Goal: Task Accomplishment & Management: Manage account settings

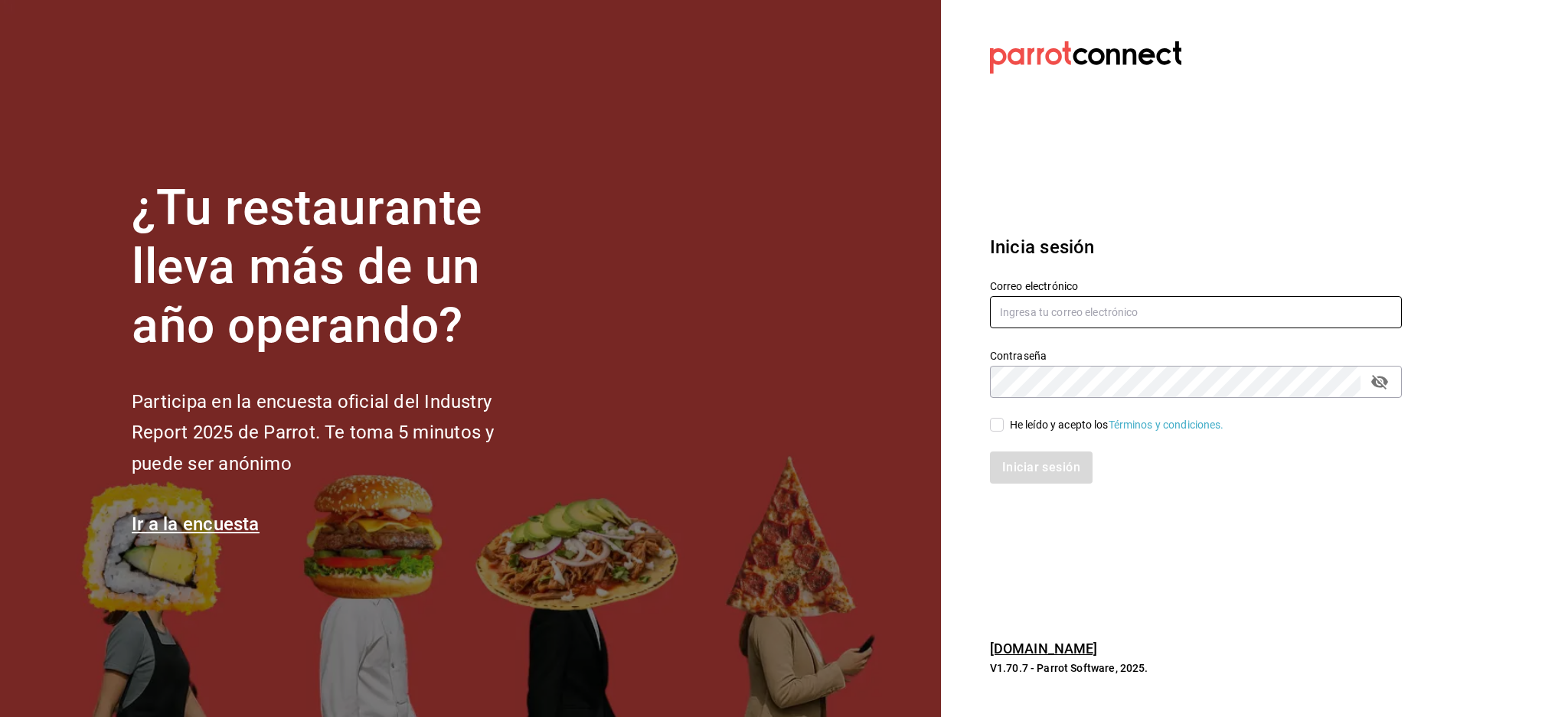
click at [1073, 312] on input "text" at bounding box center [1196, 311] width 412 height 32
paste input "[EMAIL_ADDRESS][DOMAIN_NAME]"
type input "[EMAIL_ADDRESS][DOMAIN_NAME]"
click at [1377, 382] on icon "passwordField" at bounding box center [1380, 382] width 18 height 18
click at [1005, 428] on span "He leído y acepto los Términos y condiciones." at bounding box center [1113, 425] width 220 height 16
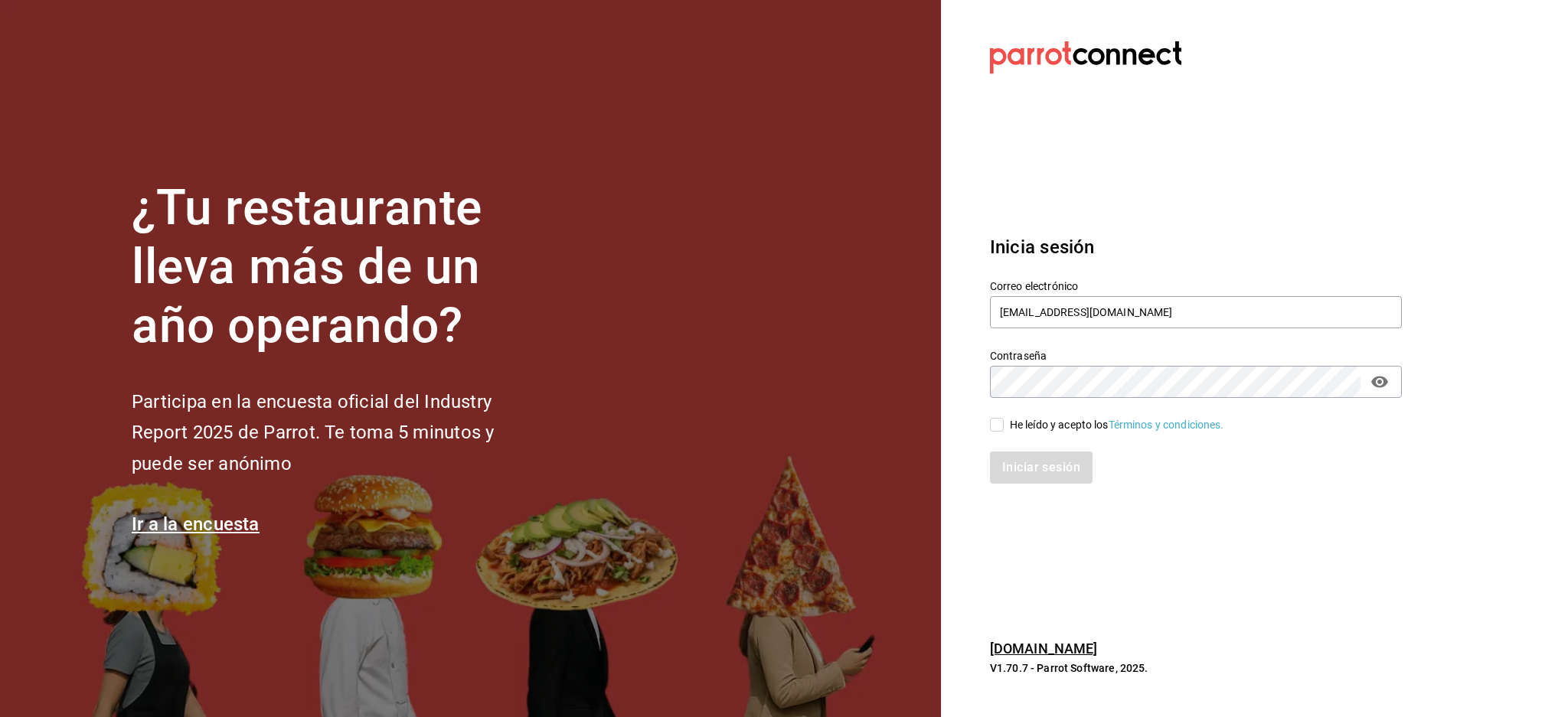
click at [1004, 428] on input "He leído y acepto los Términos y condiciones." at bounding box center [996, 424] width 14 height 14
checkbox input "true"
click at [1049, 465] on button "Iniciar sesión" at bounding box center [1042, 467] width 104 height 32
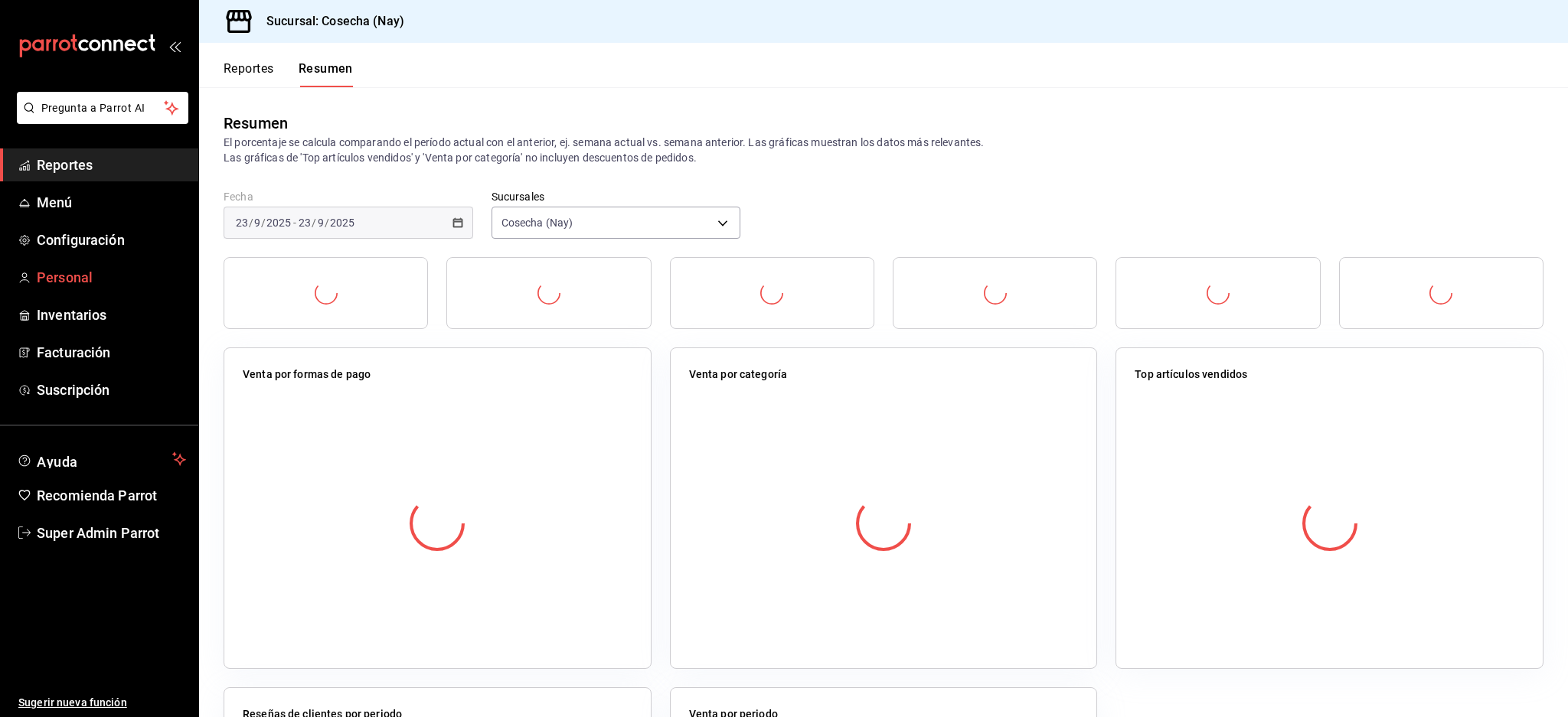
click at [71, 268] on span "Personal" at bounding box center [111, 277] width 149 height 21
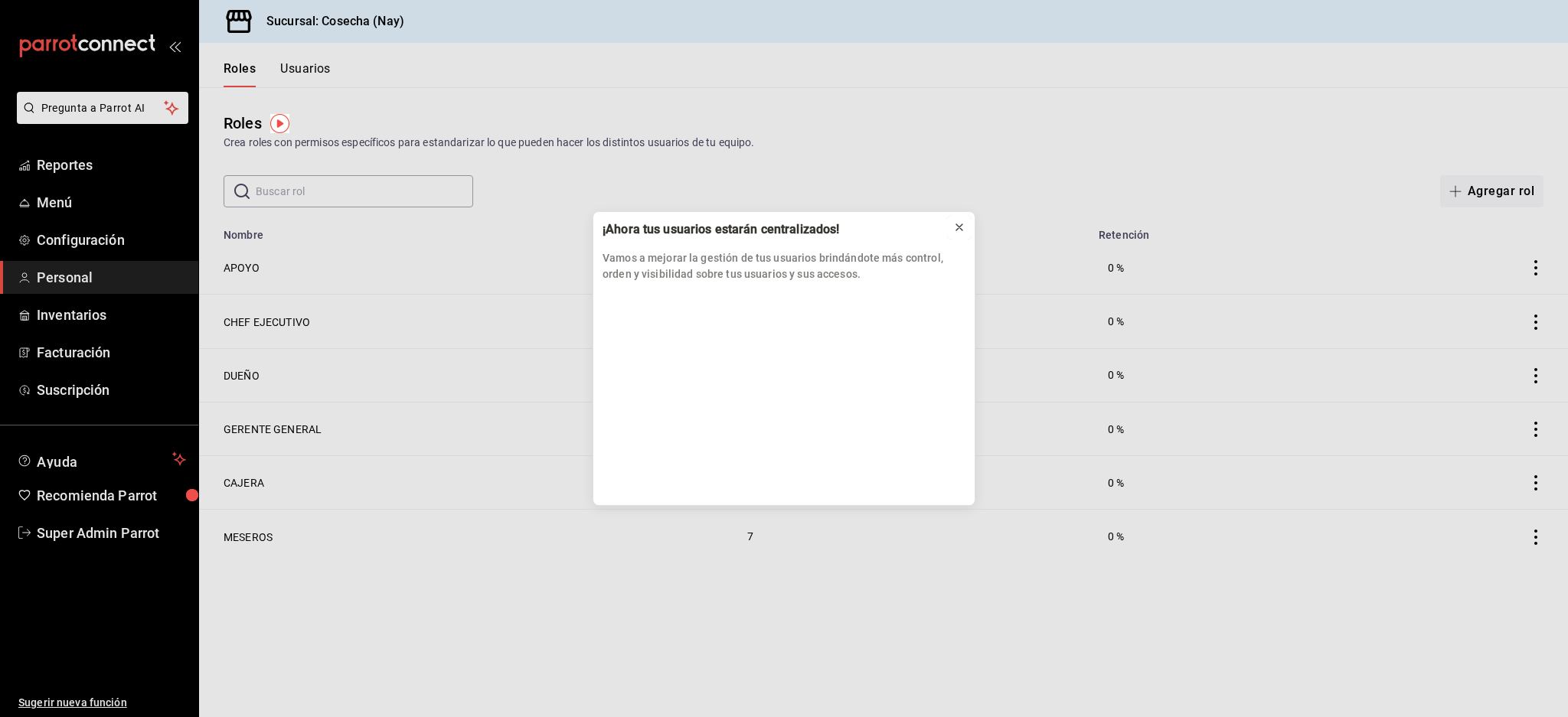
click at [959, 225] on icon at bounding box center [959, 227] width 13 height 13
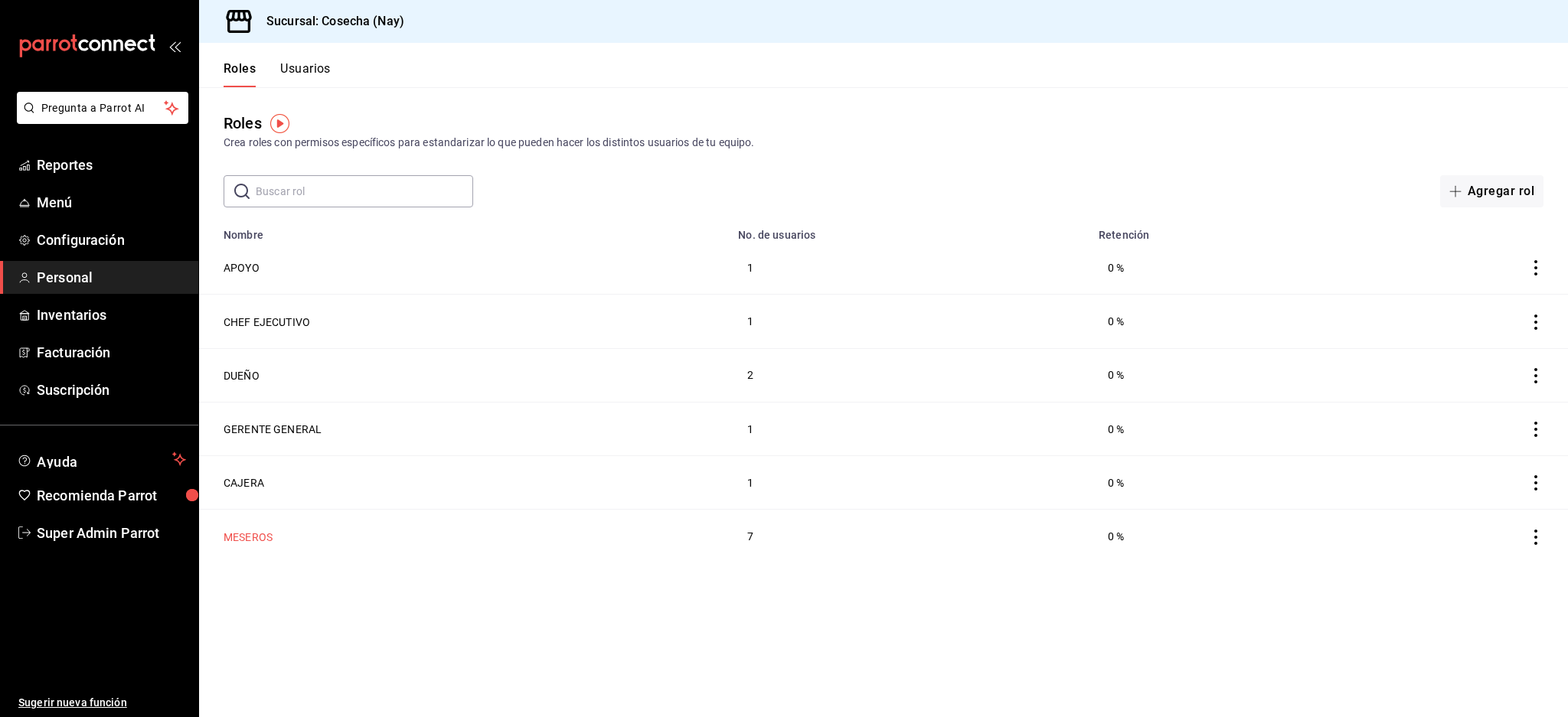
click at [252, 530] on button "MESEROS" at bounding box center [248, 537] width 49 height 15
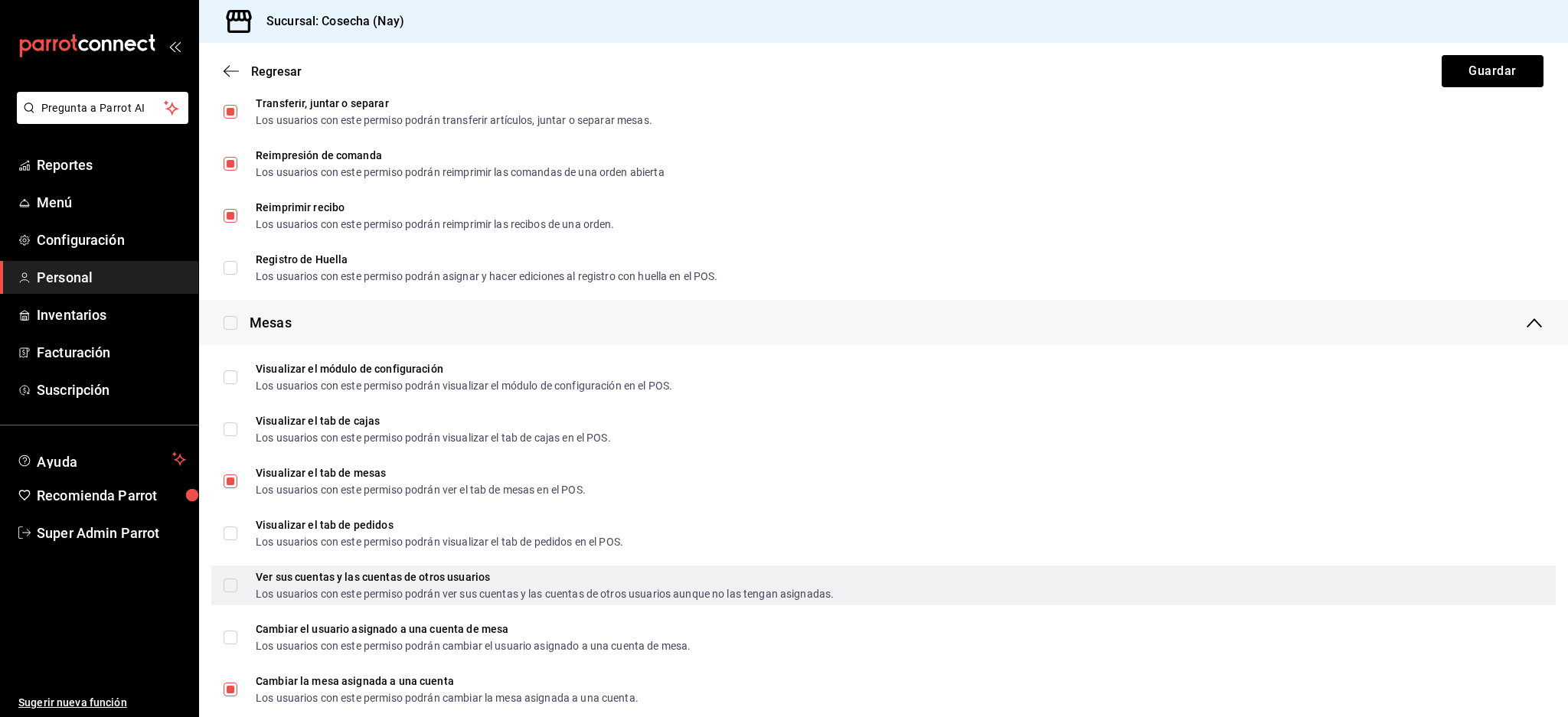
scroll to position [2040, 0]
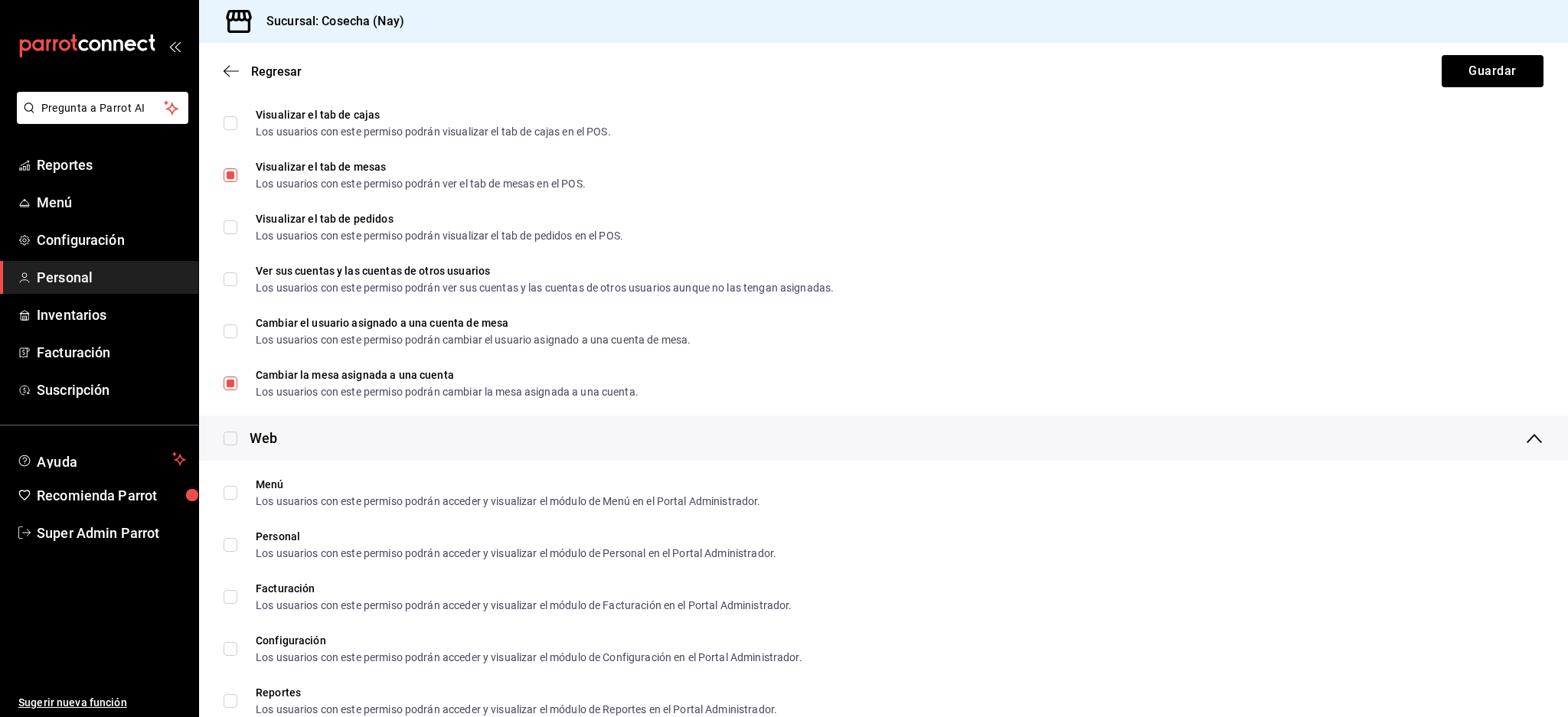
click at [236, 61] on div "Regresar Guardar" at bounding box center [883, 71] width 1369 height 57
click at [236, 67] on icon "button" at bounding box center [231, 71] width 15 height 14
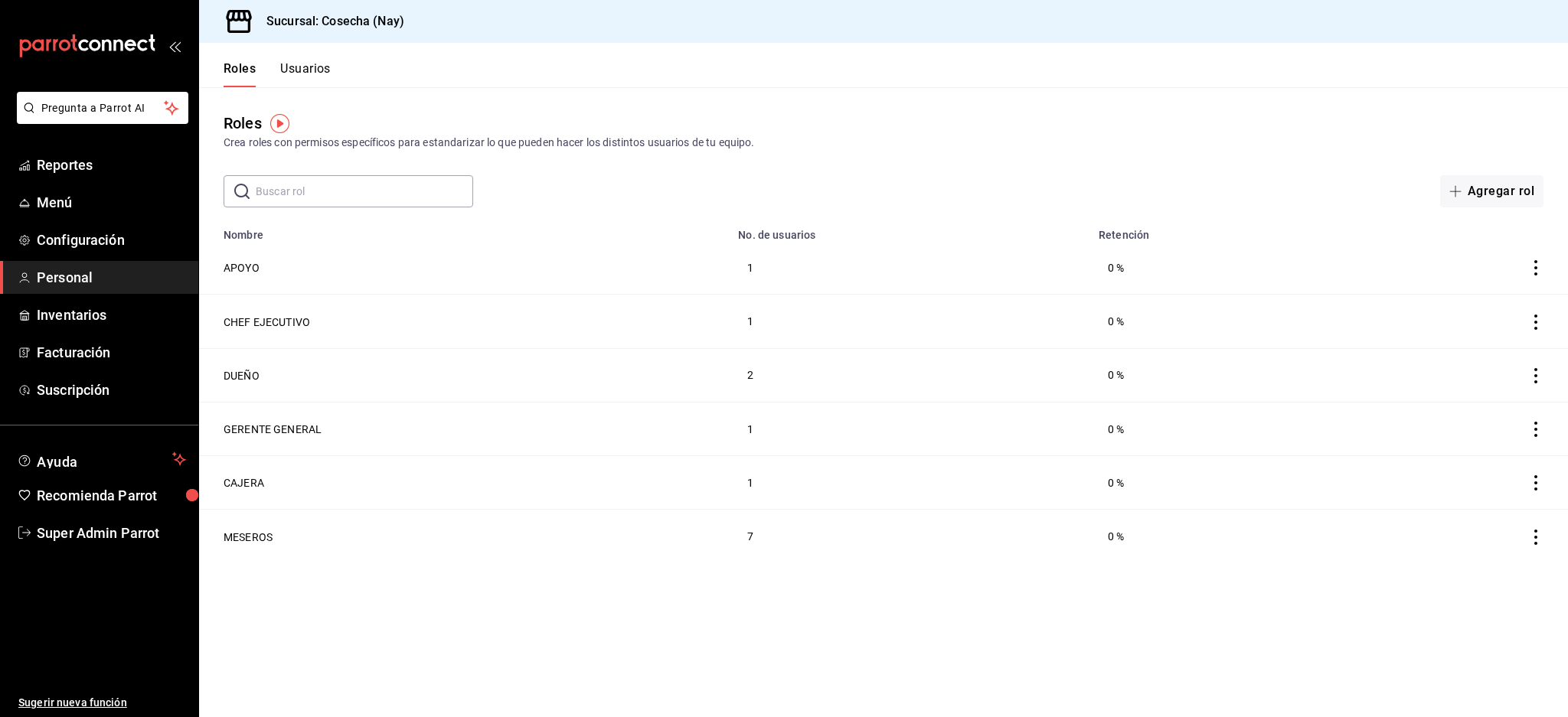
click at [267, 540] on td "MESEROS" at bounding box center [464, 536] width 530 height 53
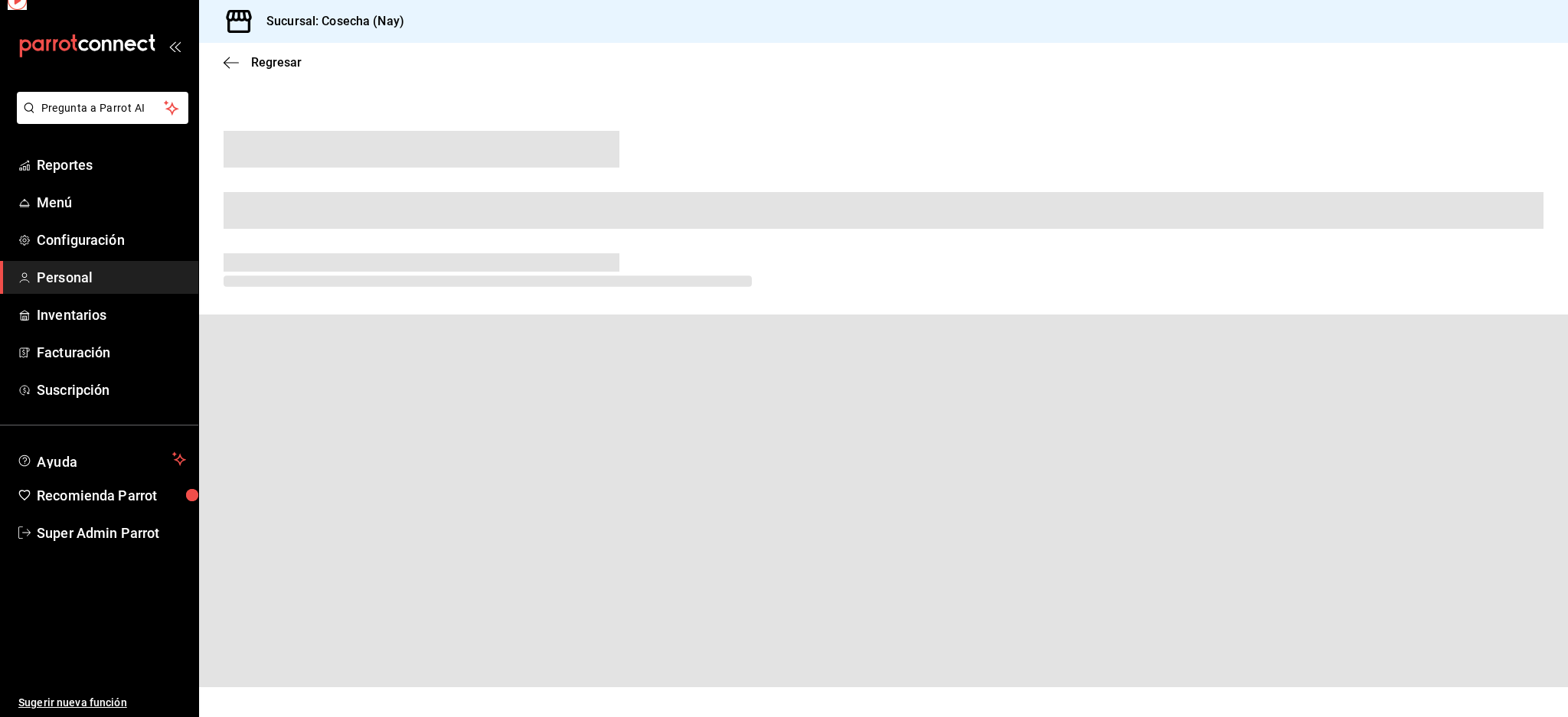
click at [259, 524] on span at bounding box center [883, 501] width 1369 height 373
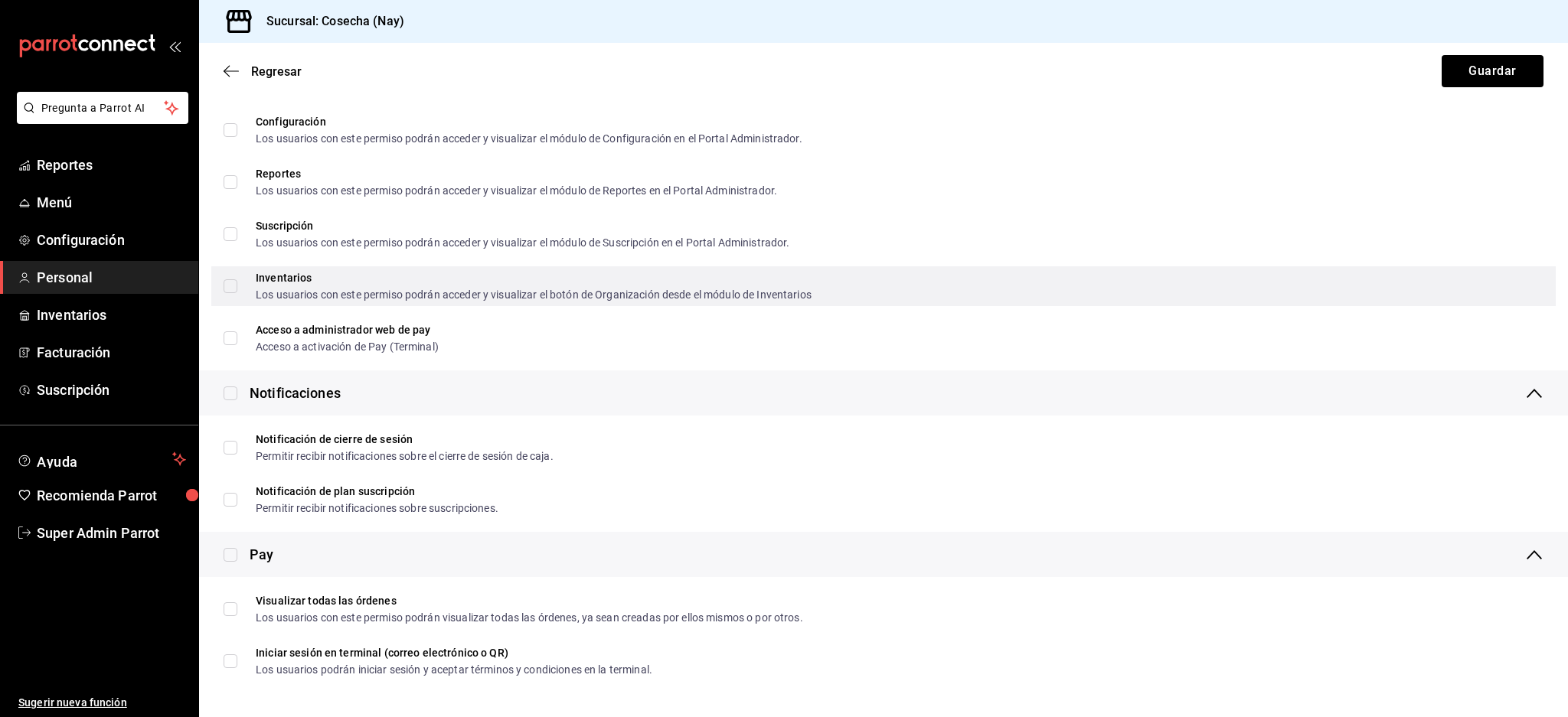
scroll to position [1844, 0]
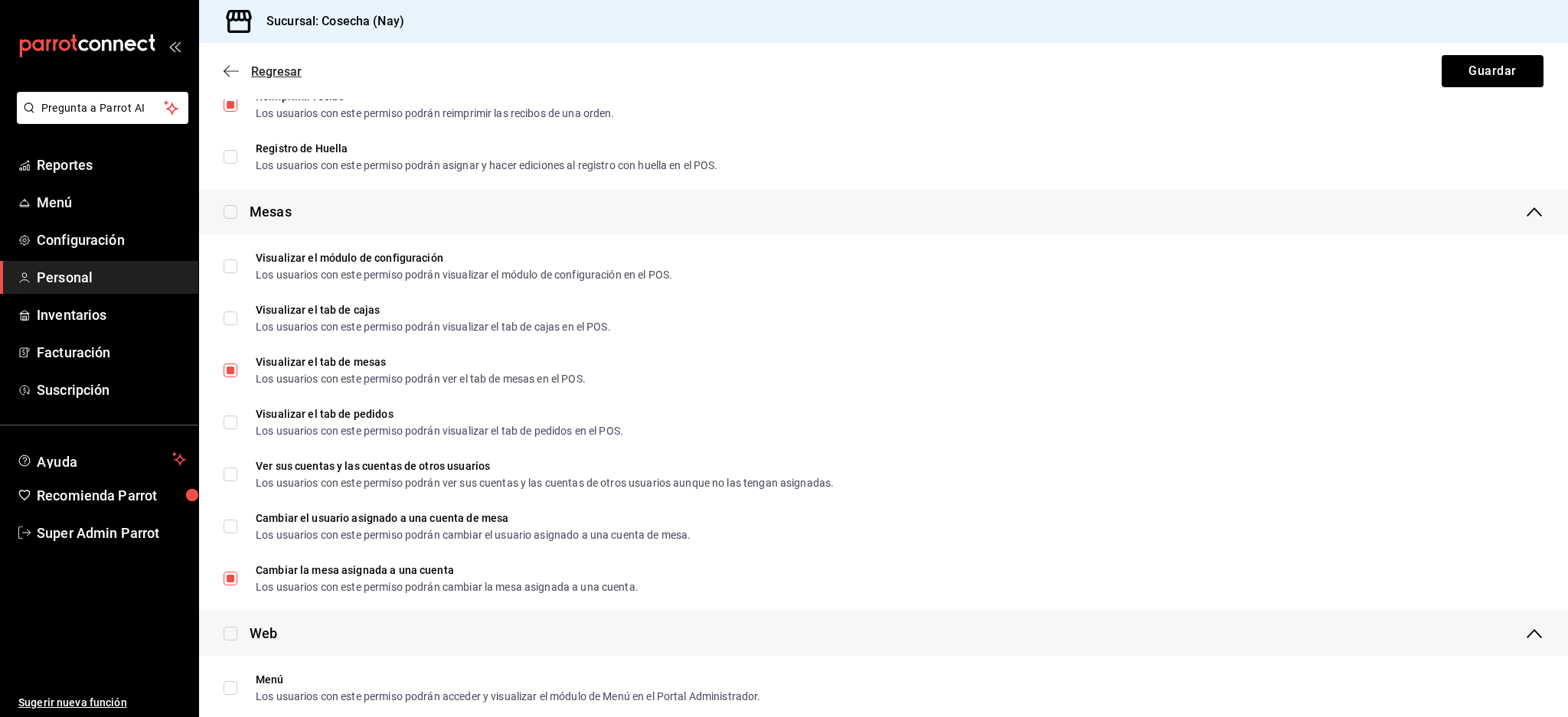
click at [229, 66] on icon "button" at bounding box center [226, 72] width 6 height 12
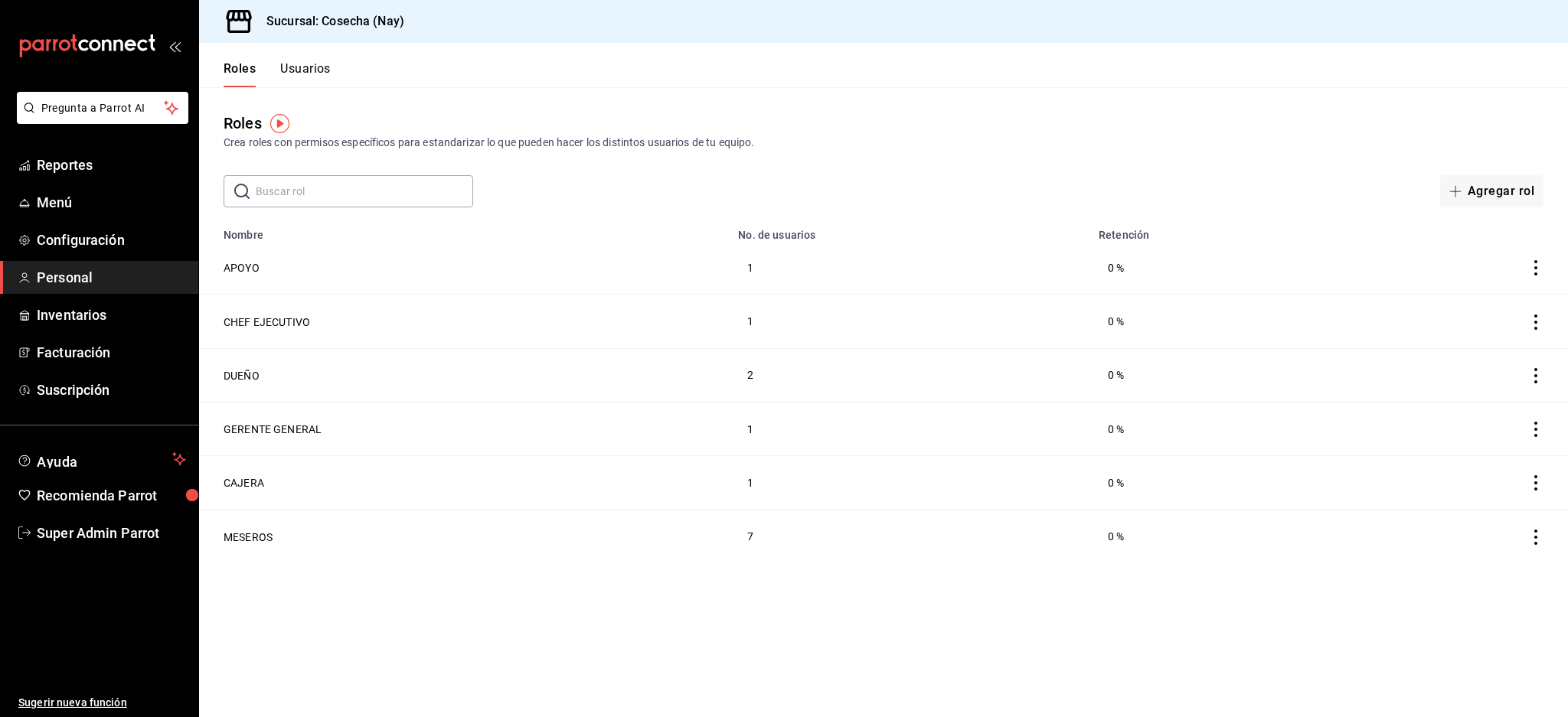
click at [313, 73] on button "Usuarios" at bounding box center [305, 74] width 51 height 26
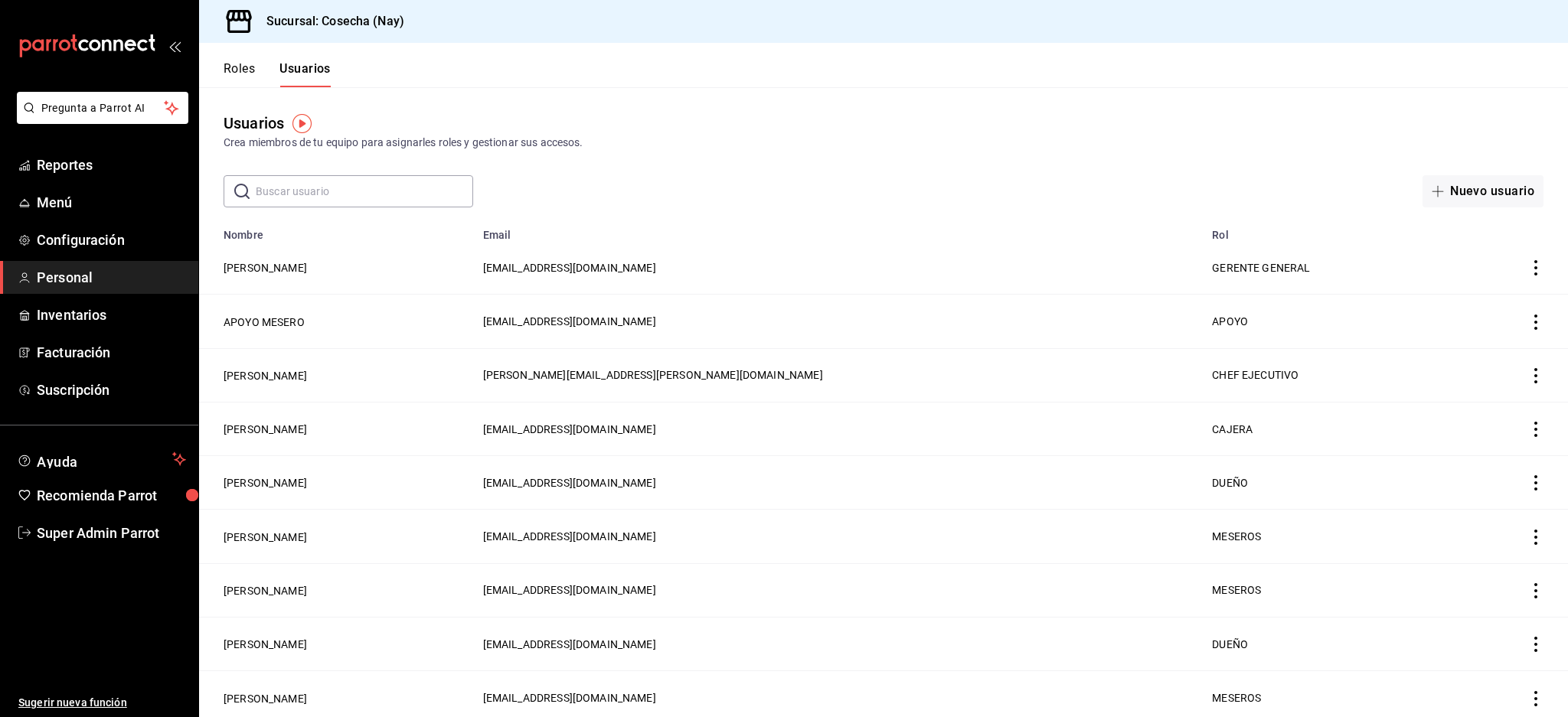
drag, startPoint x: 373, startPoint y: 531, endPoint x: 558, endPoint y: 449, distance: 202.4
click at [439, 547] on td "[PERSON_NAME]" at bounding box center [336, 536] width 274 height 53
click at [422, 195] on input "text" at bounding box center [364, 191] width 217 height 31
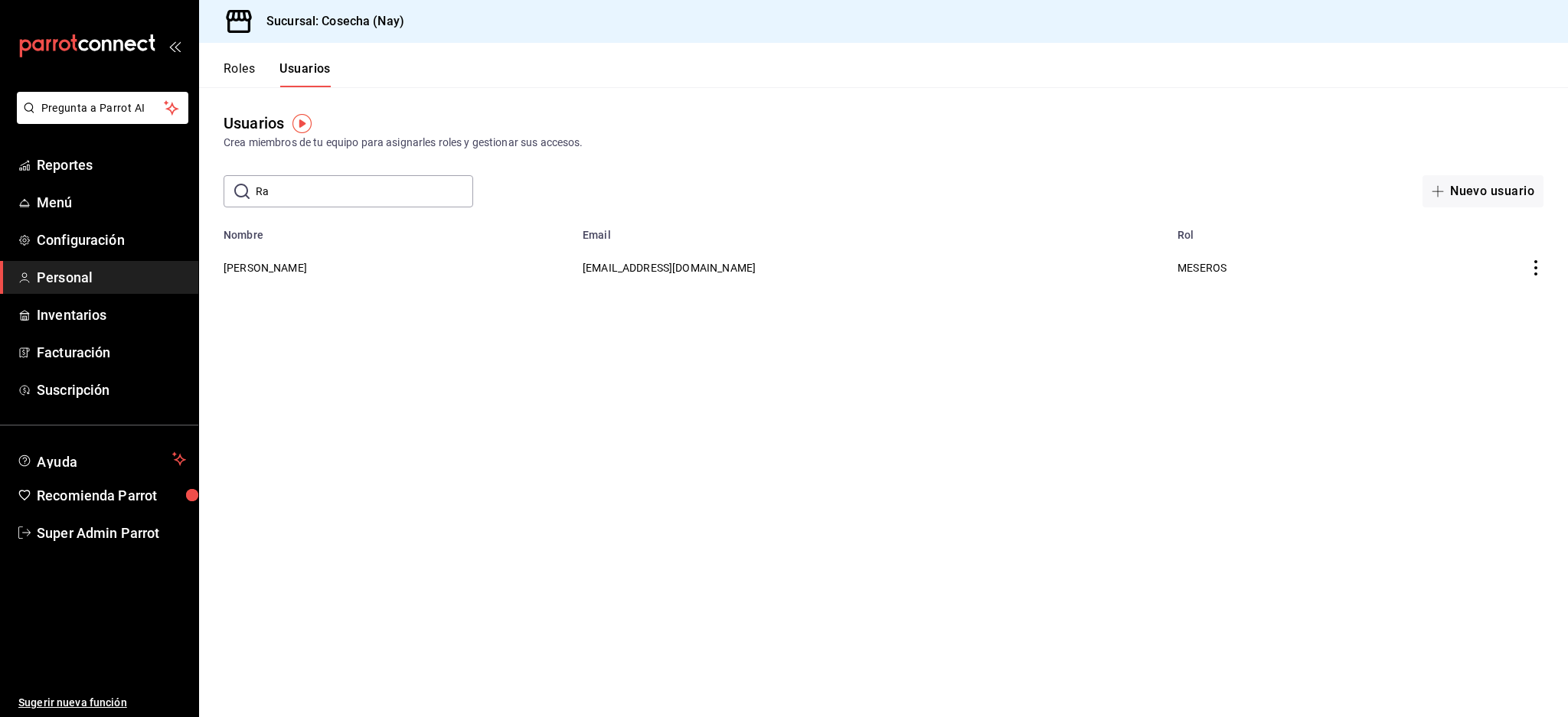
type input "R"
type input "[PERSON_NAME]"
click at [851, 111] on div "Usuarios Crea miembros de tu equipo para asignarles roles y gestionar sus acces…" at bounding box center [883, 130] width 1369 height 39
click at [255, 265] on button "[PERSON_NAME]" at bounding box center [265, 267] width 83 height 15
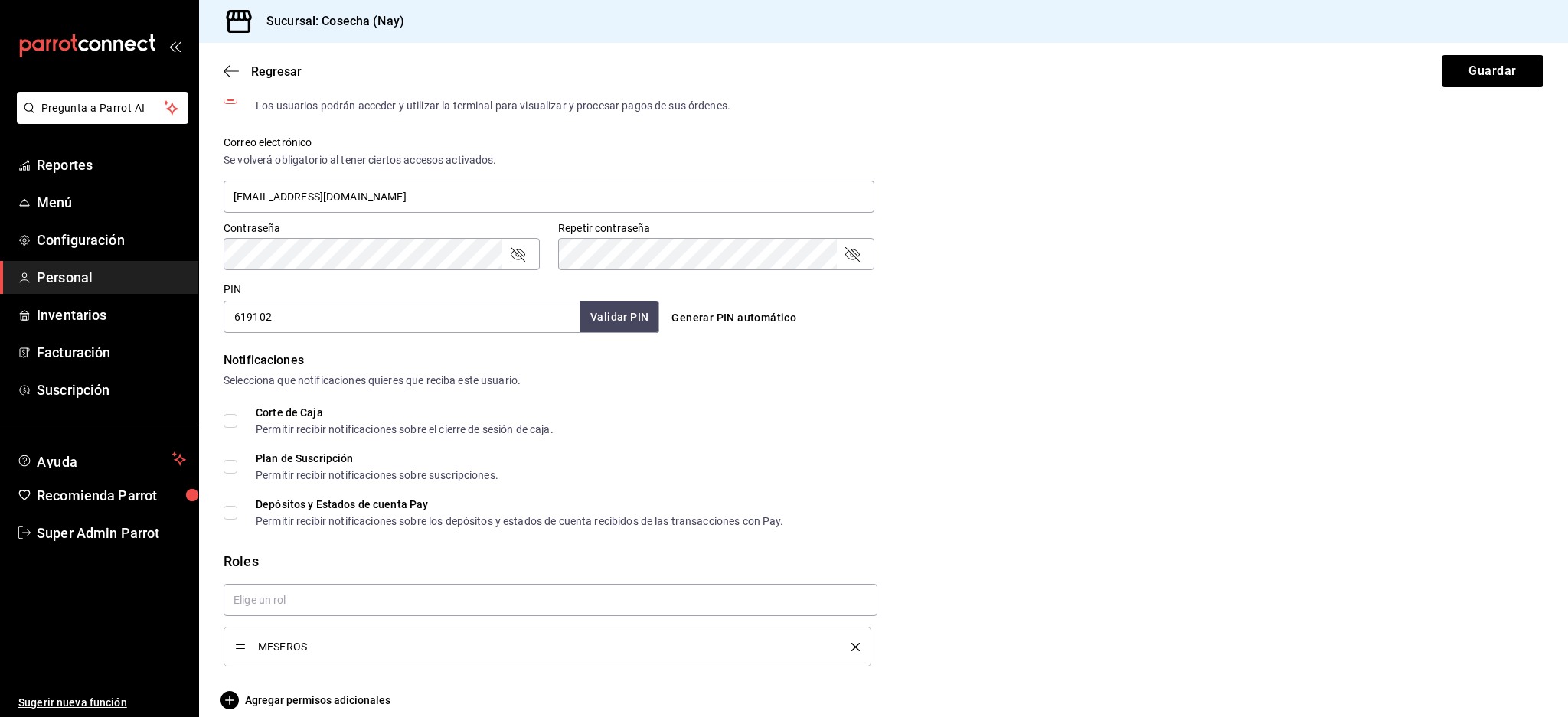
scroll to position [555, 0]
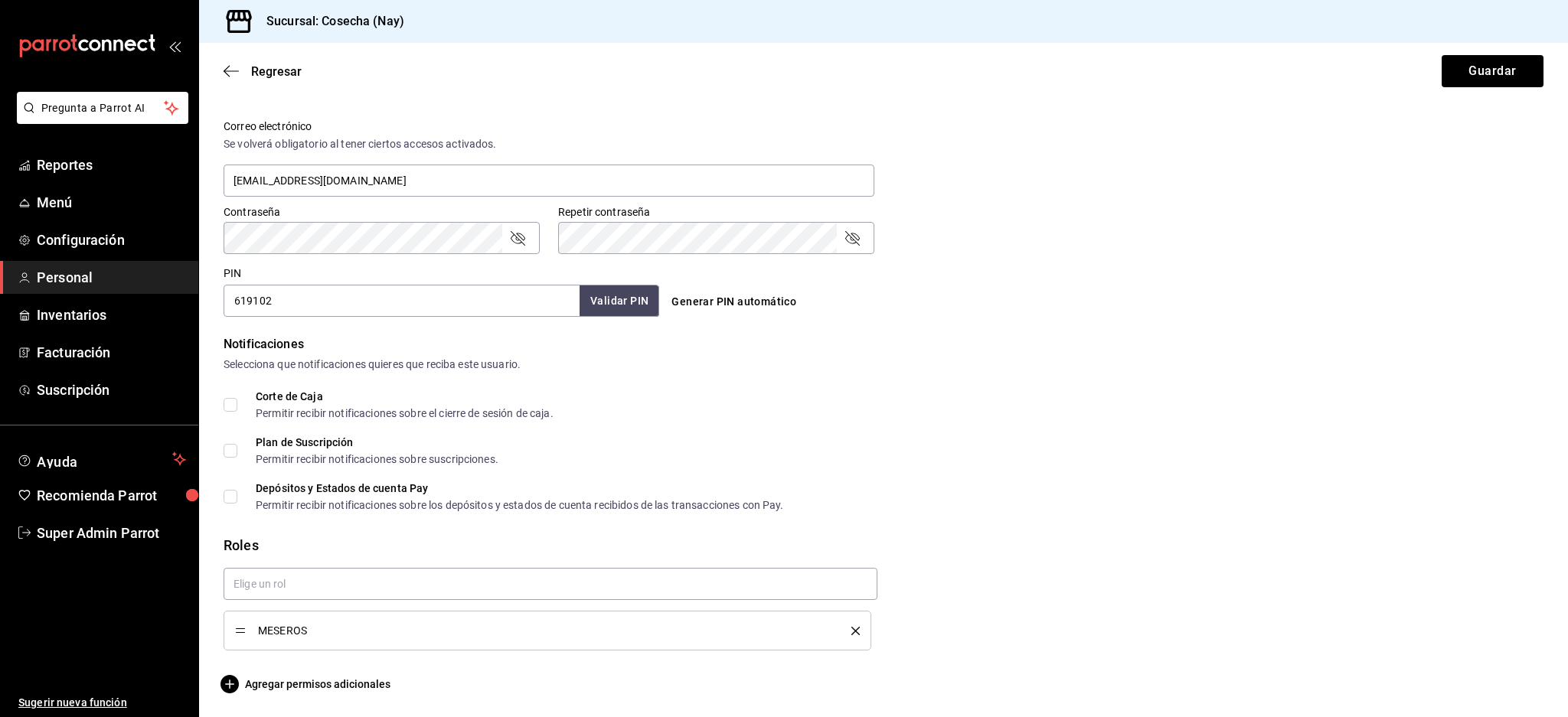
drag, startPoint x: 356, startPoint y: 636, endPoint x: 255, endPoint y: 629, distance: 101.2
click at [851, 633] on icon "delete" at bounding box center [855, 630] width 8 height 8
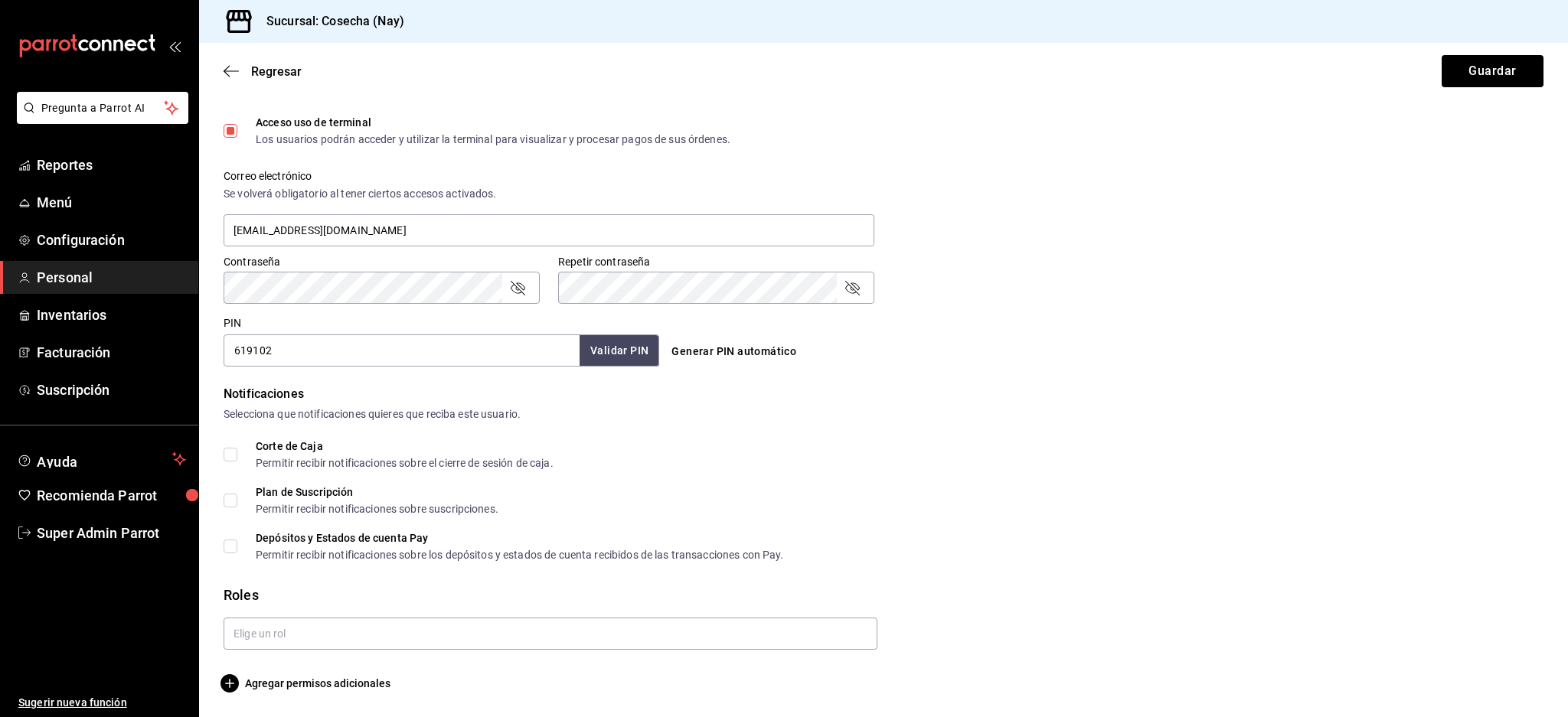
scroll to position [505, 0]
click at [289, 684] on span "Agregar permisos adicionales" at bounding box center [307, 684] width 167 height 18
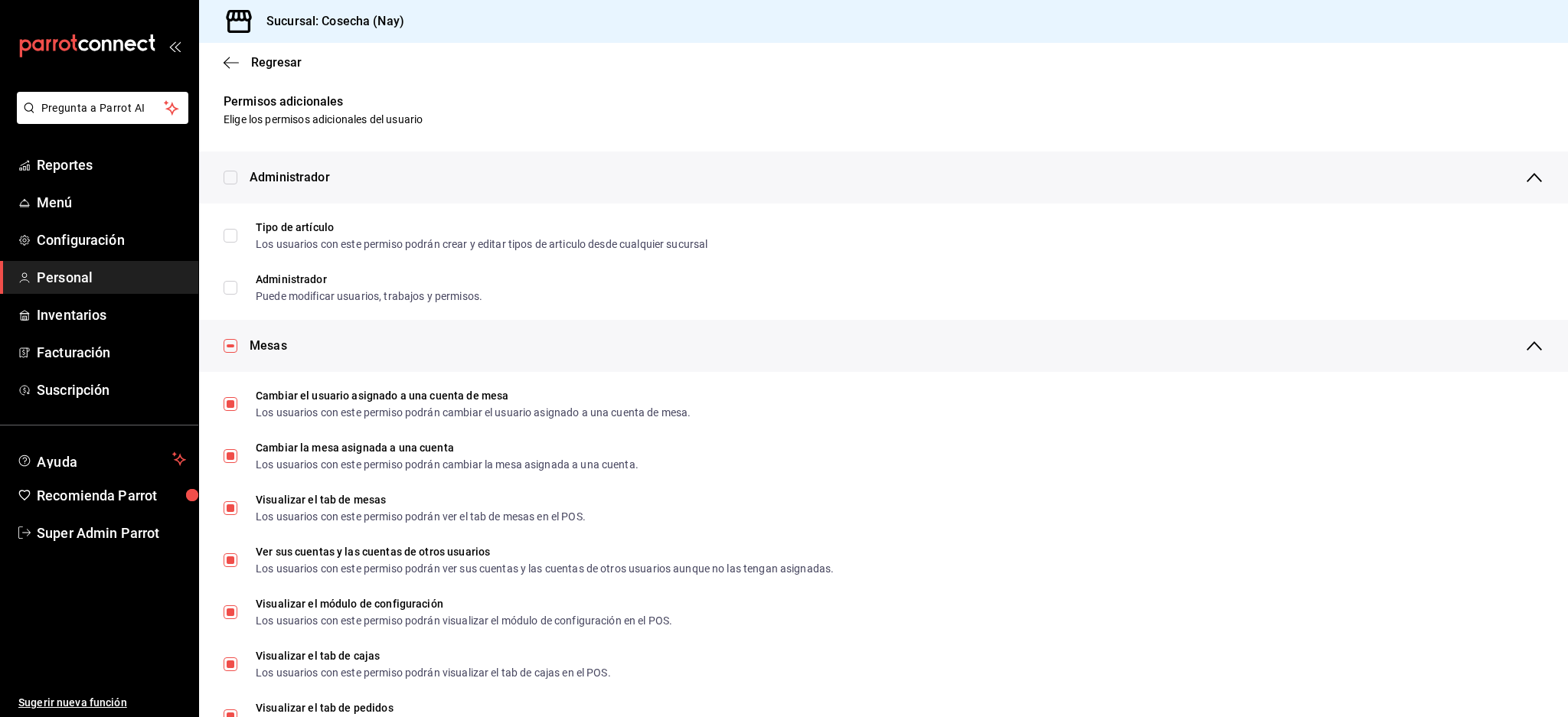
scroll to position [0, 0]
click at [229, 349] on input "checkbox" at bounding box center [230, 348] width 14 height 14
checkbox input "false"
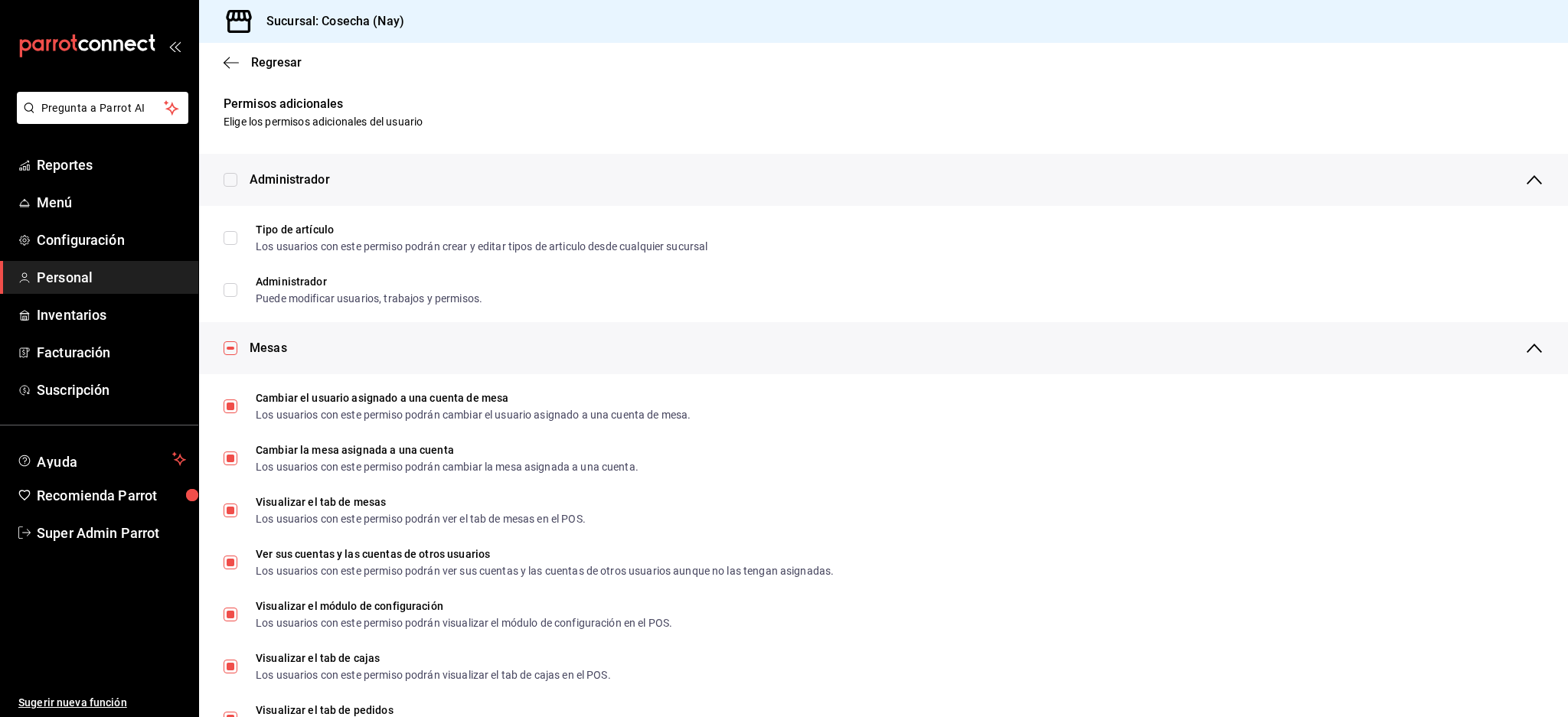
checkbox input "false"
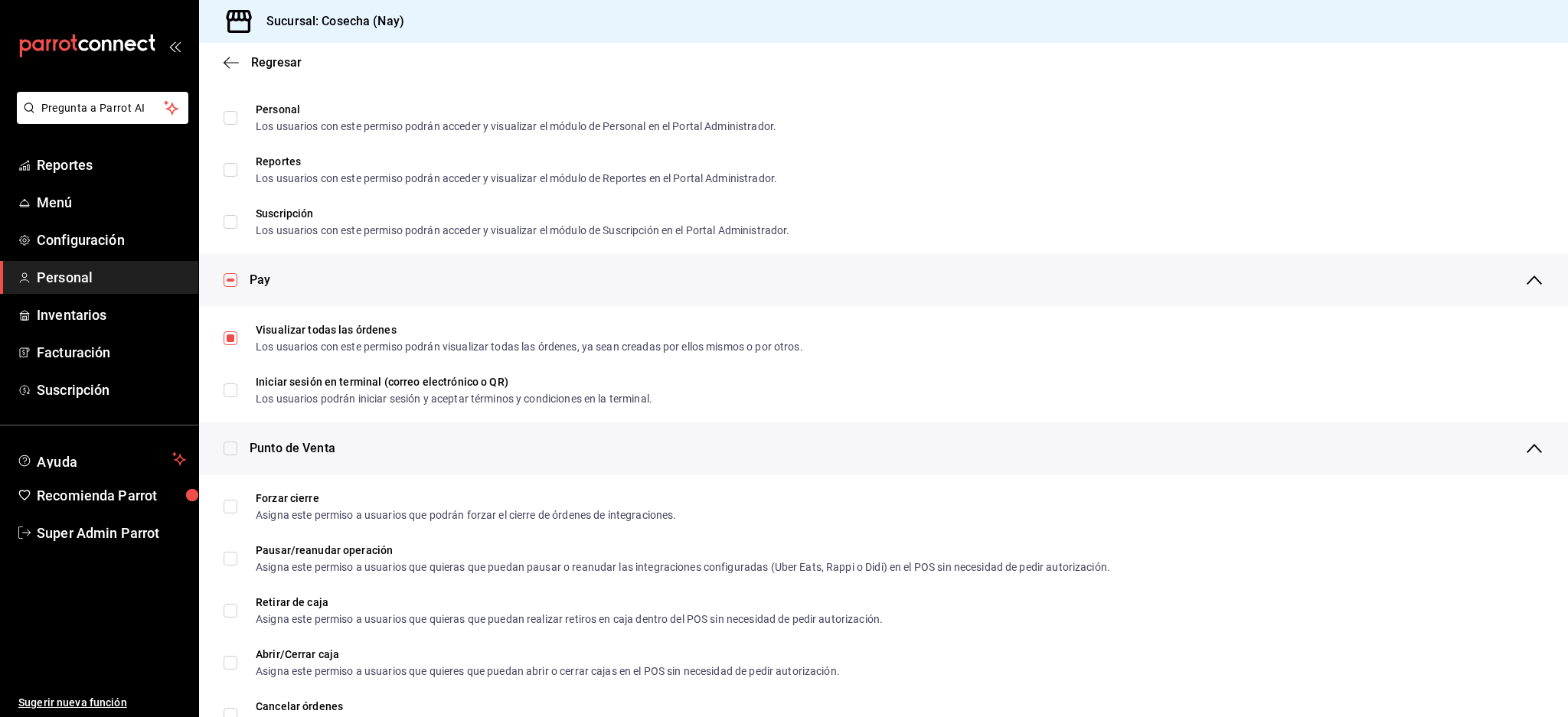
scroll to position [1019, 0]
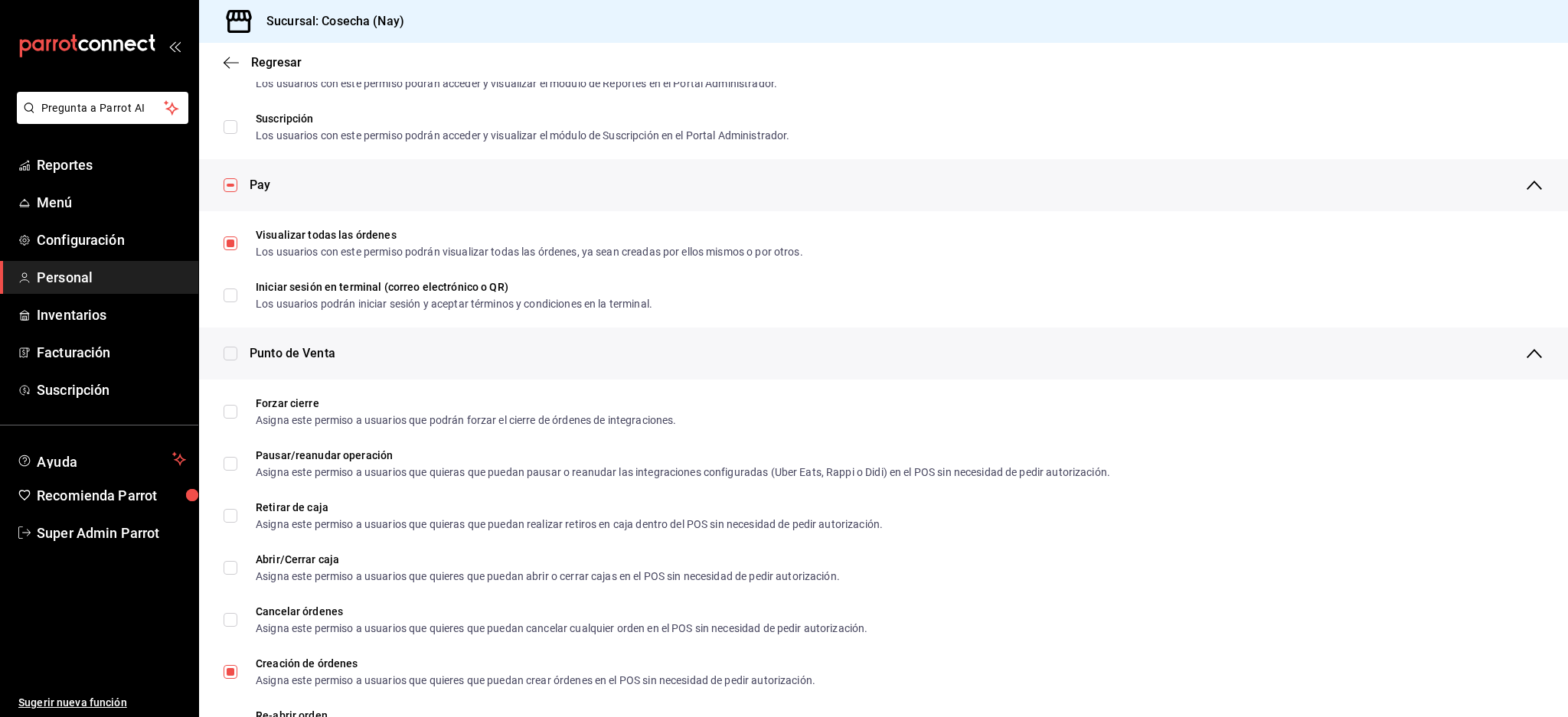
click at [234, 187] on input "checkbox" at bounding box center [230, 185] width 14 height 14
checkbox input "false"
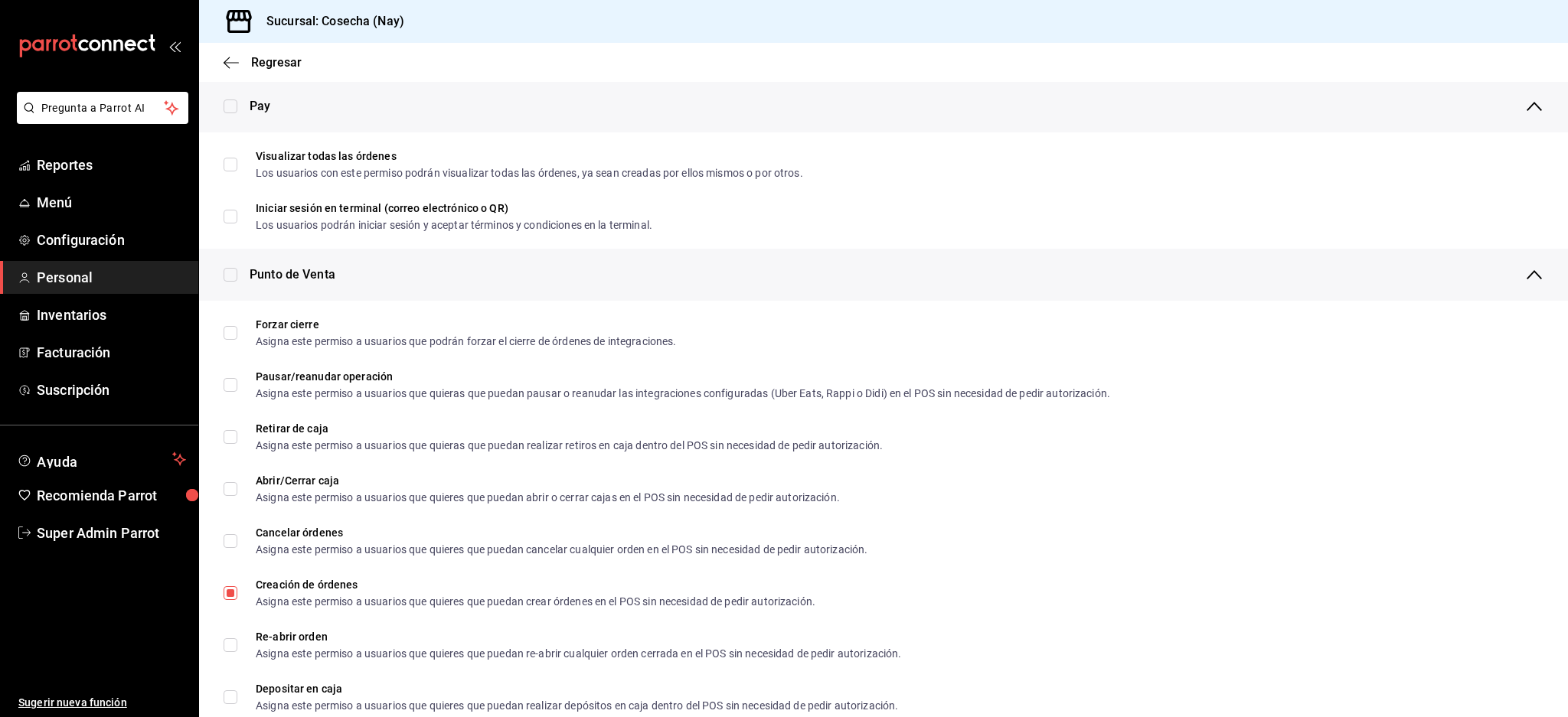
scroll to position [1224, 0]
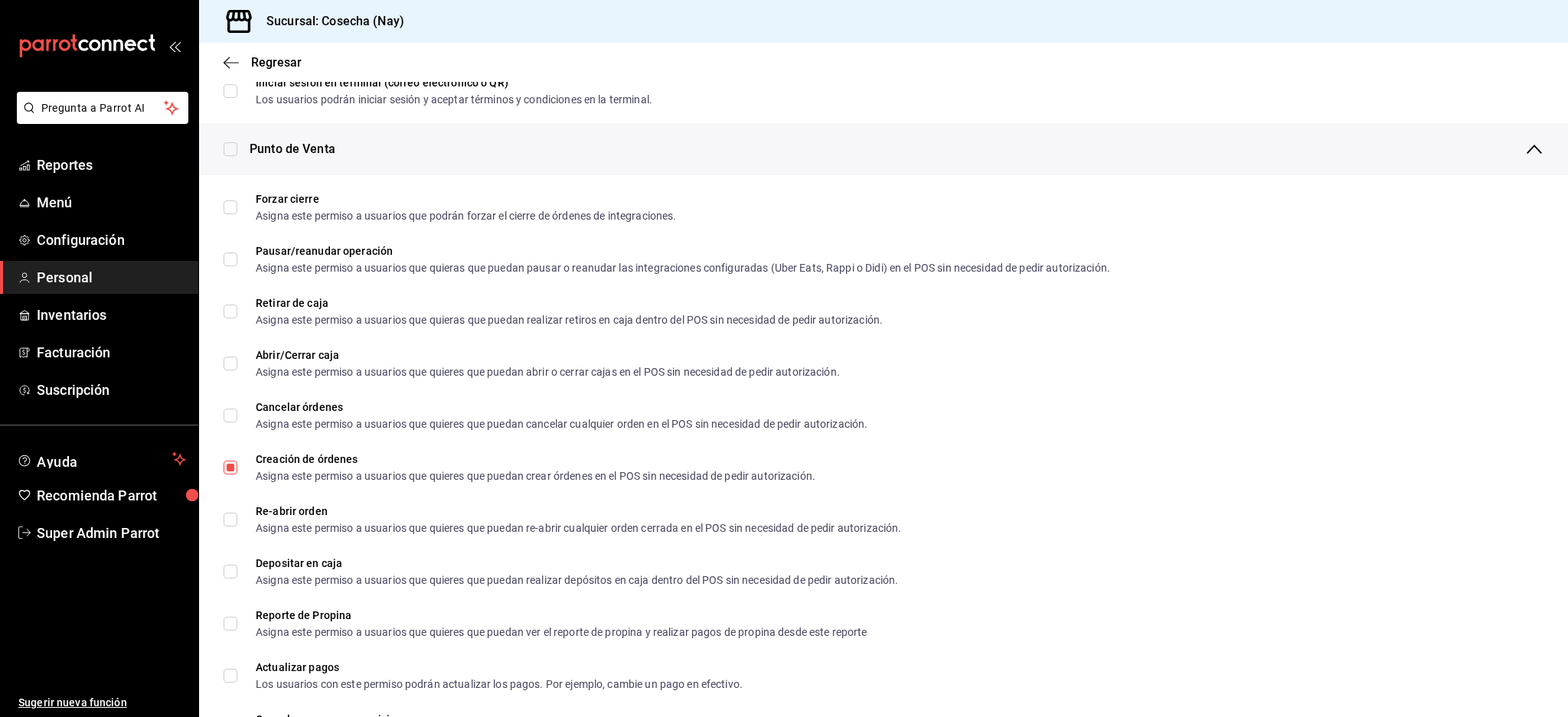
click at [230, 148] on input "checkbox" at bounding box center [230, 148] width 14 height 14
checkbox input "true"
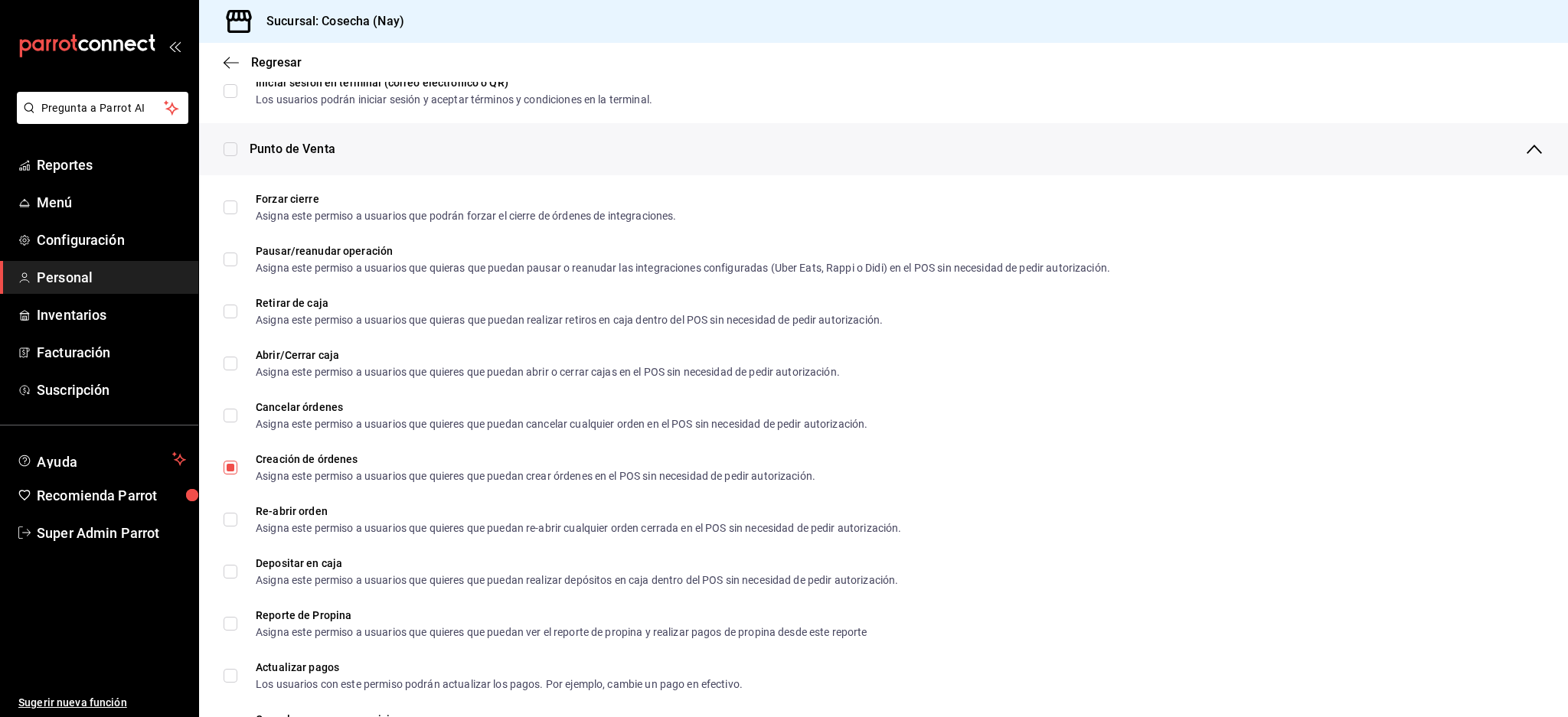
checkbox input "true"
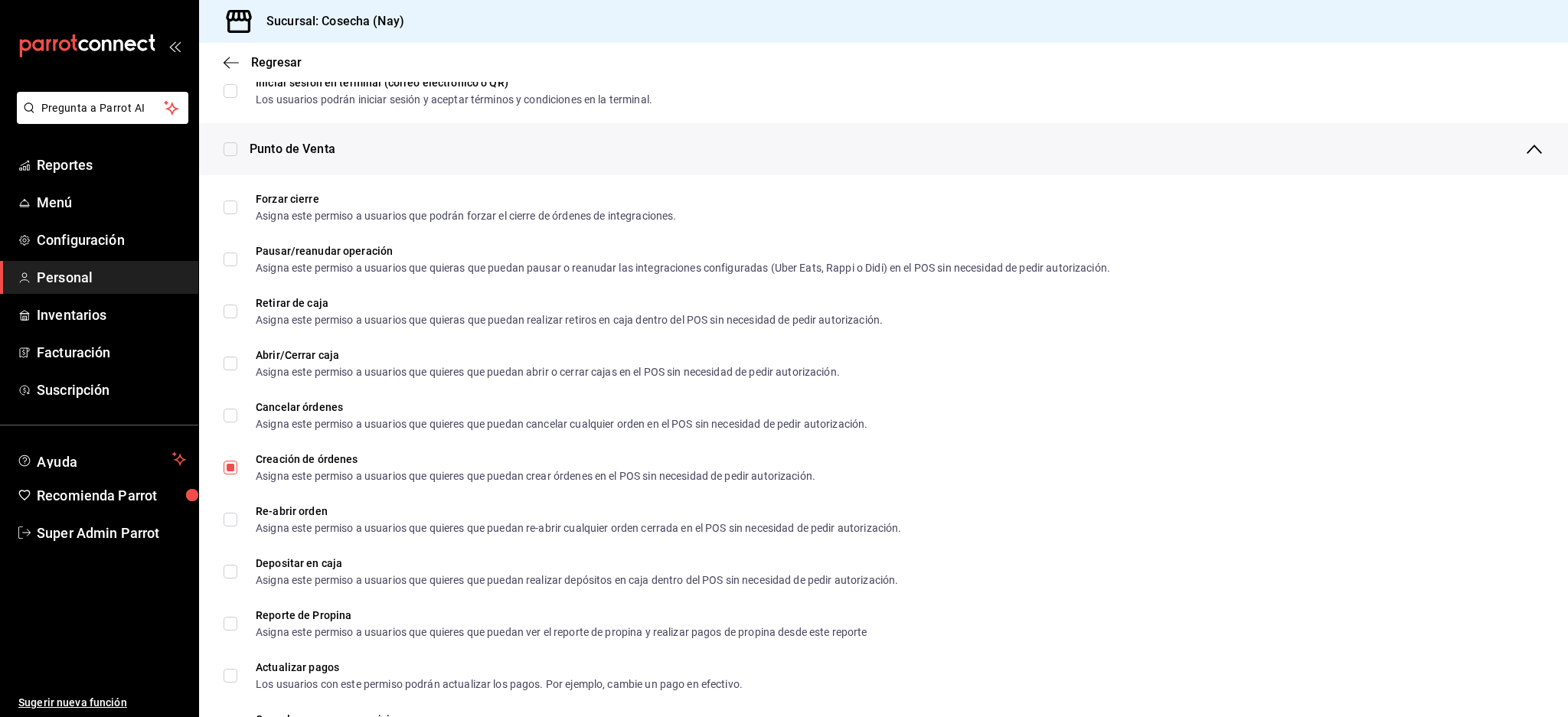
checkbox input "true"
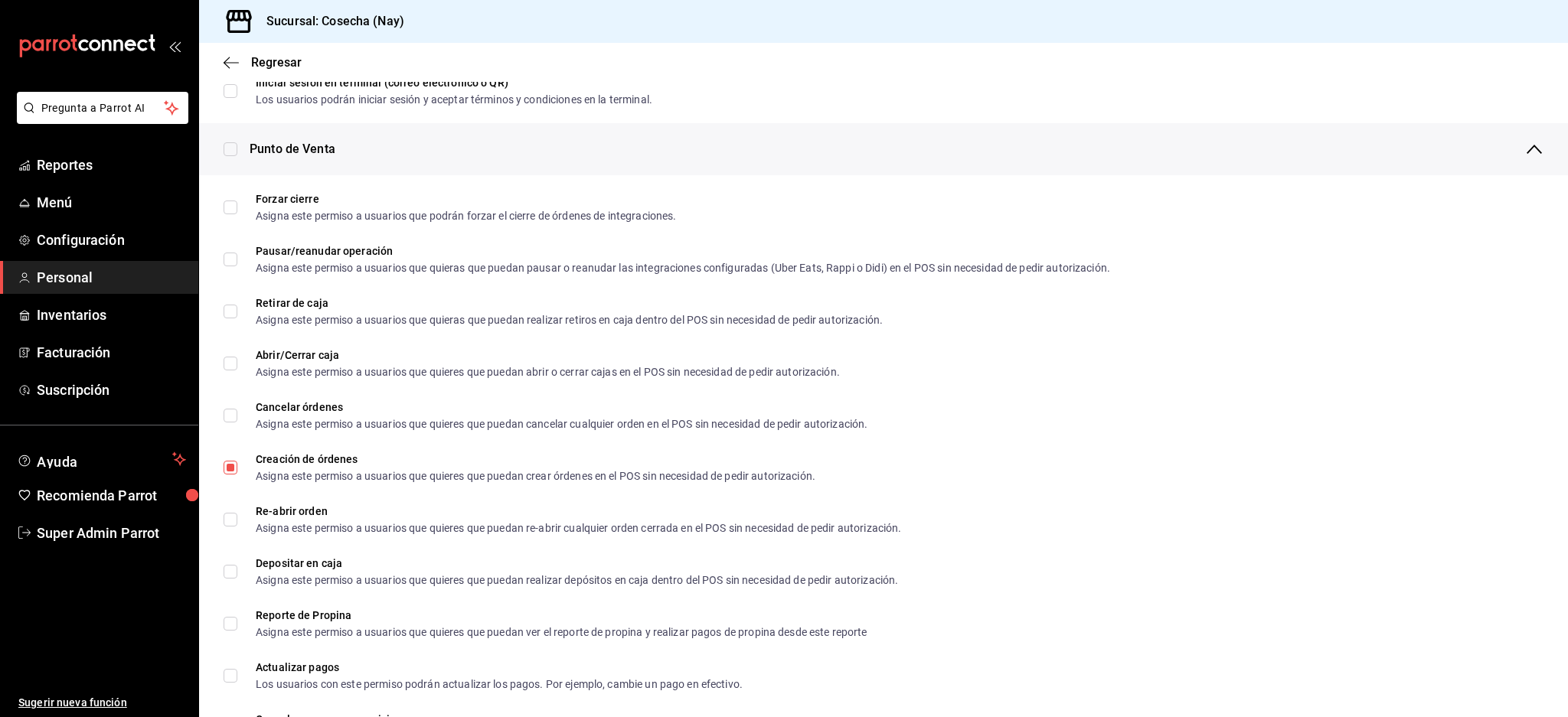
checkbox input "true"
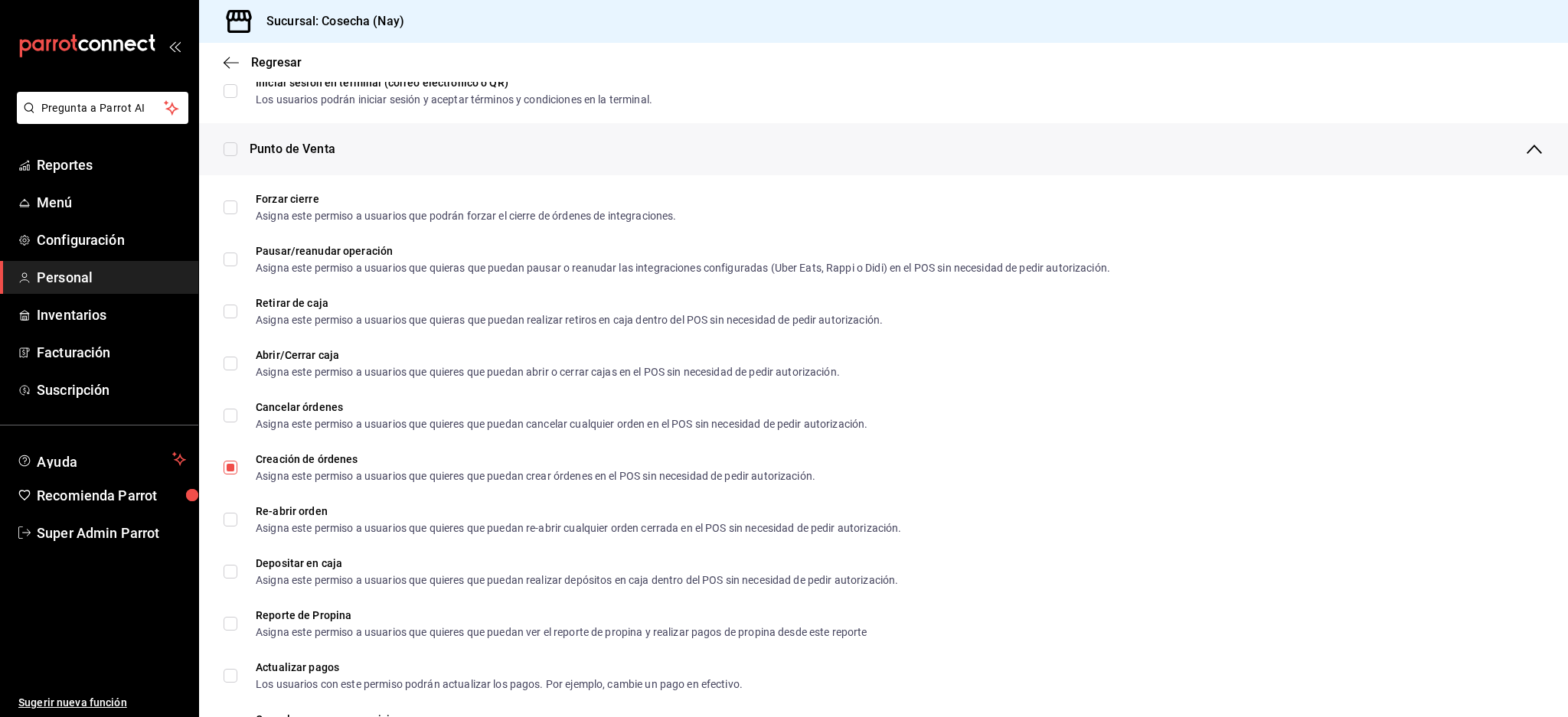
checkbox input "true"
click at [230, 148] on input "checkbox" at bounding box center [230, 148] width 14 height 14
checkbox input "false"
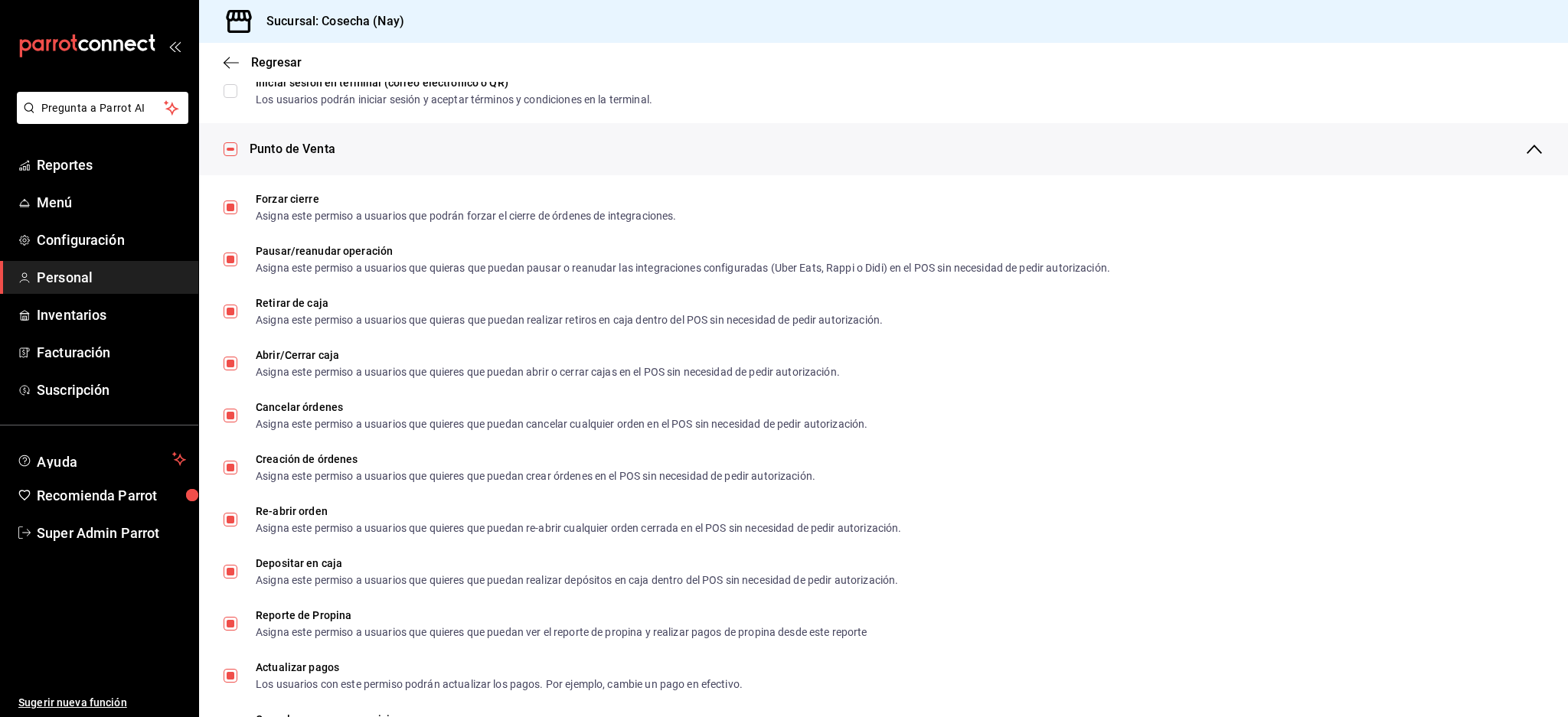
checkbox input "false"
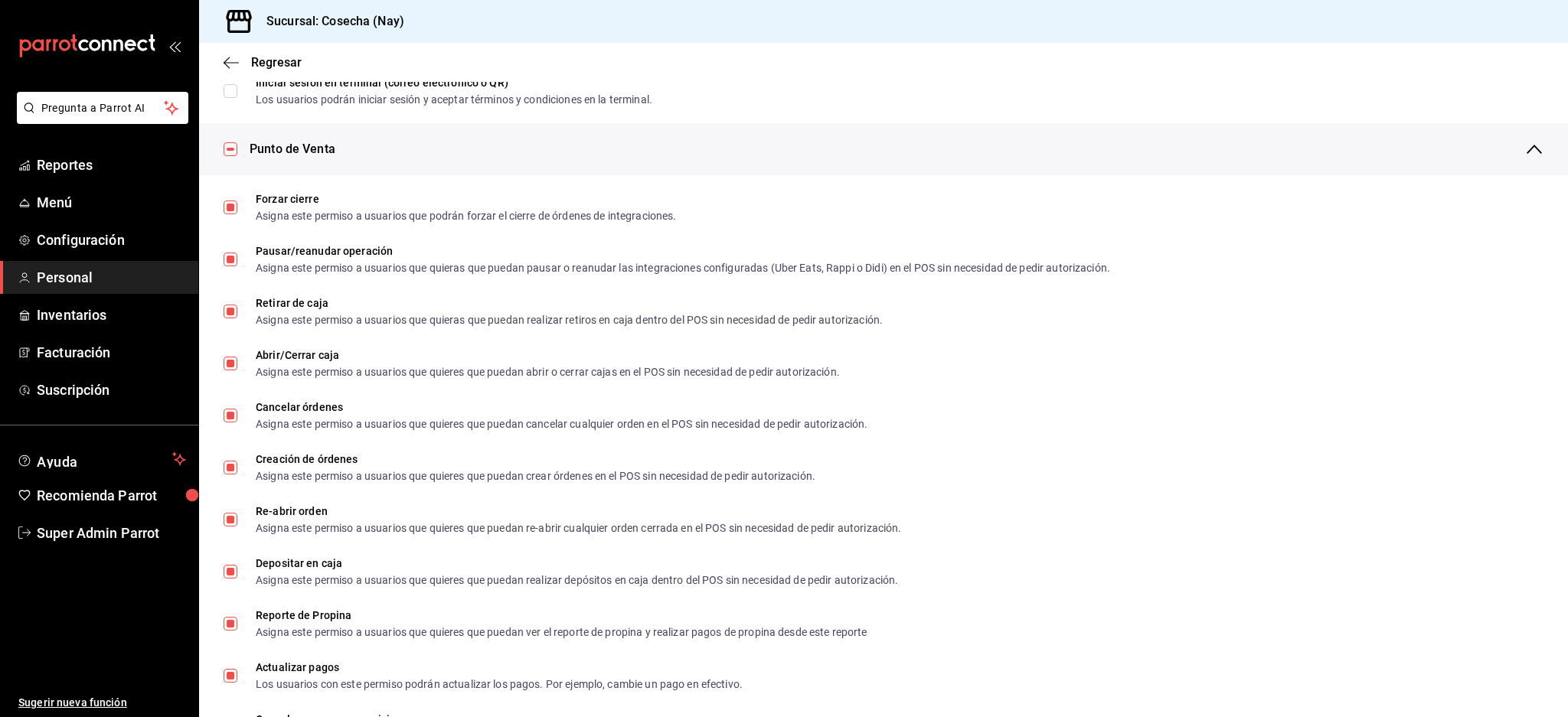
checkbox input "false"
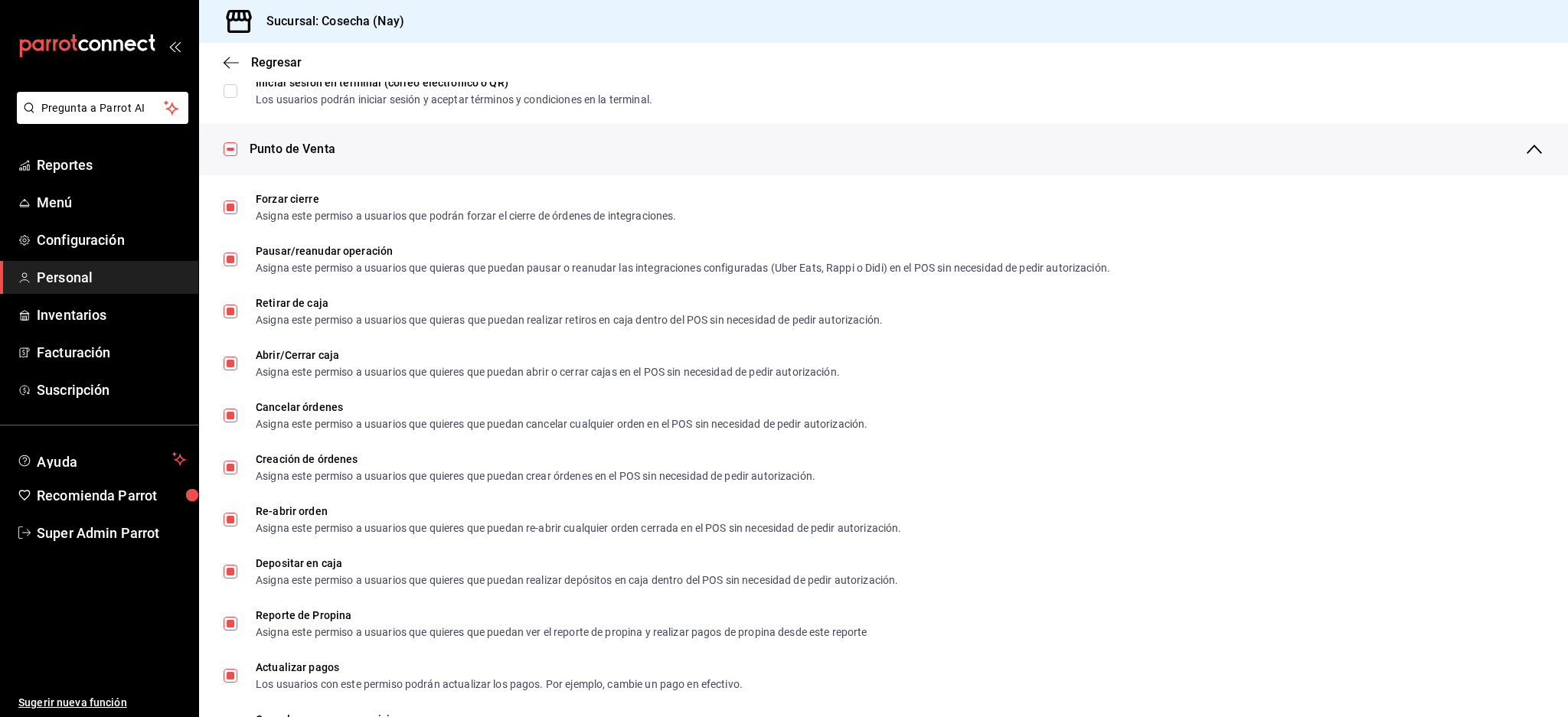
checkbox input "false"
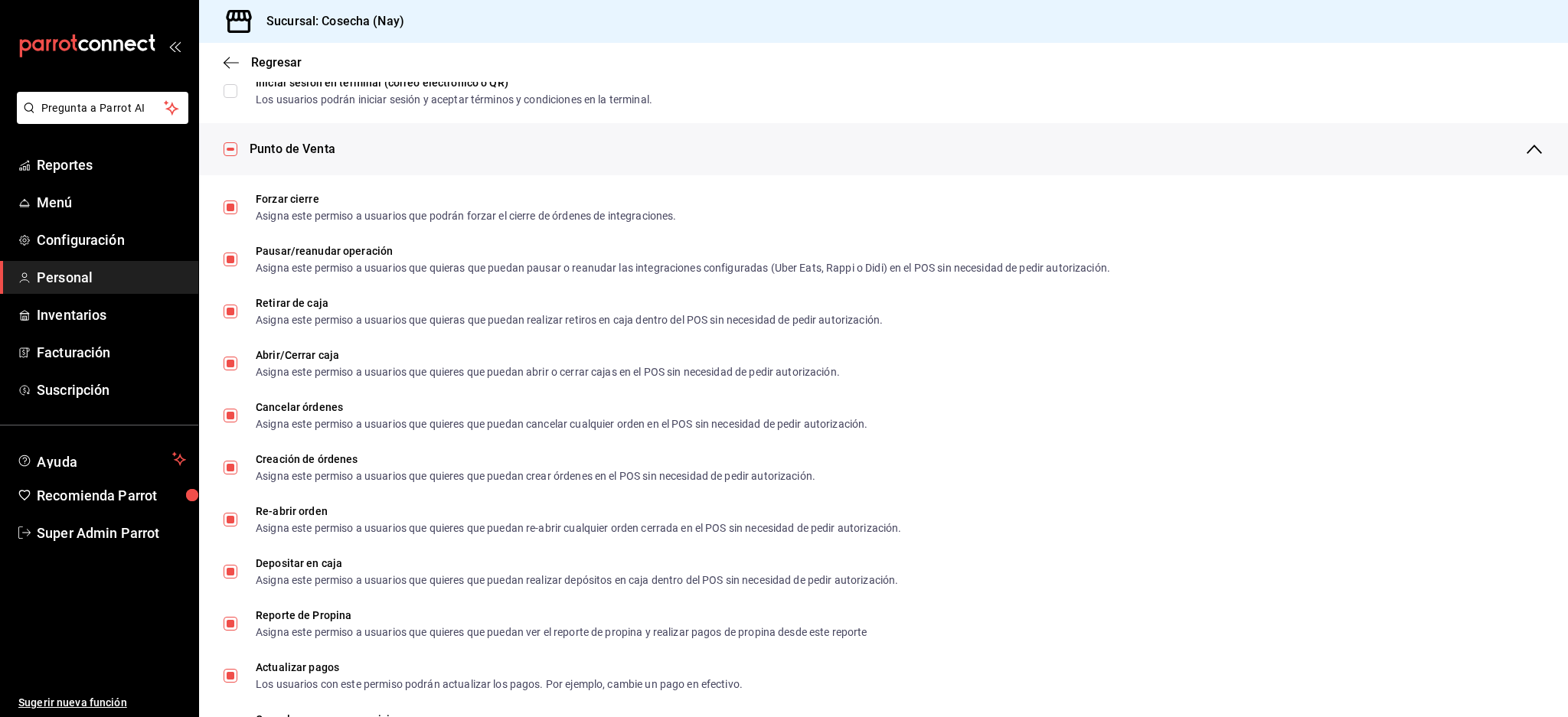
checkbox input "false"
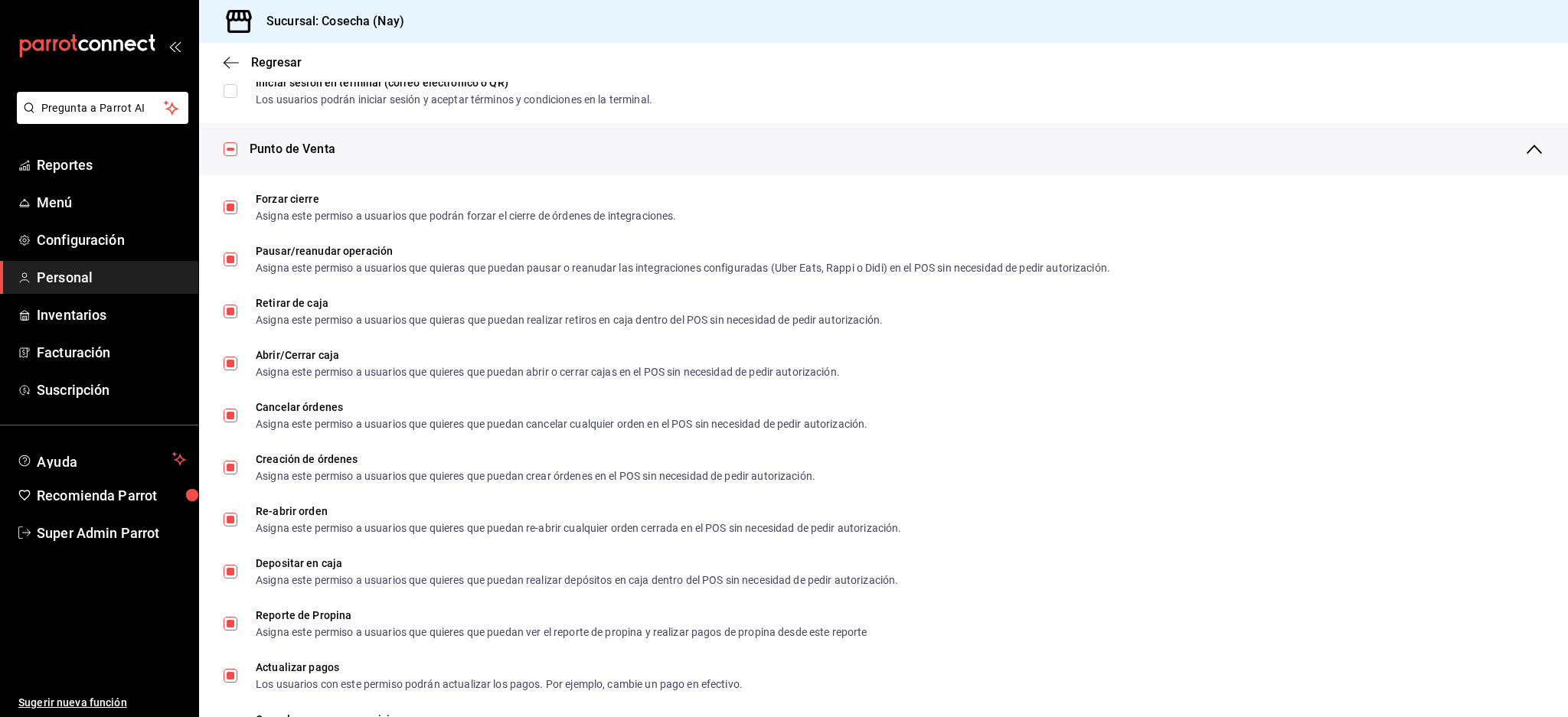
checkbox input "false"
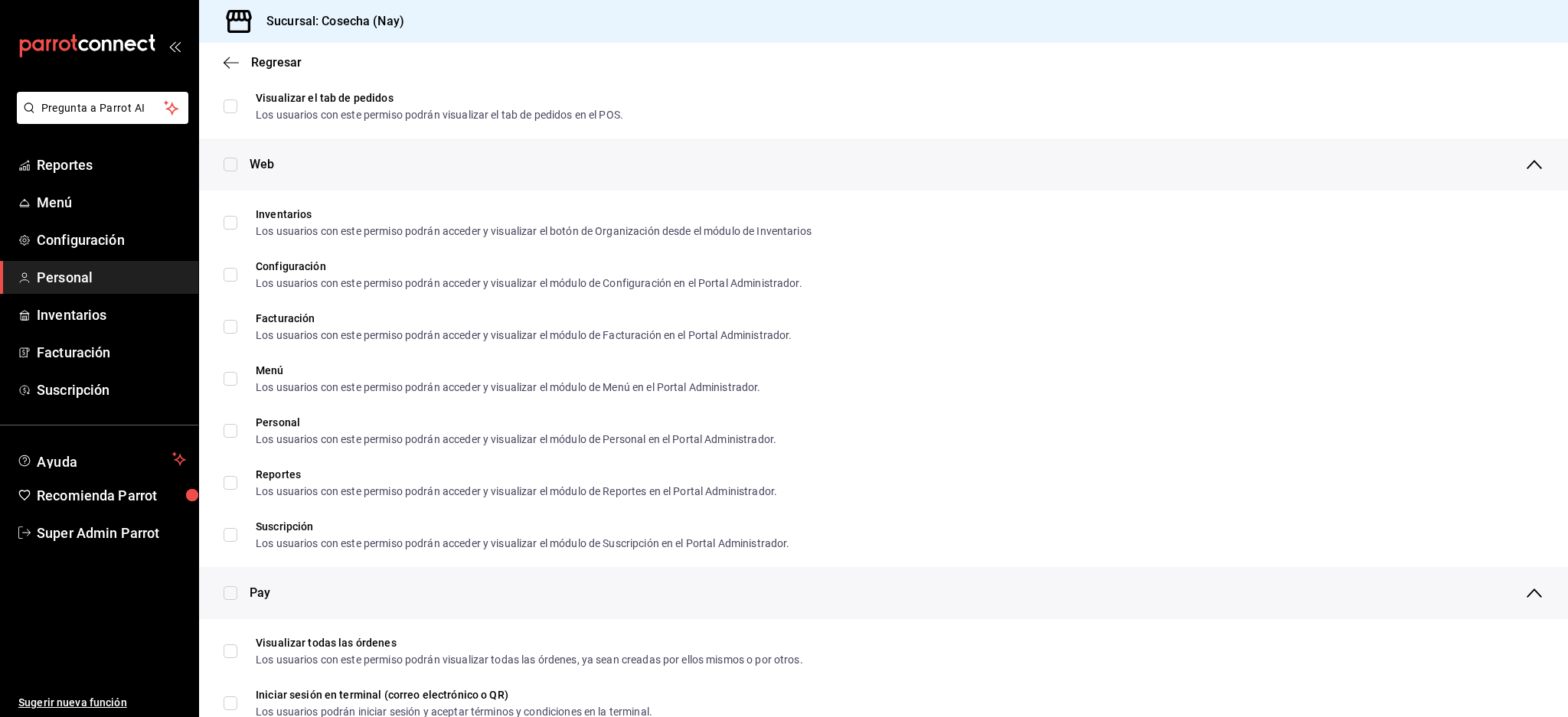
scroll to position [0, 0]
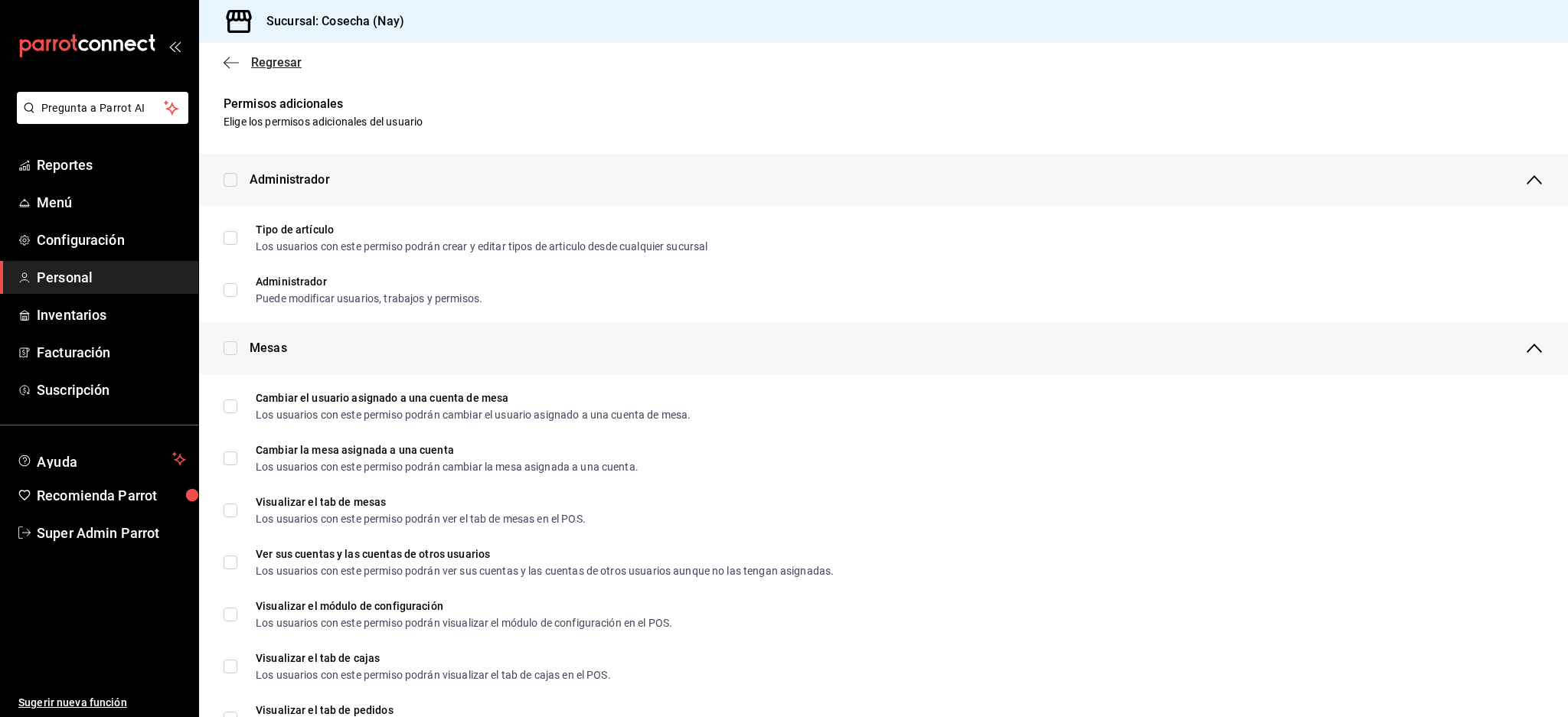
click at [235, 61] on icon "button" at bounding box center [231, 62] width 15 height 14
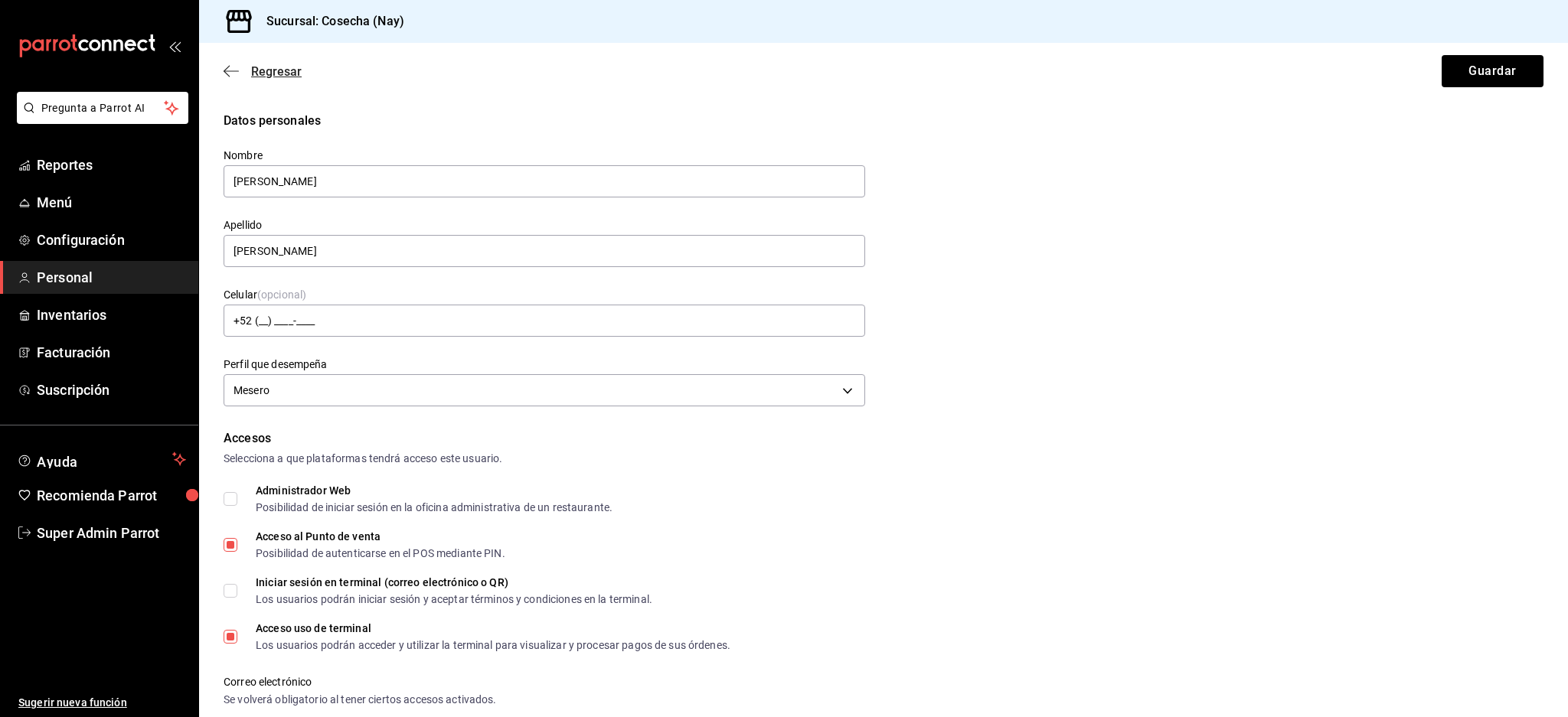
click at [224, 68] on icon "button" at bounding box center [231, 71] width 15 height 14
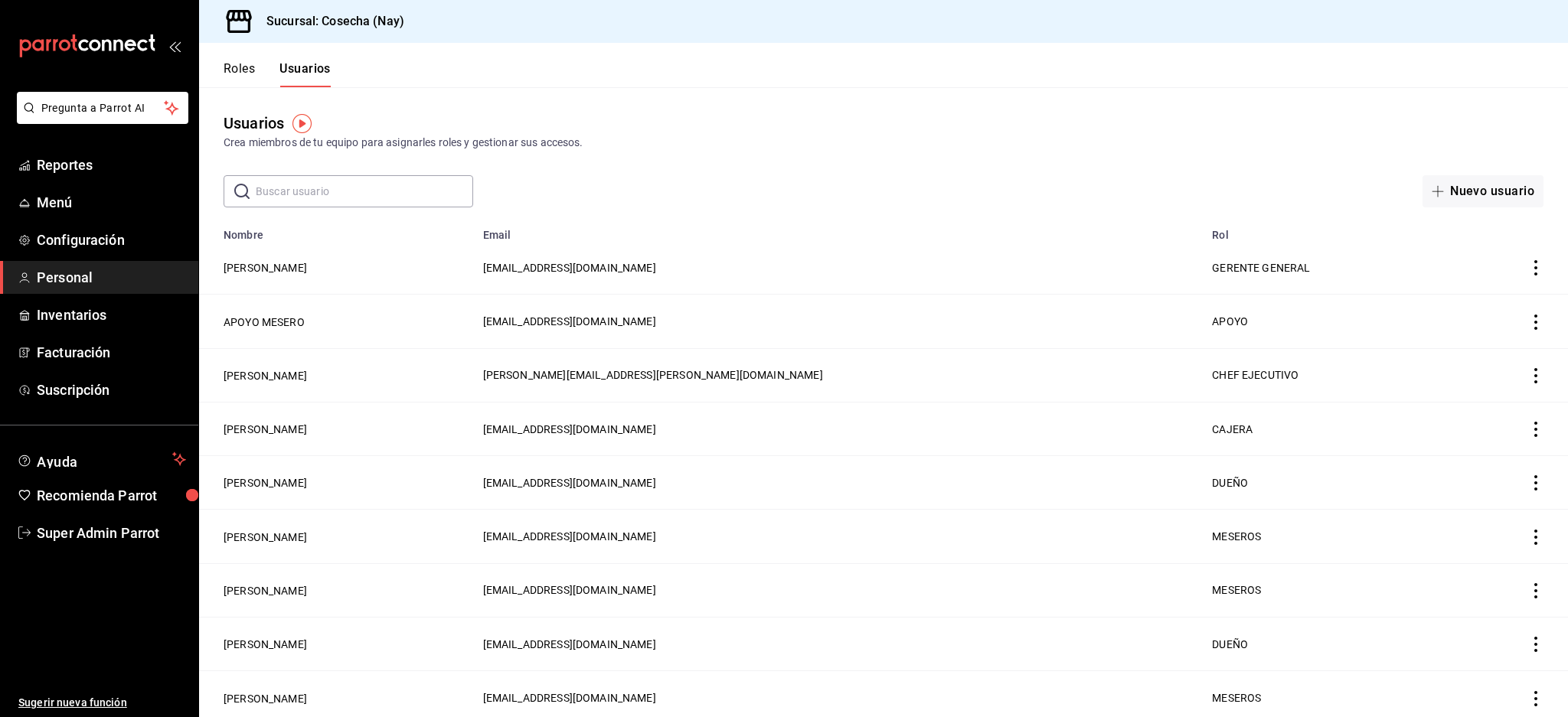
click at [358, 192] on input "text" at bounding box center [364, 191] width 217 height 31
click at [358, 193] on input "text" at bounding box center [364, 191] width 217 height 31
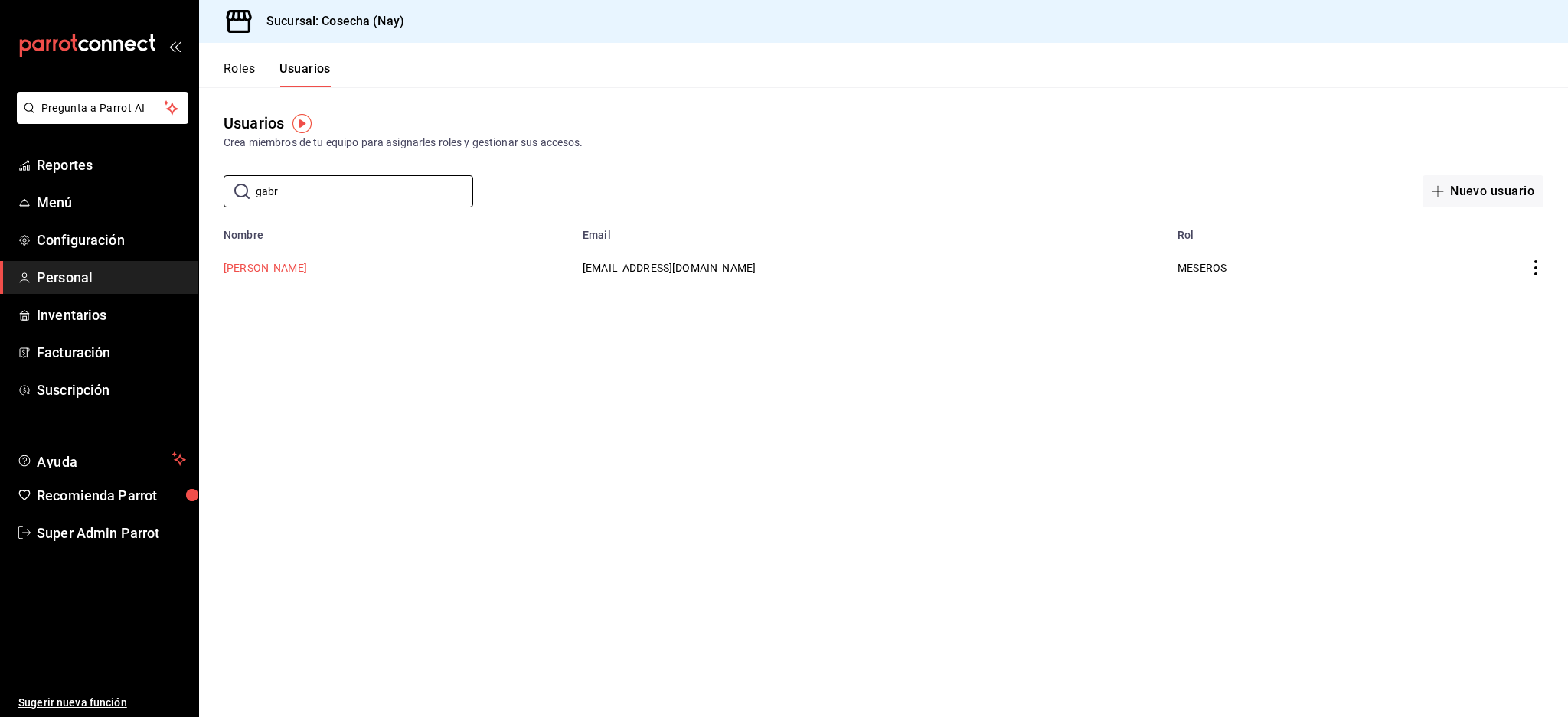
type input "gabr"
click at [262, 269] on button "[PERSON_NAME]" at bounding box center [265, 267] width 83 height 15
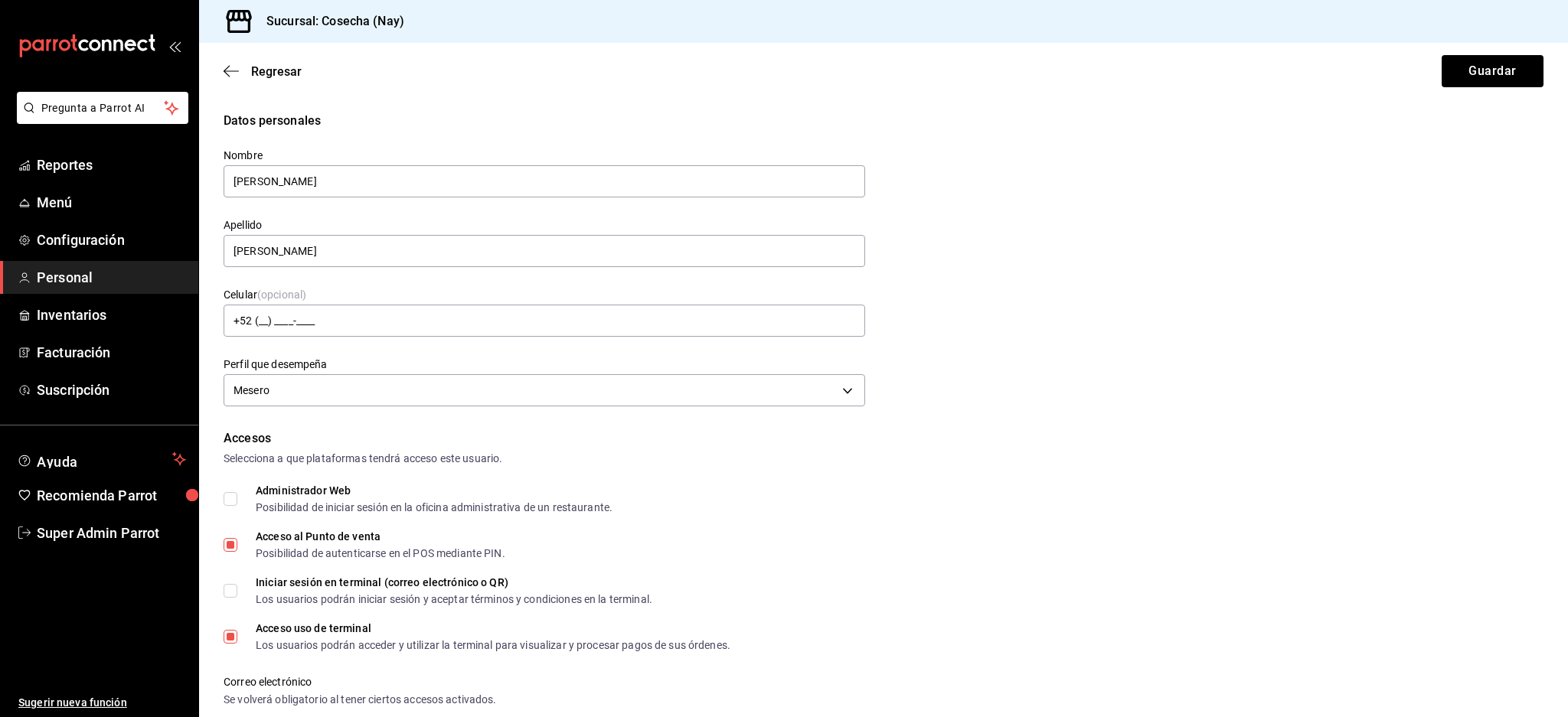
scroll to position [555, 0]
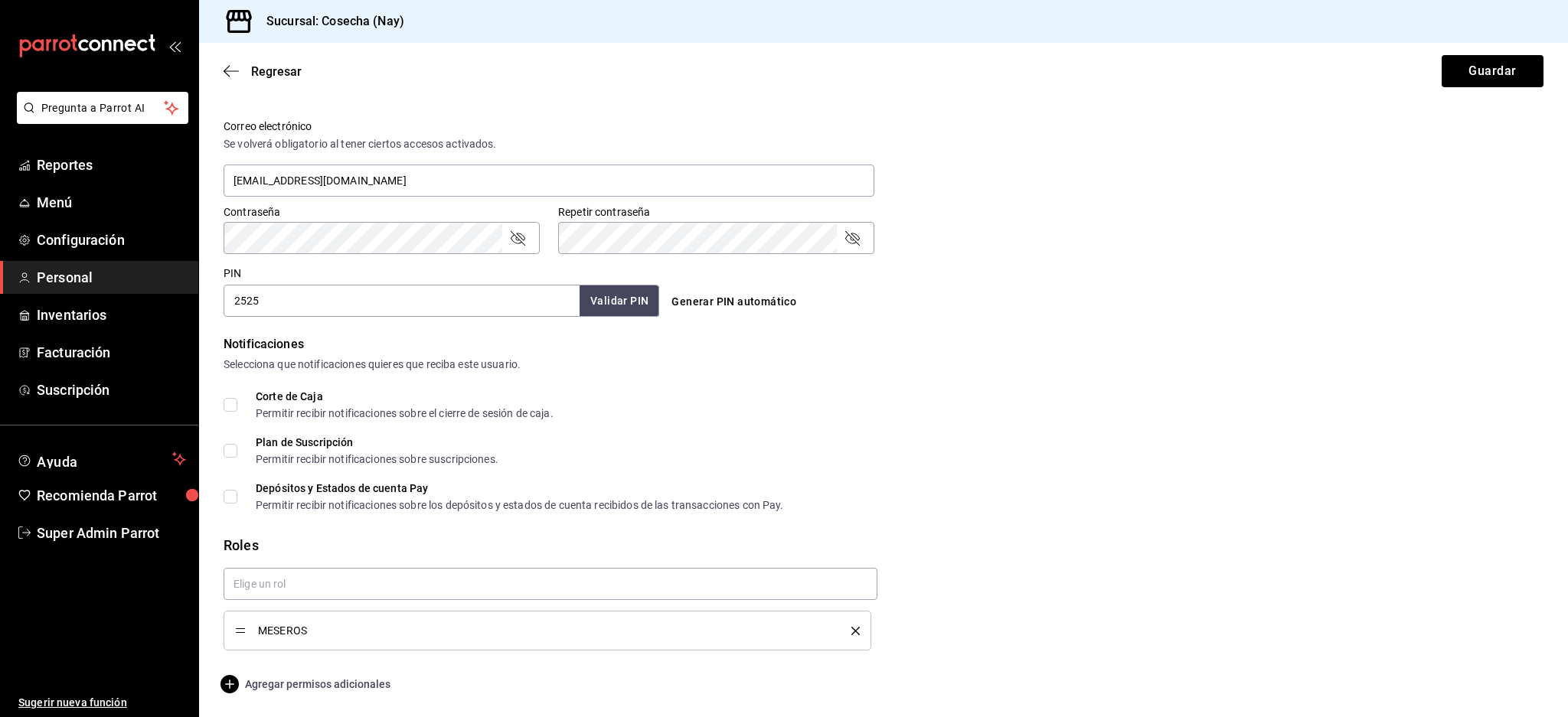
click at [323, 686] on span "Agregar permisos adicionales" at bounding box center [307, 684] width 167 height 18
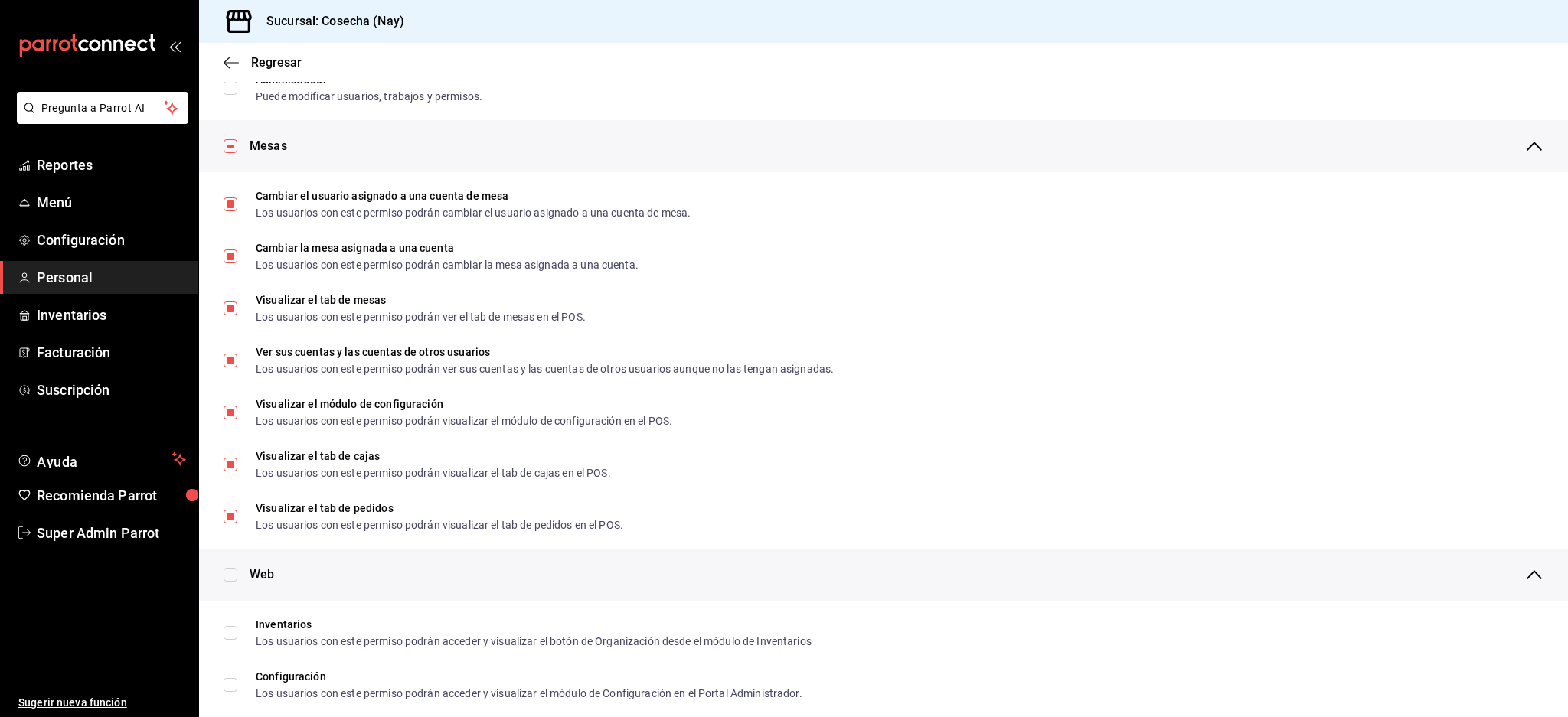
scroll to position [204, 0]
click at [230, 146] on input "checkbox" at bounding box center [230, 144] width 14 height 14
checkbox input "false"
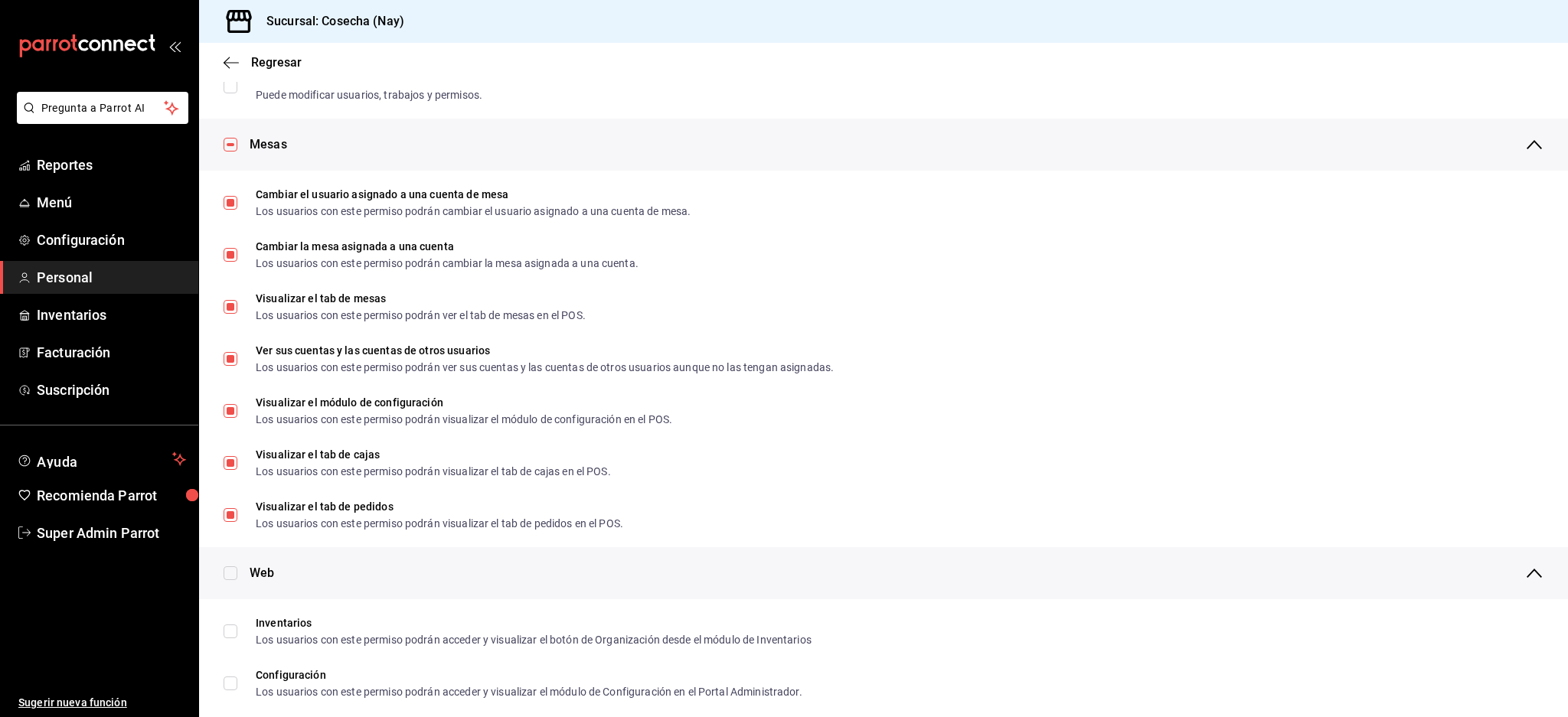
checkbox input "false"
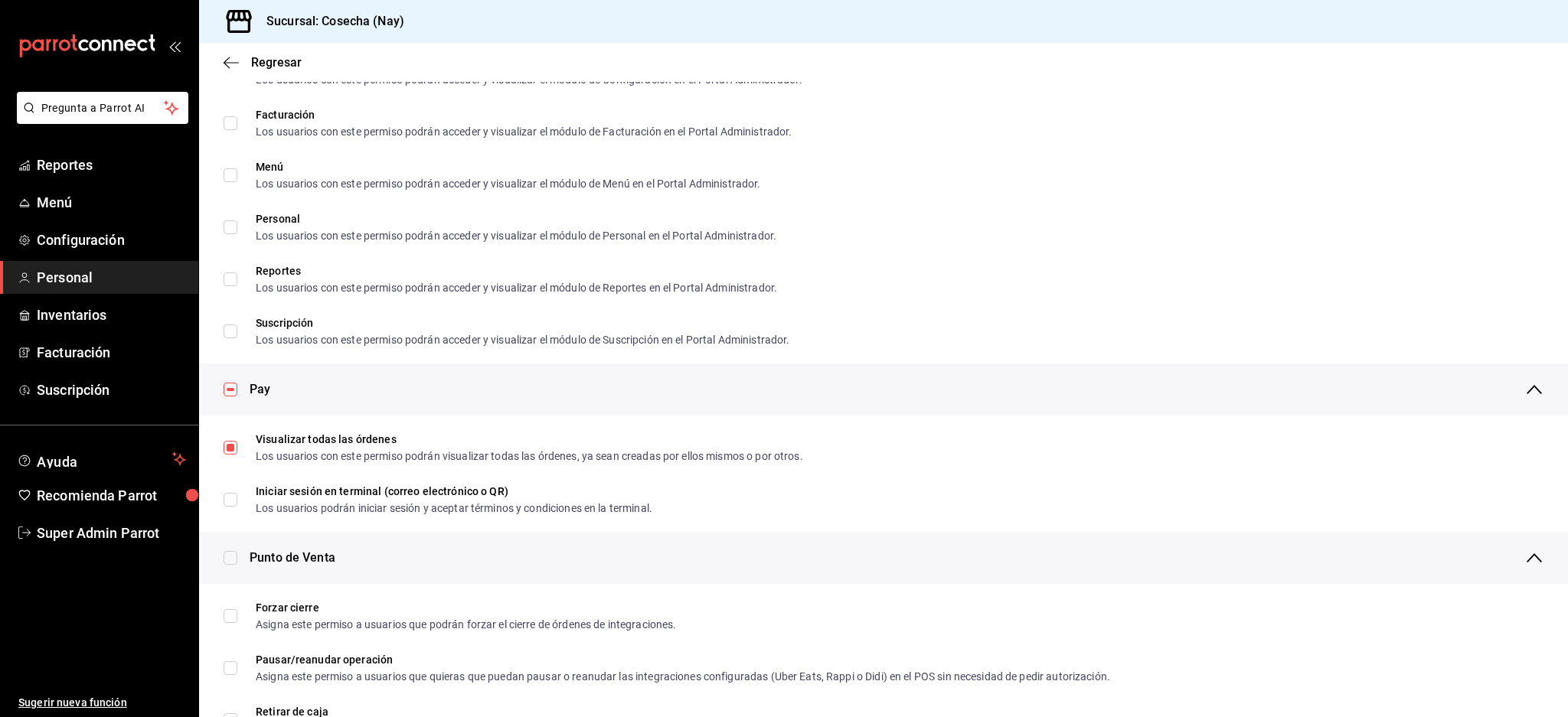
scroll to position [918, 0]
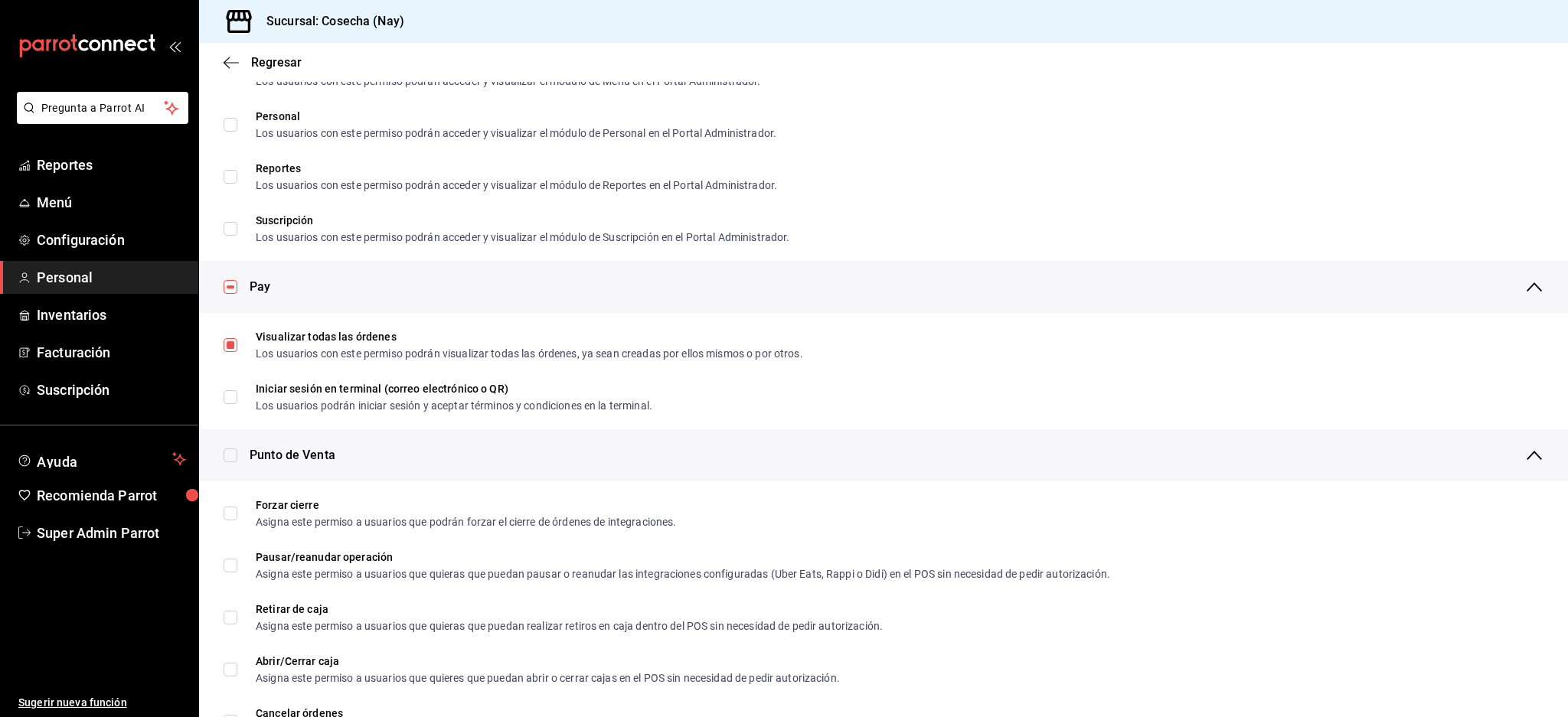
click at [230, 286] on input "checkbox" at bounding box center [230, 286] width 14 height 14
checkbox input "false"
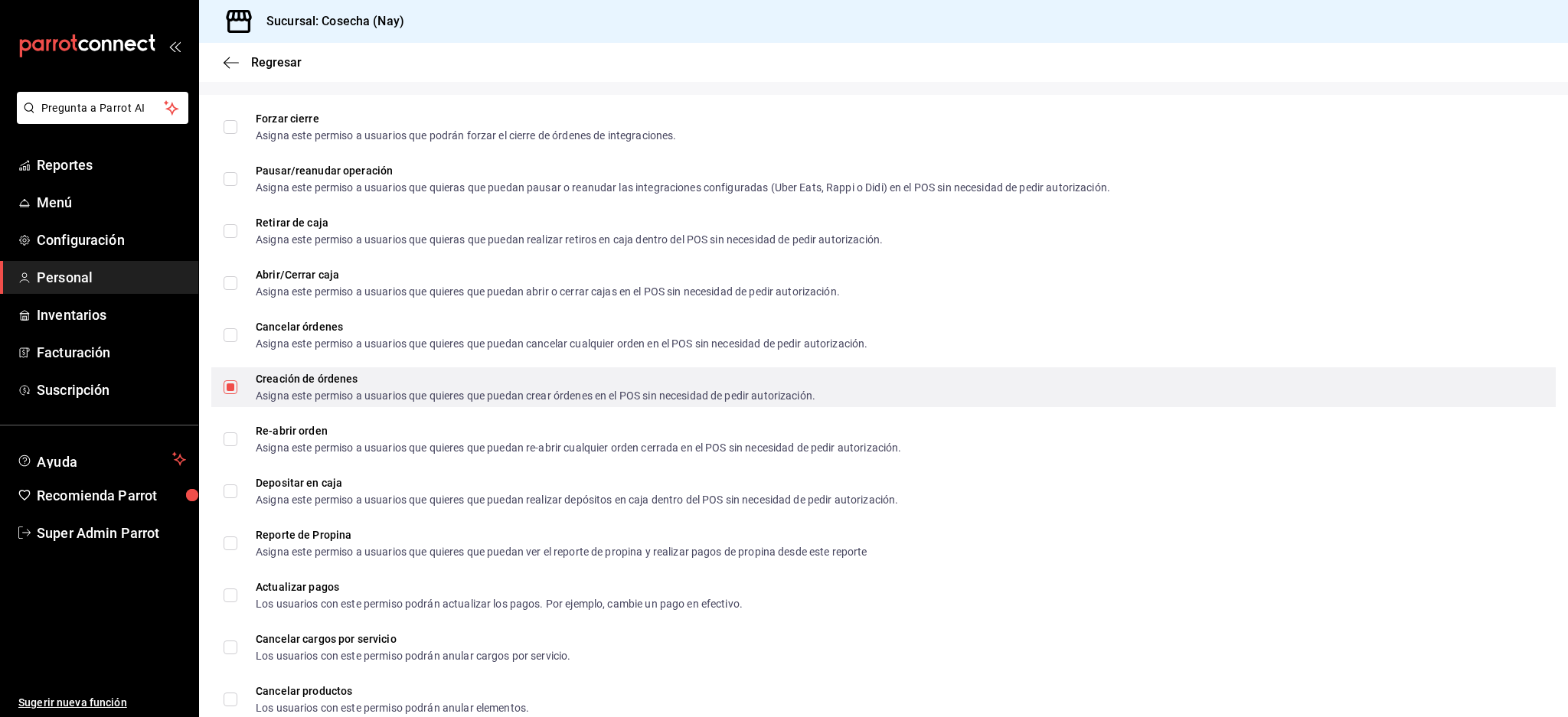
scroll to position [896, 0]
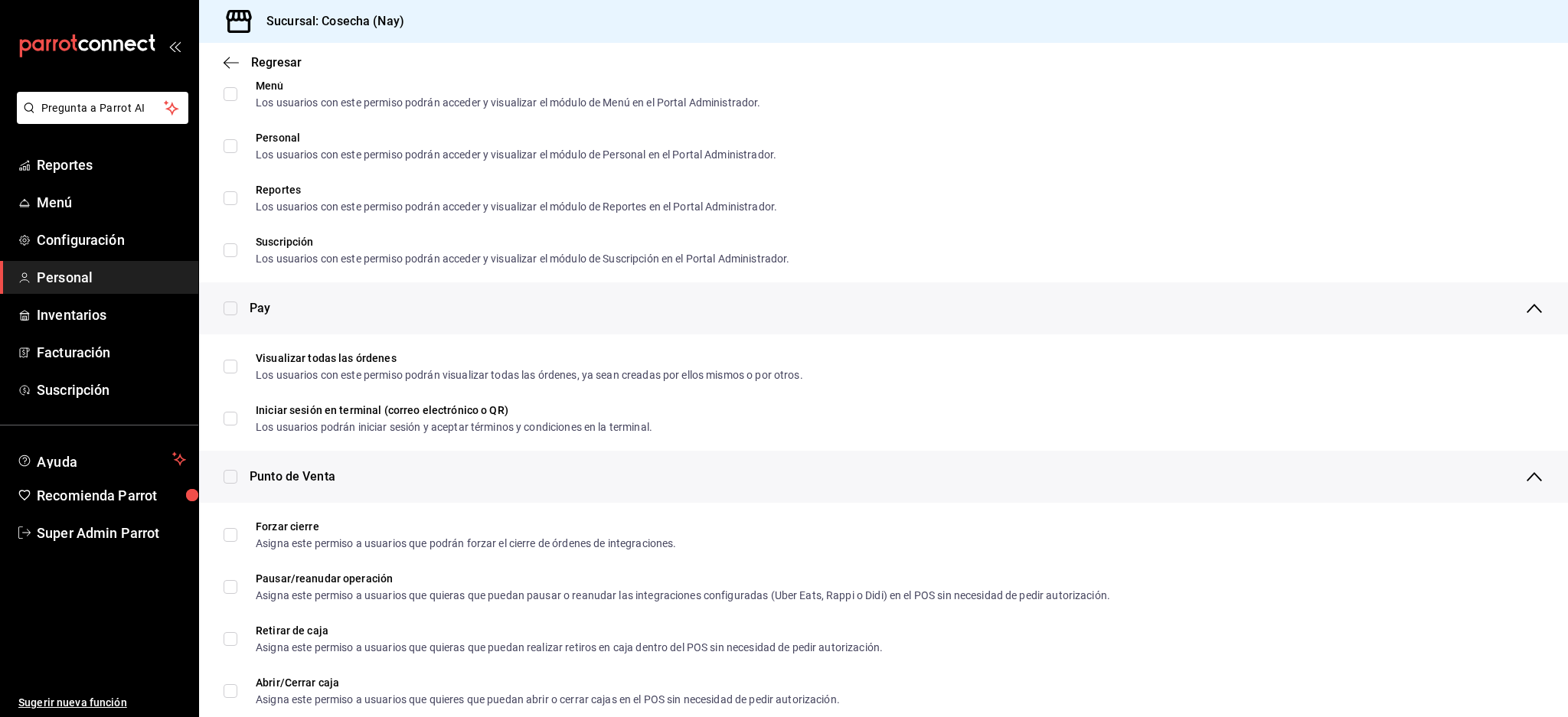
click at [229, 473] on input "checkbox" at bounding box center [230, 476] width 14 height 14
checkbox input "true"
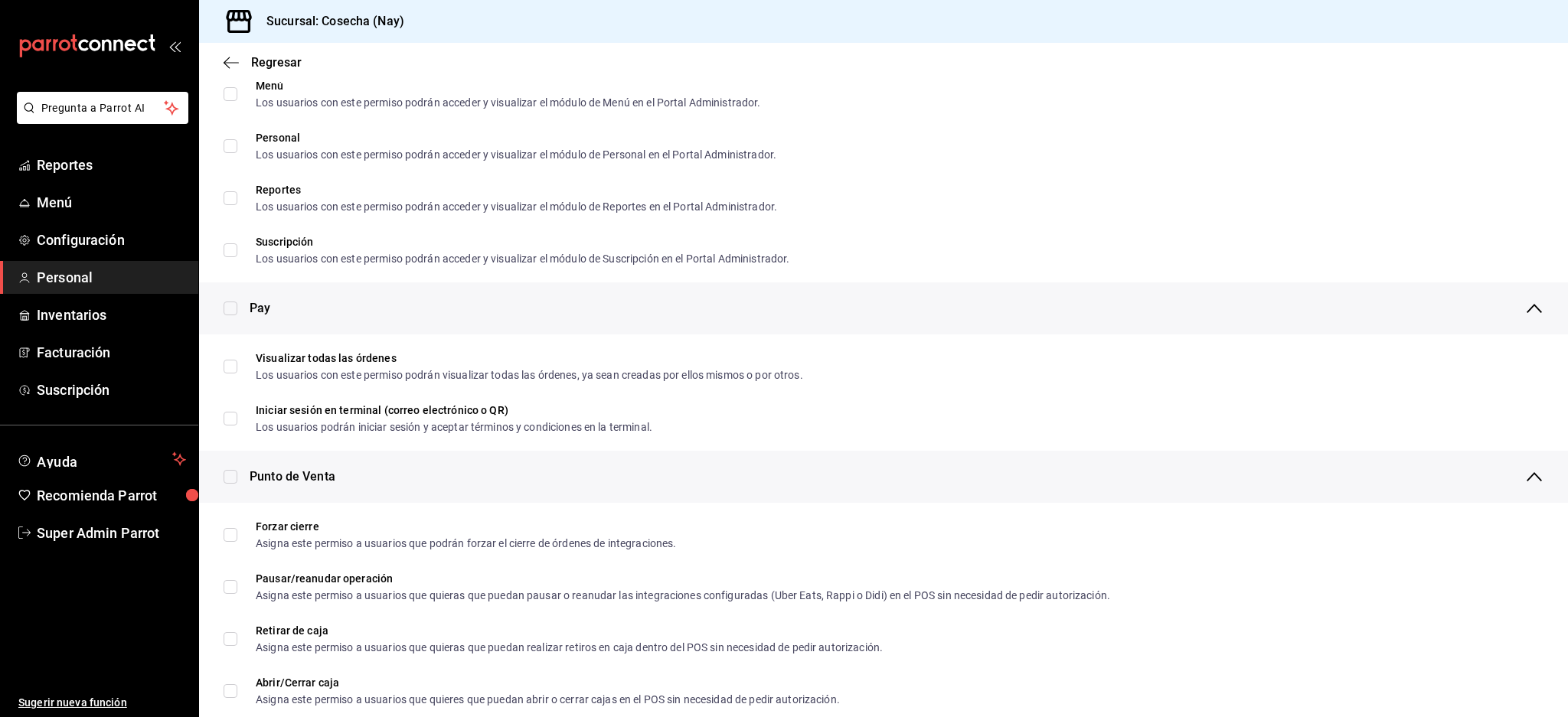
checkbox input "true"
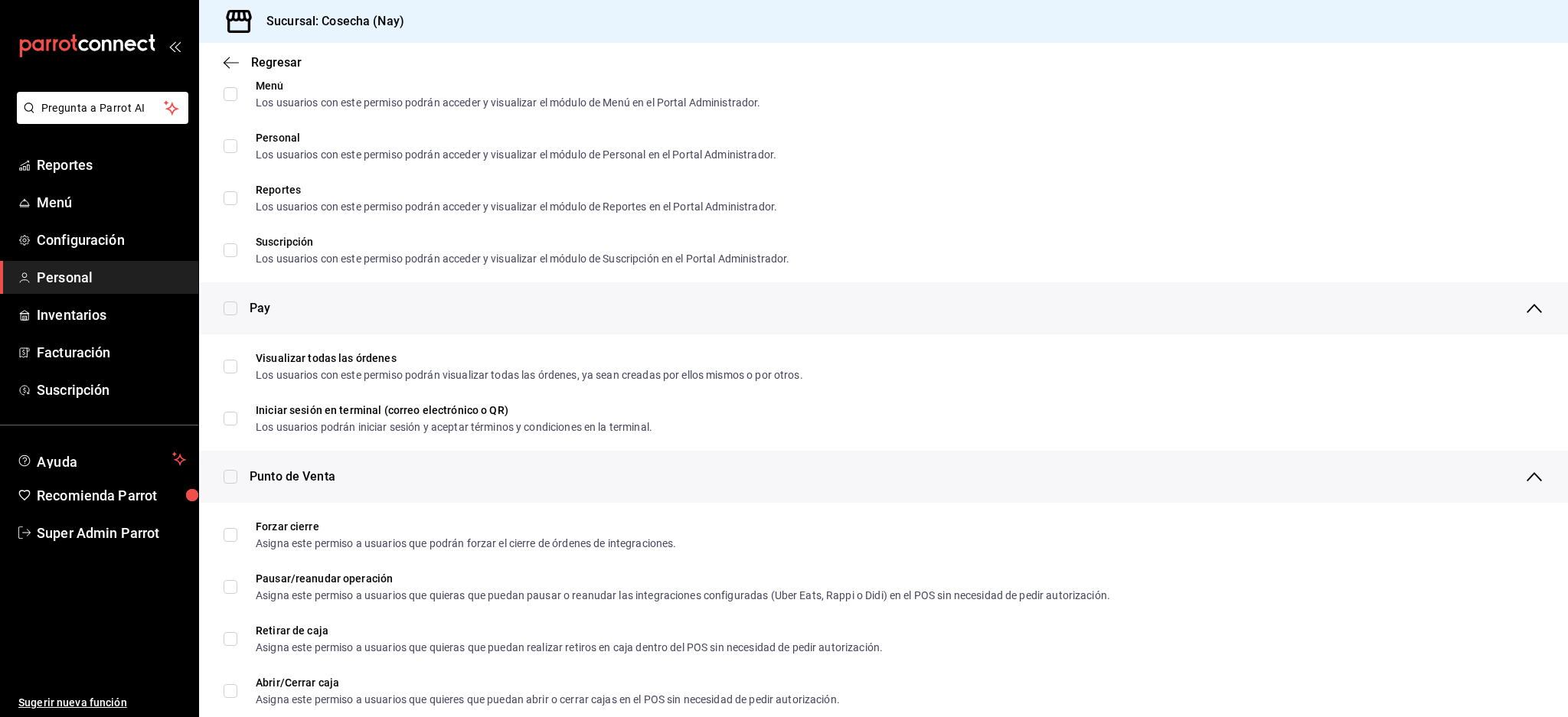
checkbox input "true"
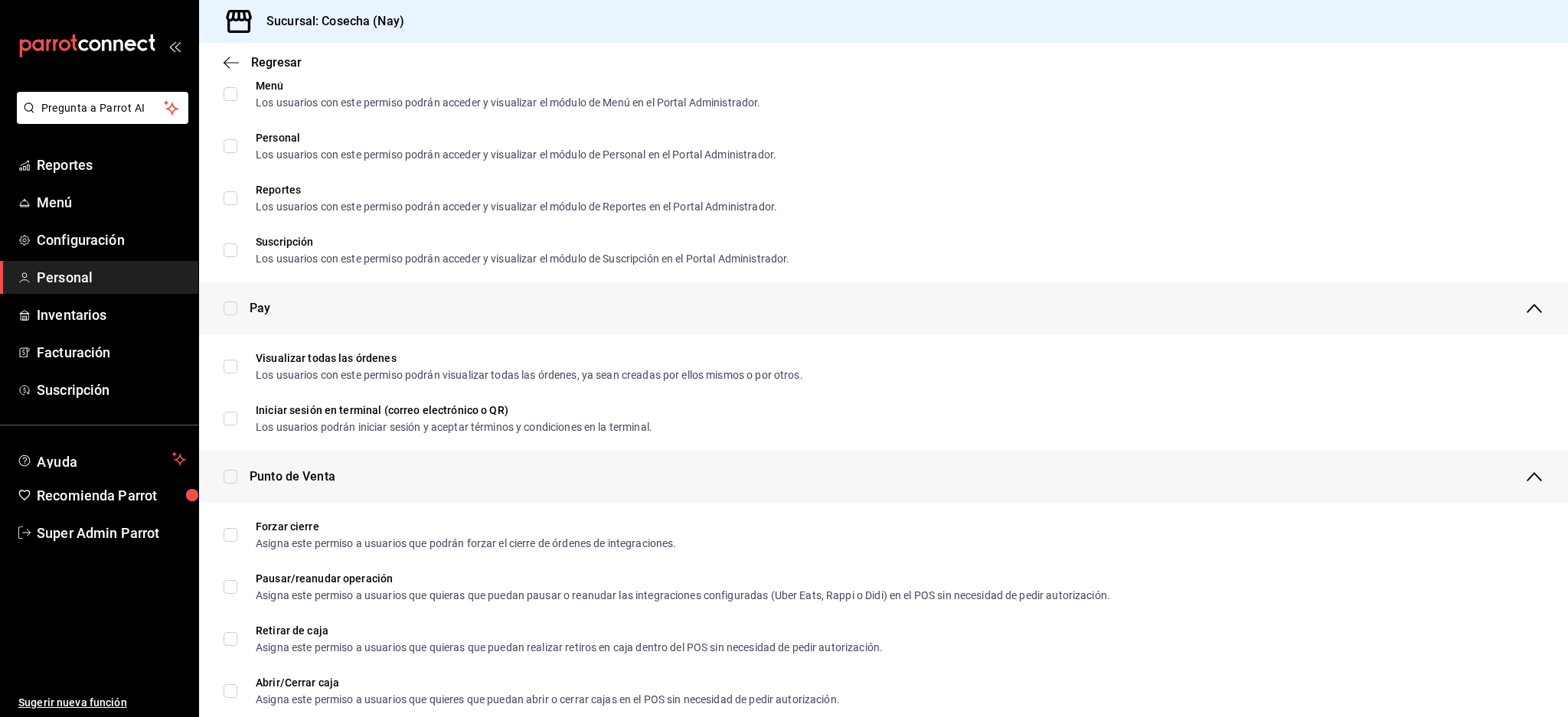
checkbox input "true"
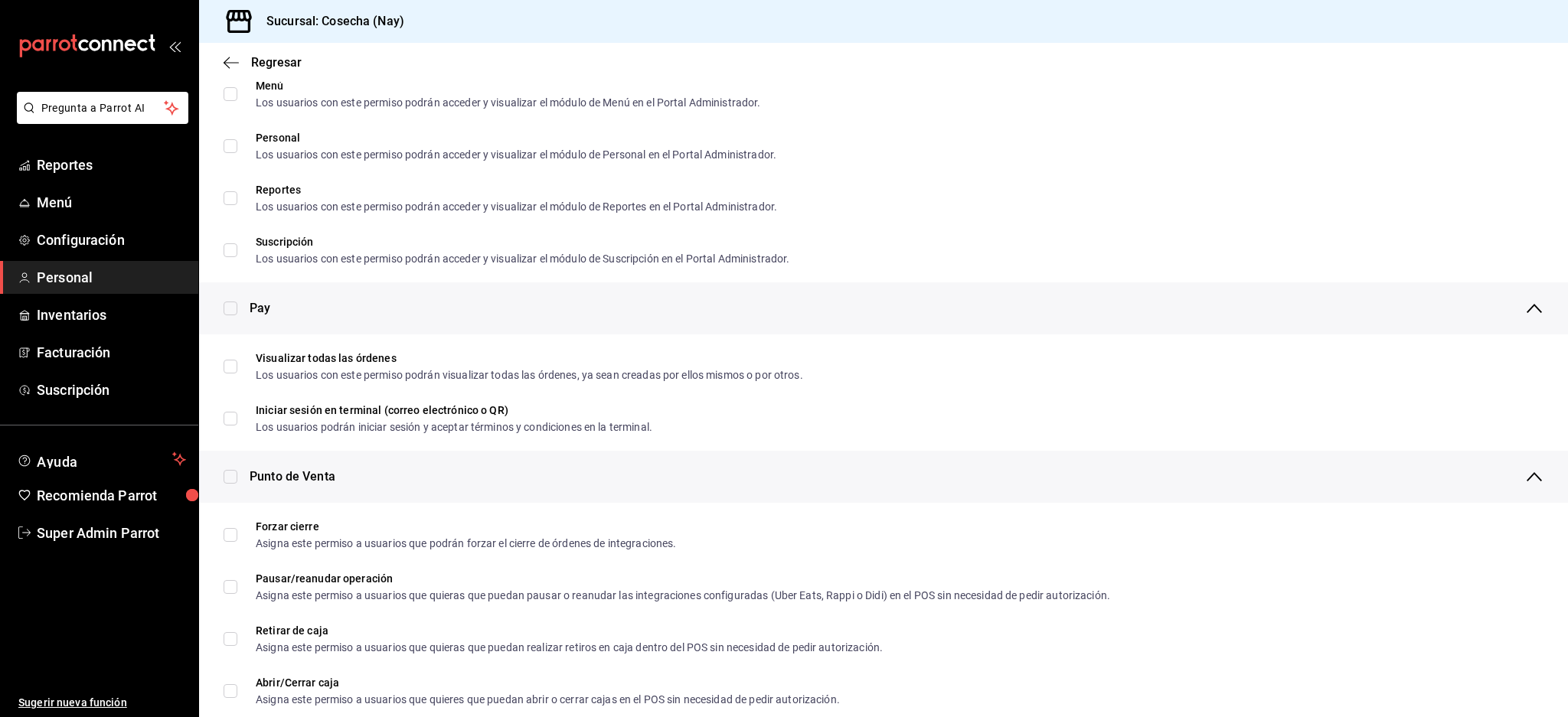
checkbox input "true"
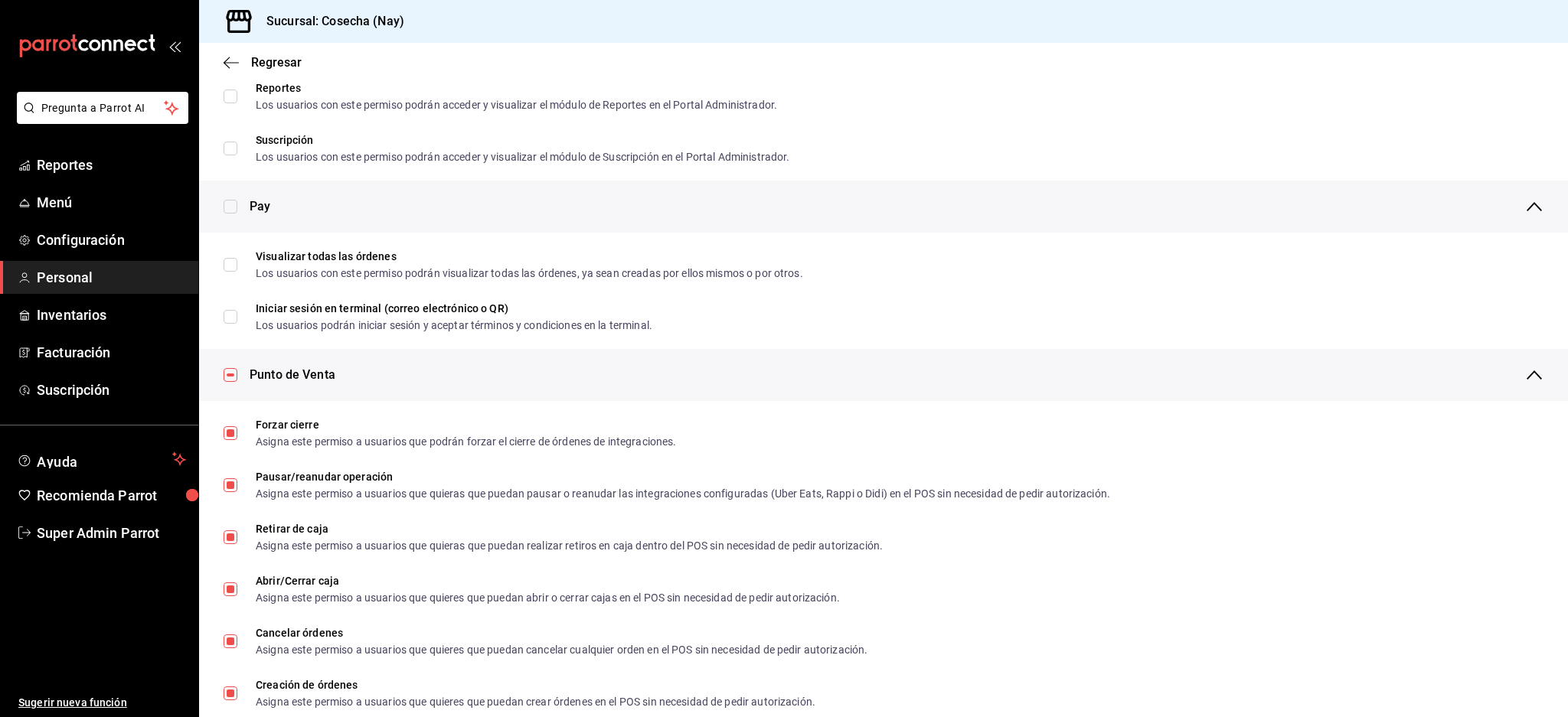
click at [229, 374] on input "checkbox" at bounding box center [230, 374] width 14 height 14
checkbox input "false"
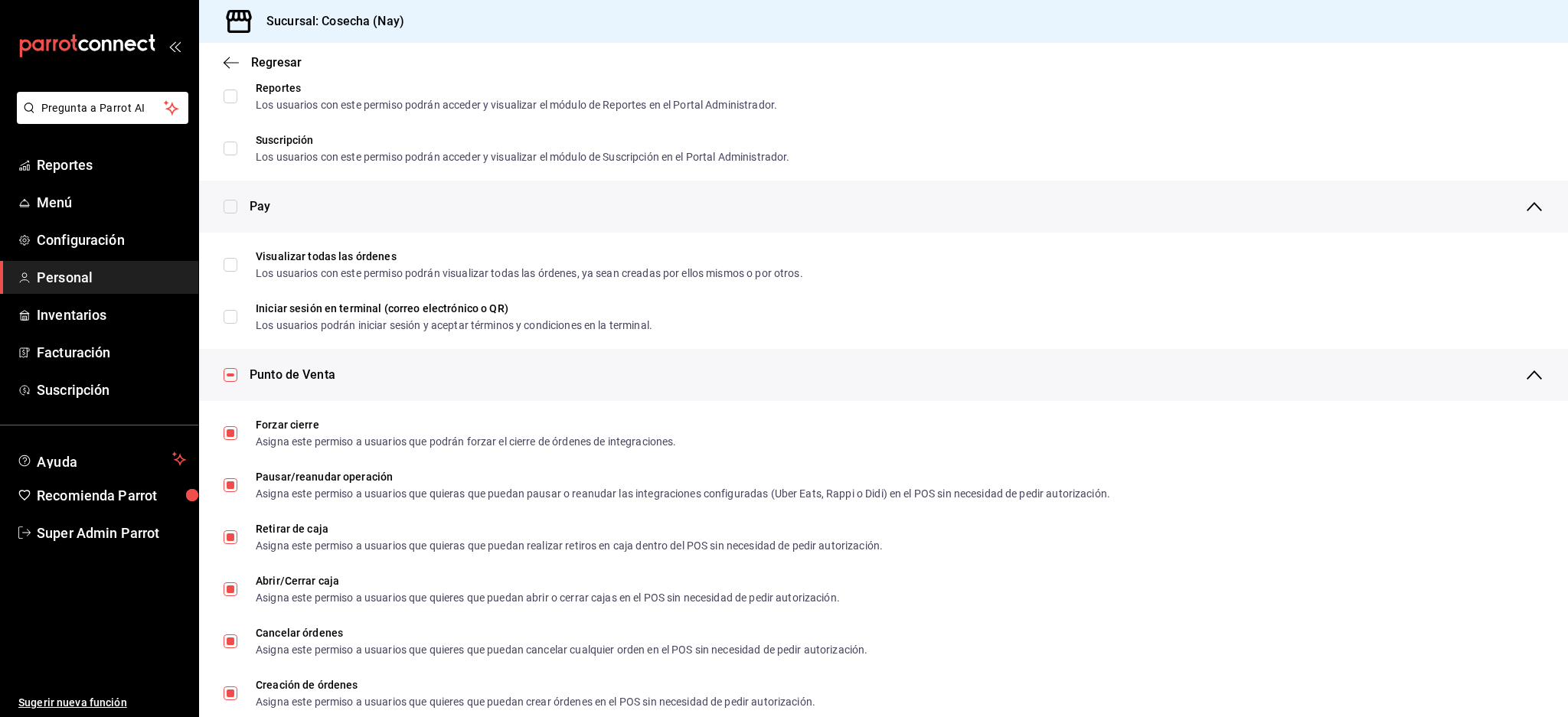
checkbox input "false"
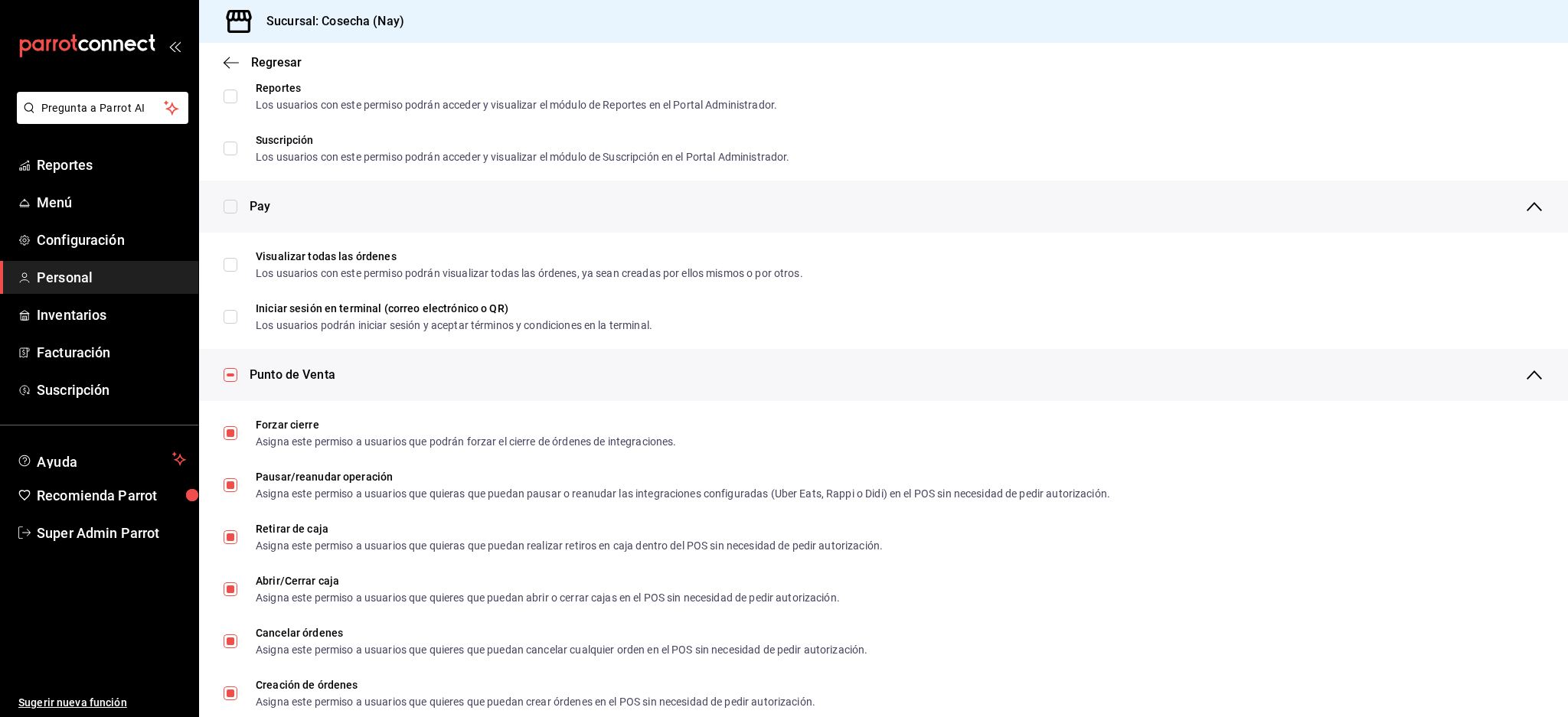
checkbox input "false"
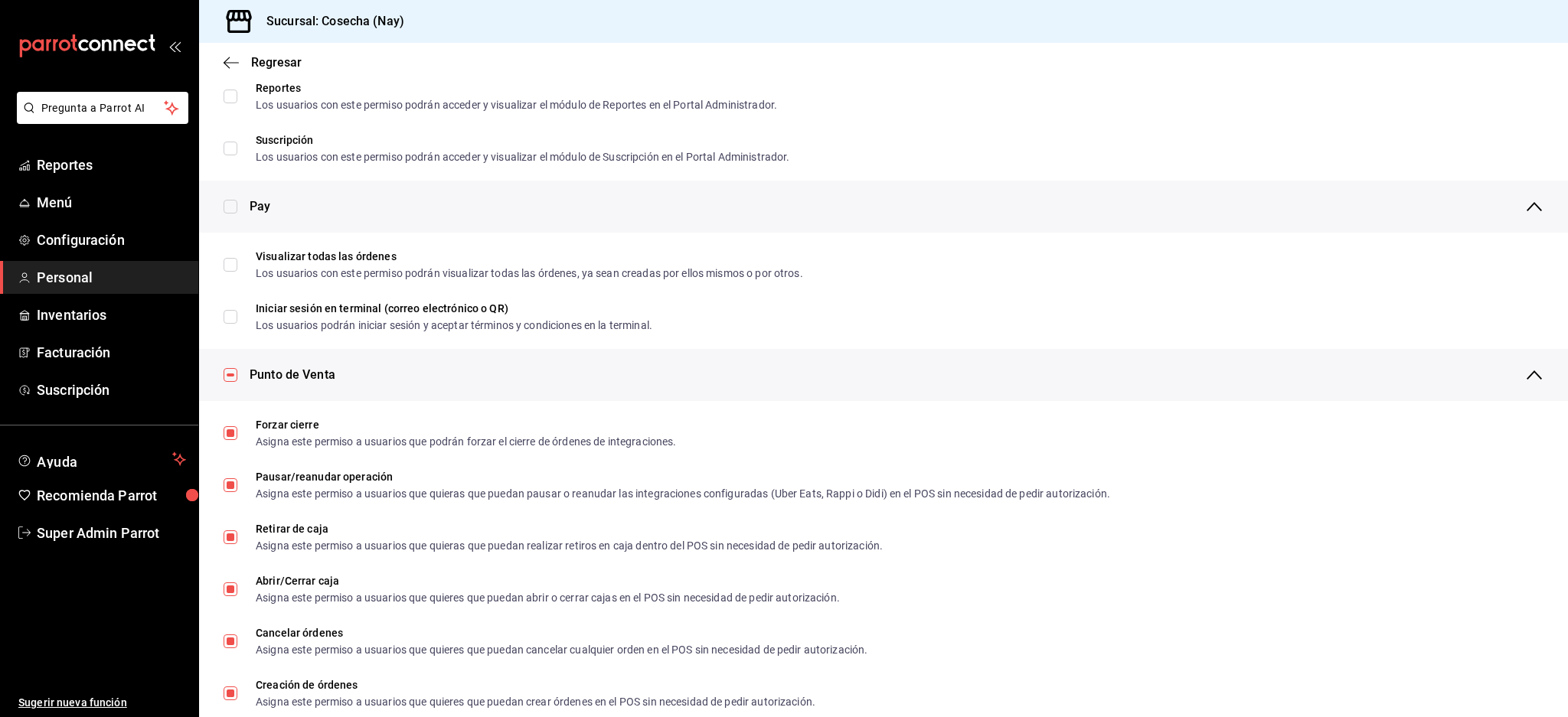
checkbox input "false"
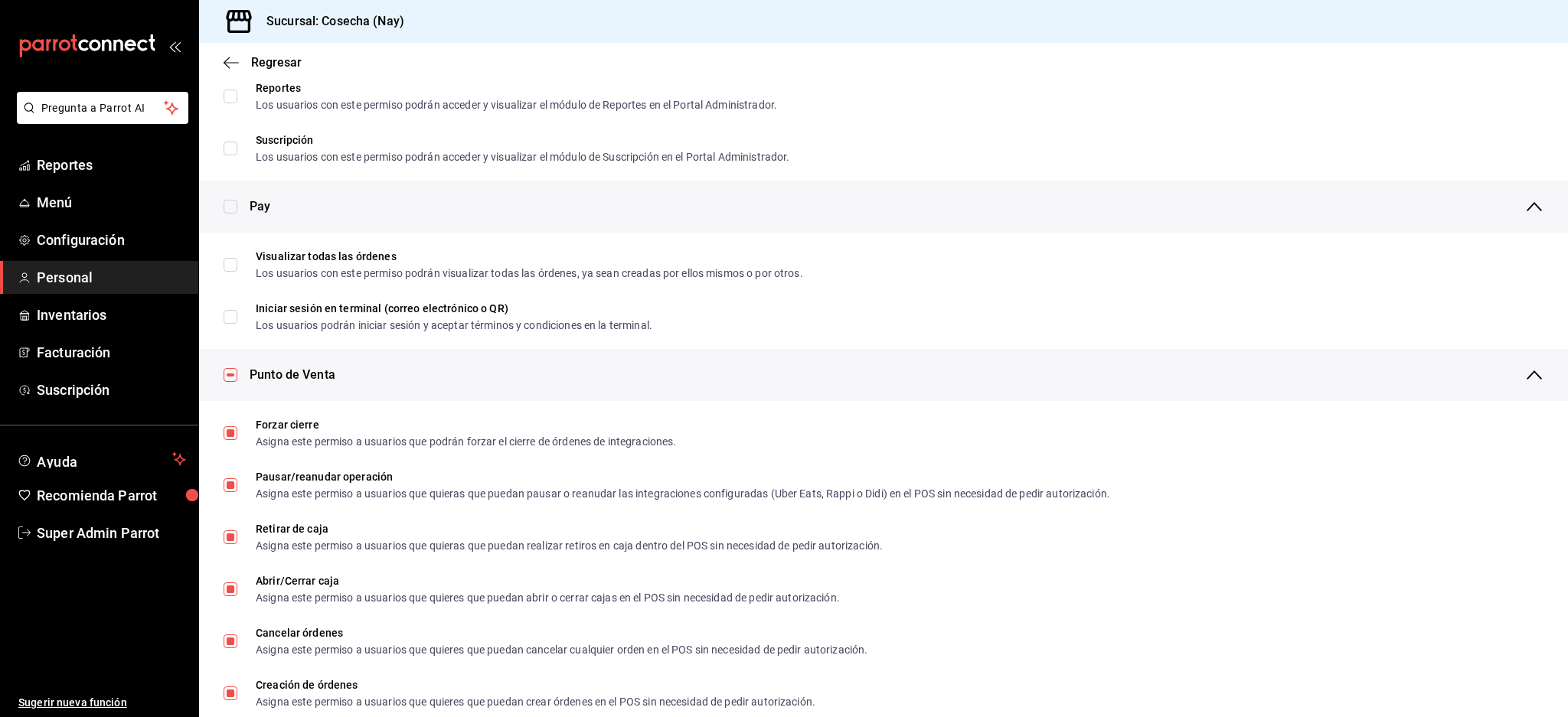
checkbox input "false"
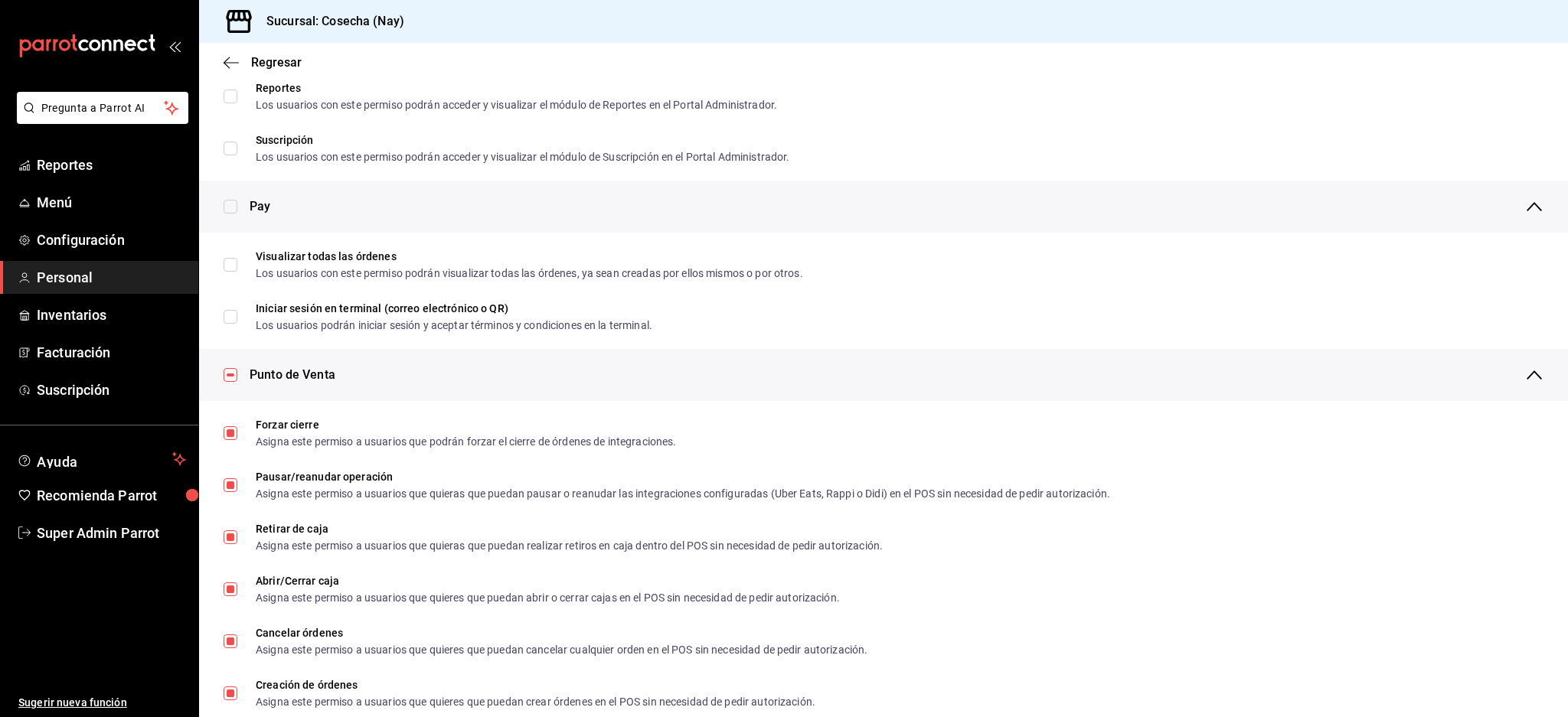
checkbox input "false"
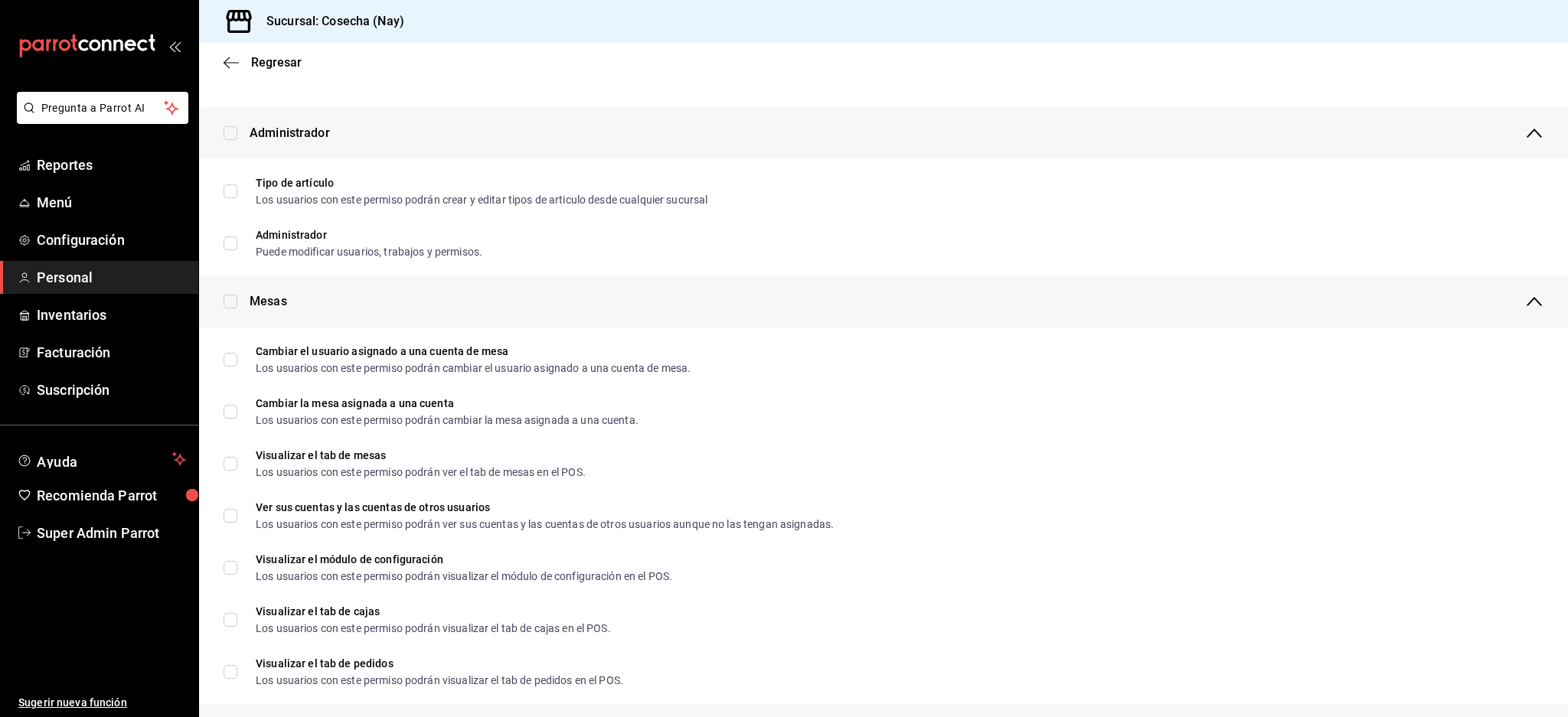
scroll to position [0, 0]
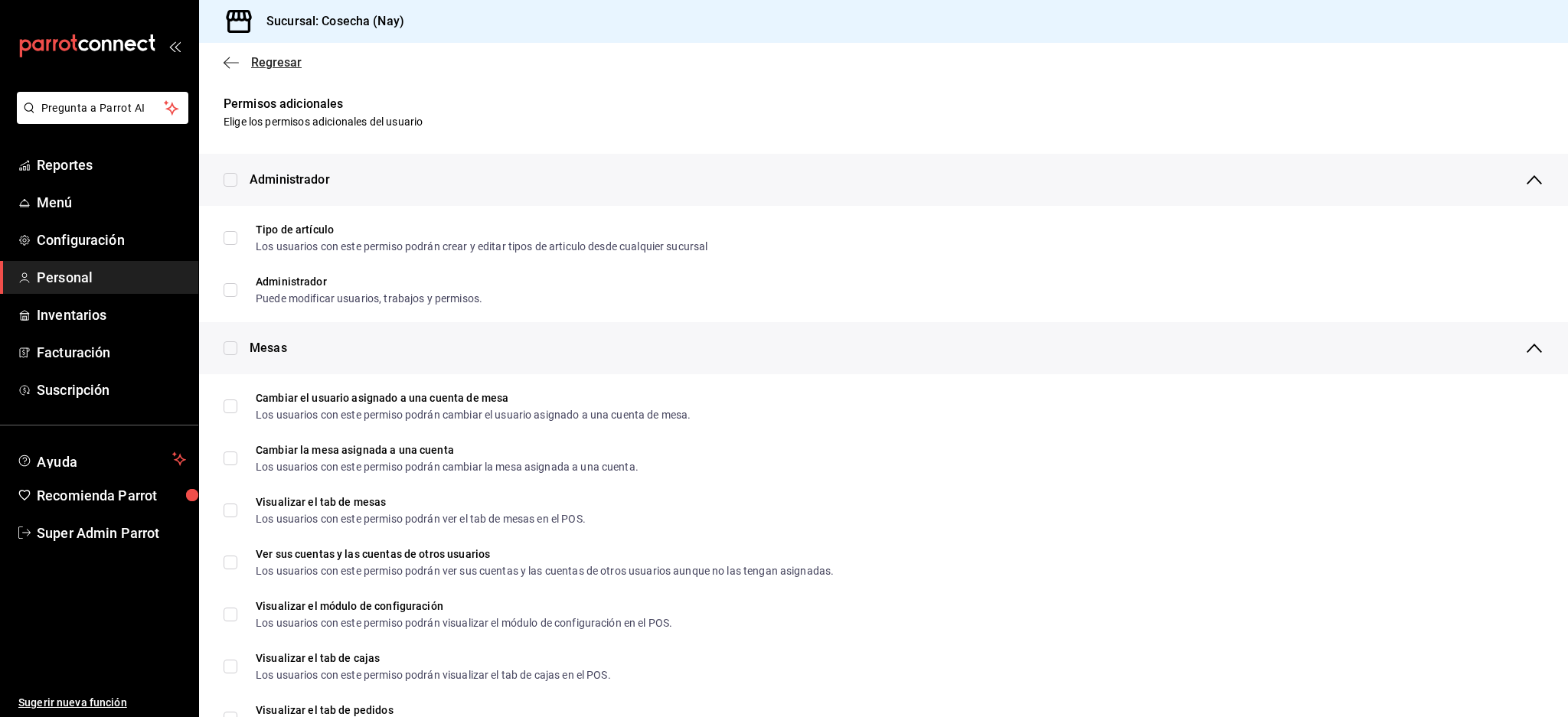
click at [233, 62] on icon "button" at bounding box center [231, 62] width 15 height 14
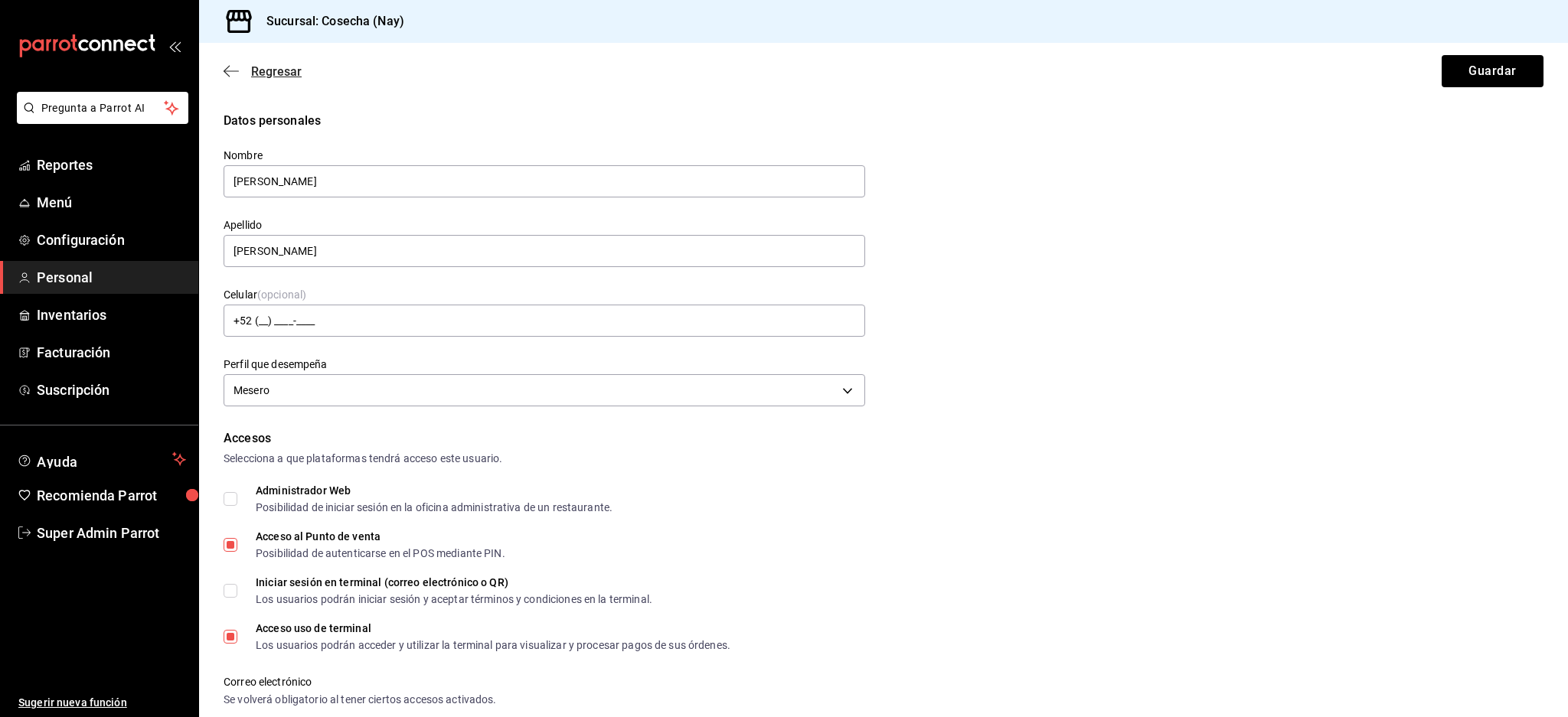
click at [242, 69] on span "Regresar" at bounding box center [263, 72] width 78 height 14
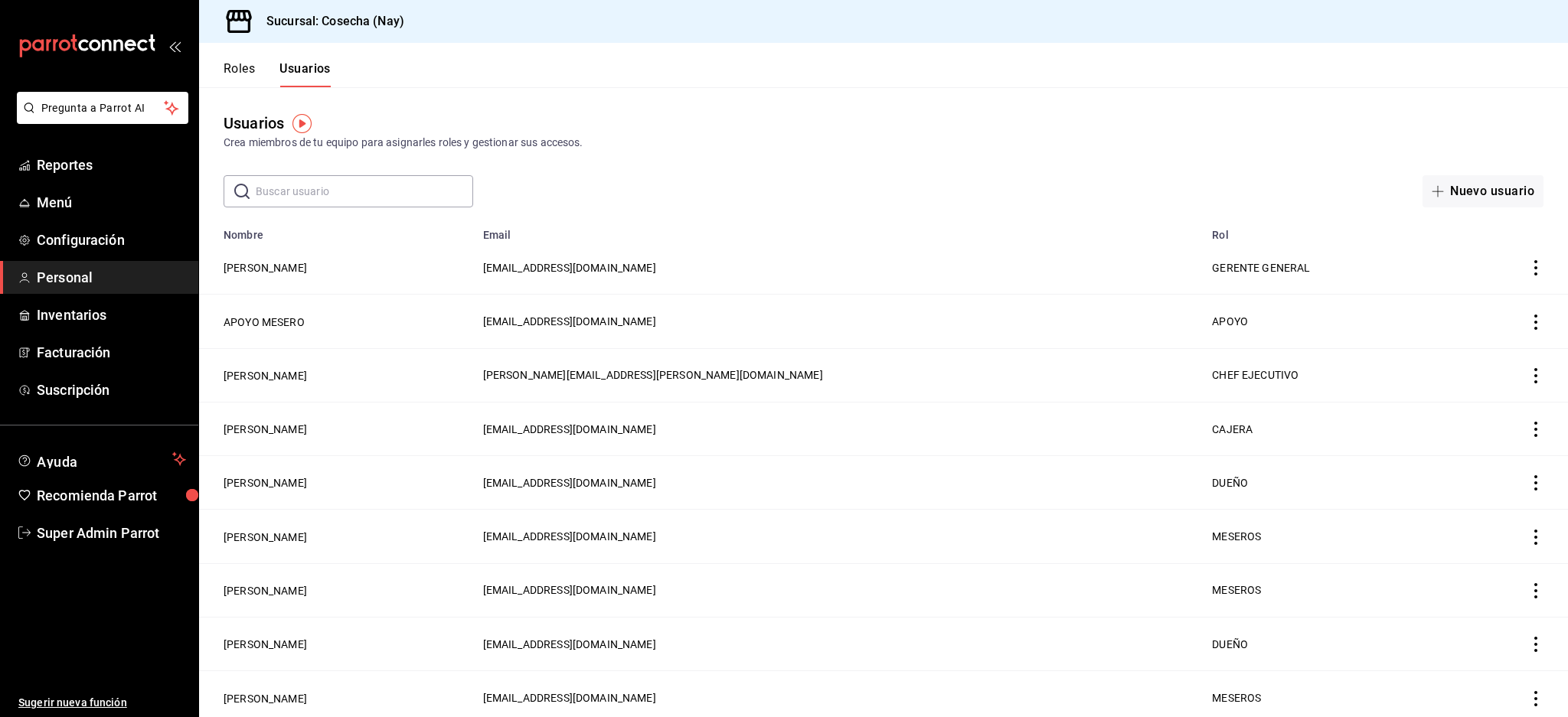
click at [360, 190] on input "text" at bounding box center [364, 191] width 217 height 31
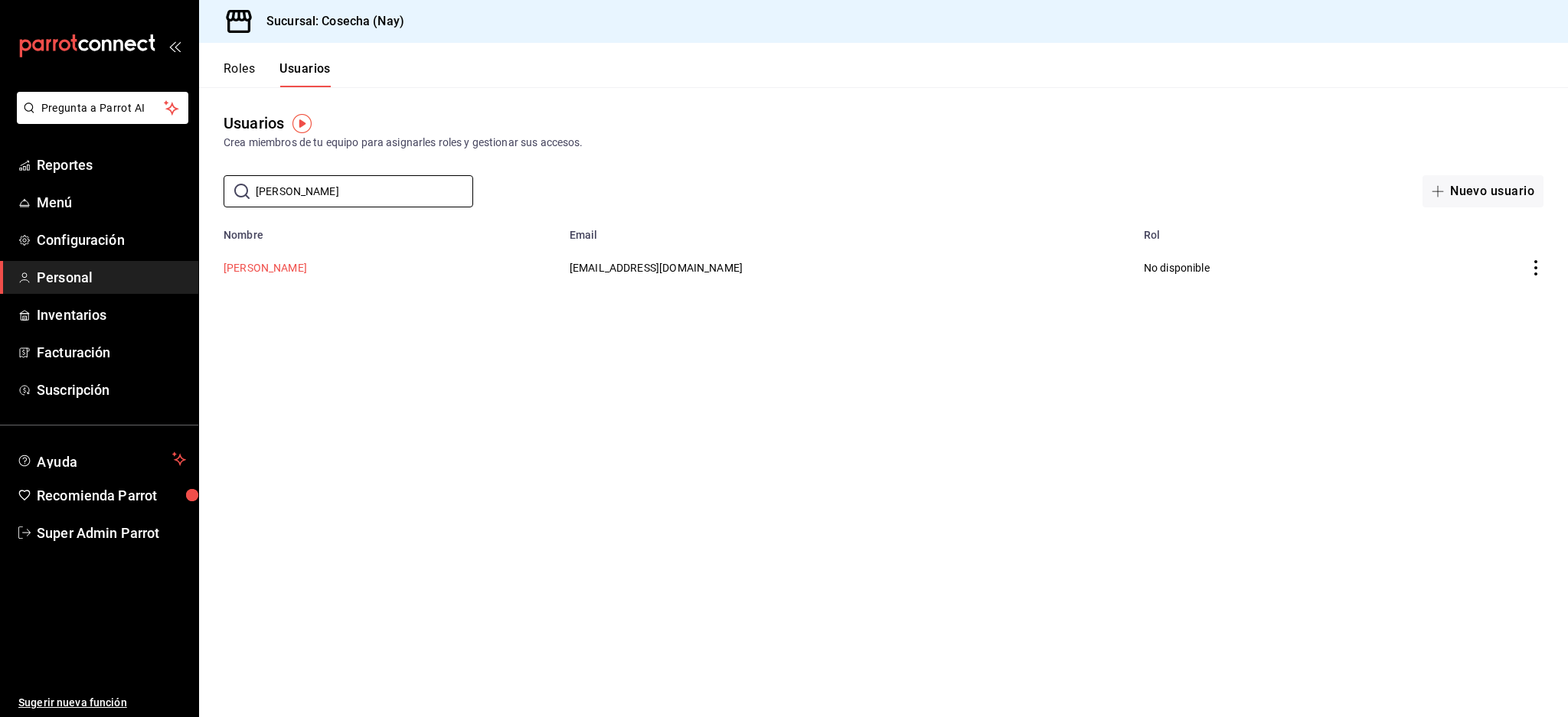
type input "[PERSON_NAME]"
click at [254, 269] on button "[PERSON_NAME]" at bounding box center [265, 267] width 83 height 15
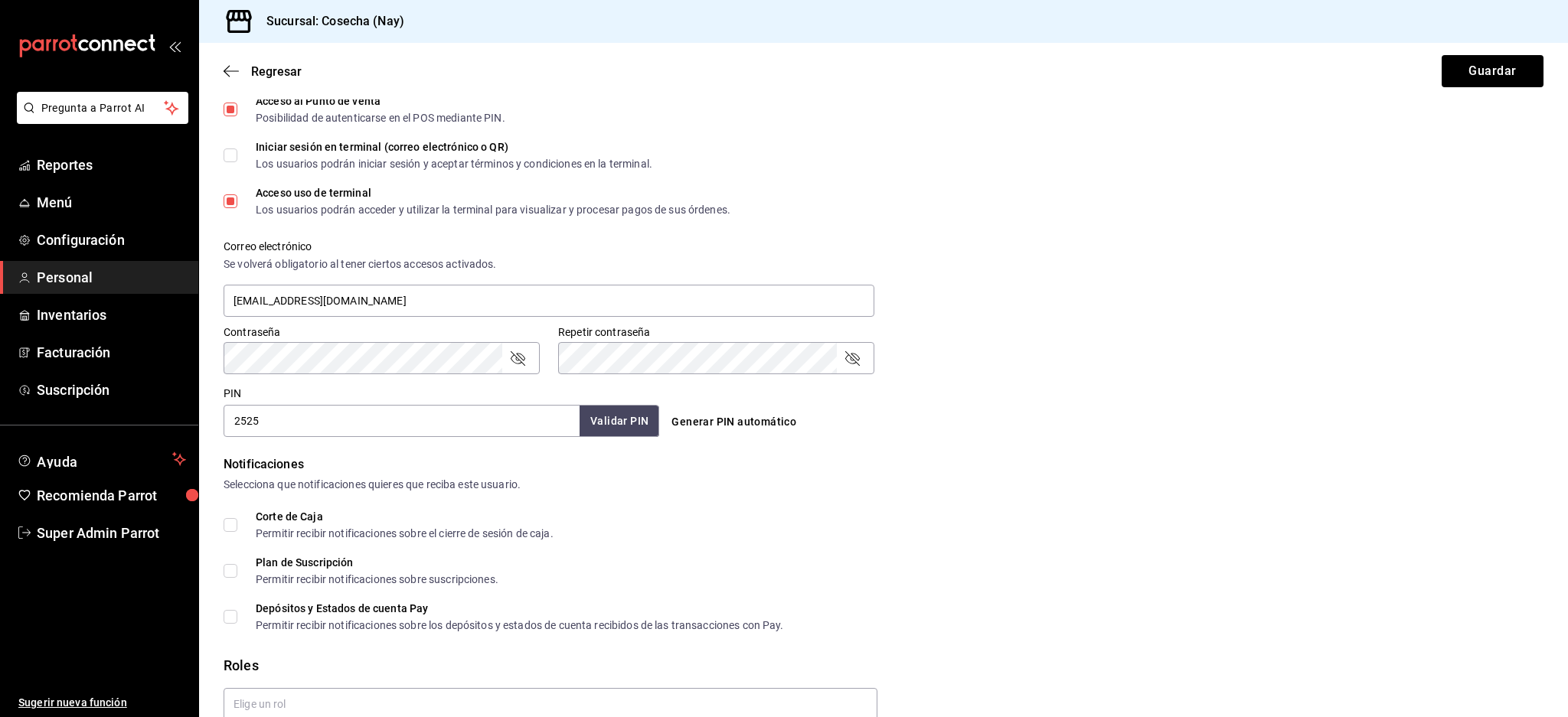
scroll to position [505, 0]
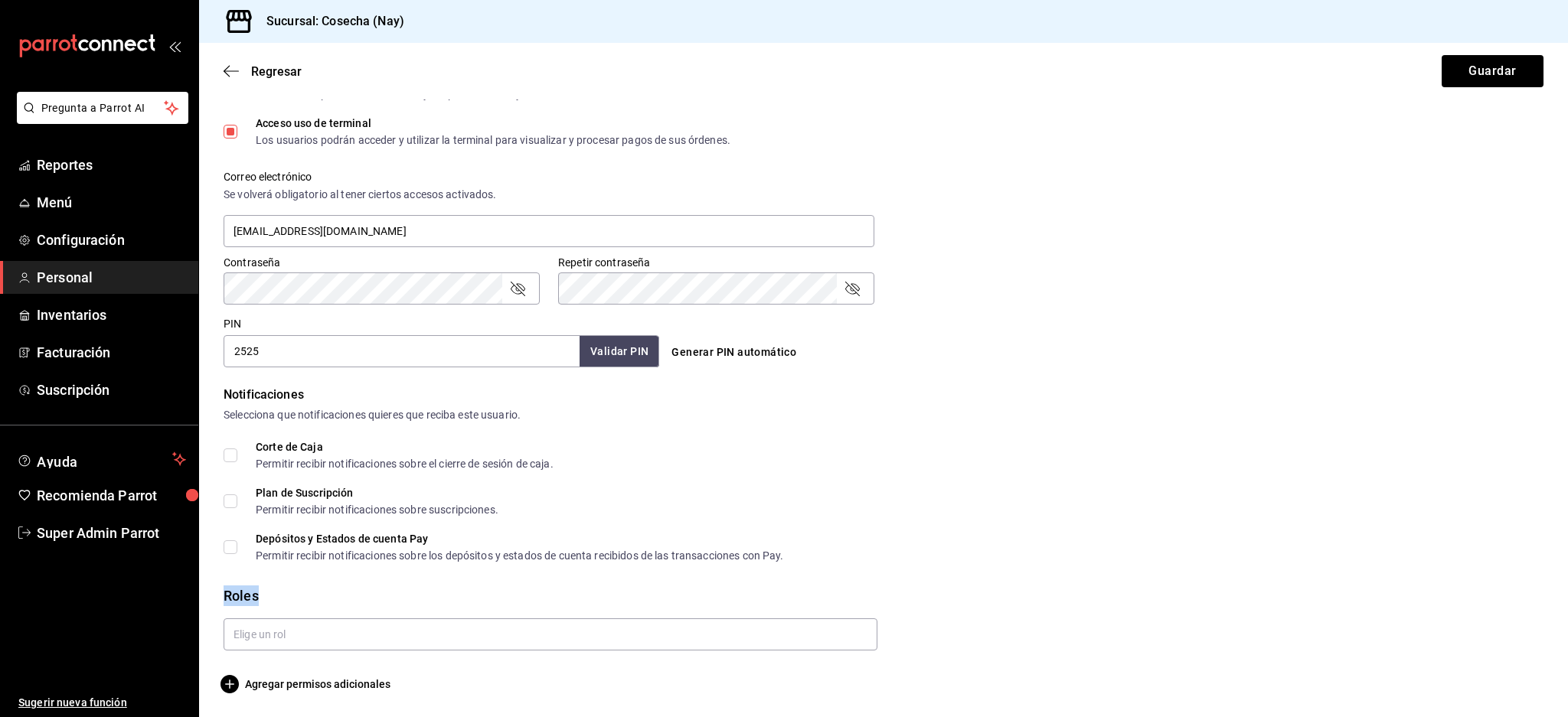
drag, startPoint x: 229, startPoint y: 588, endPoint x: 359, endPoint y: 609, distance: 131.7
click at [343, 609] on div "Datos personales Nombre [PERSON_NAME] [PERSON_NAME] Celular (opcional) +52 (__)…" at bounding box center [883, 150] width 1369 height 1086
click at [361, 624] on input "text" at bounding box center [551, 634] width 654 height 32
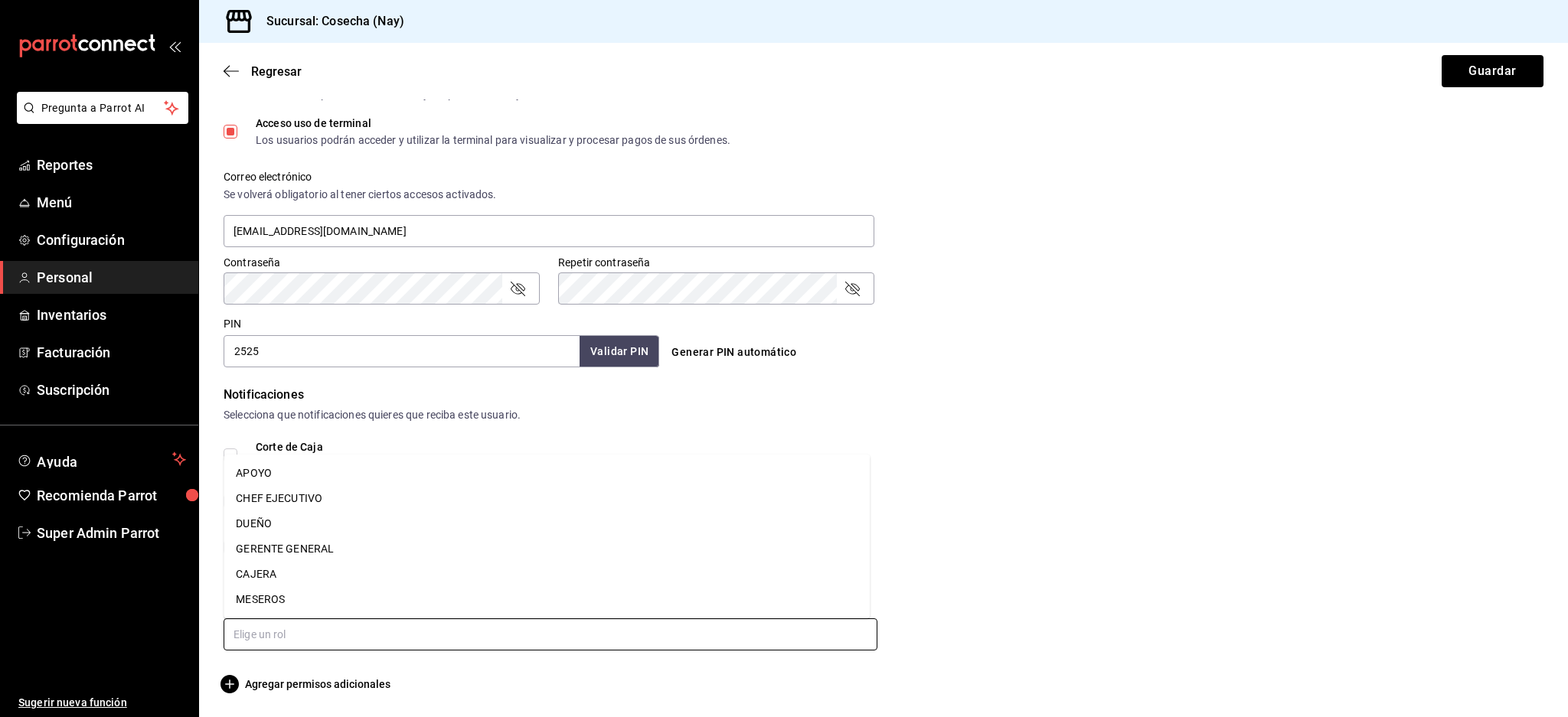
click at [314, 599] on li "MESEROS" at bounding box center [546, 599] width 646 height 25
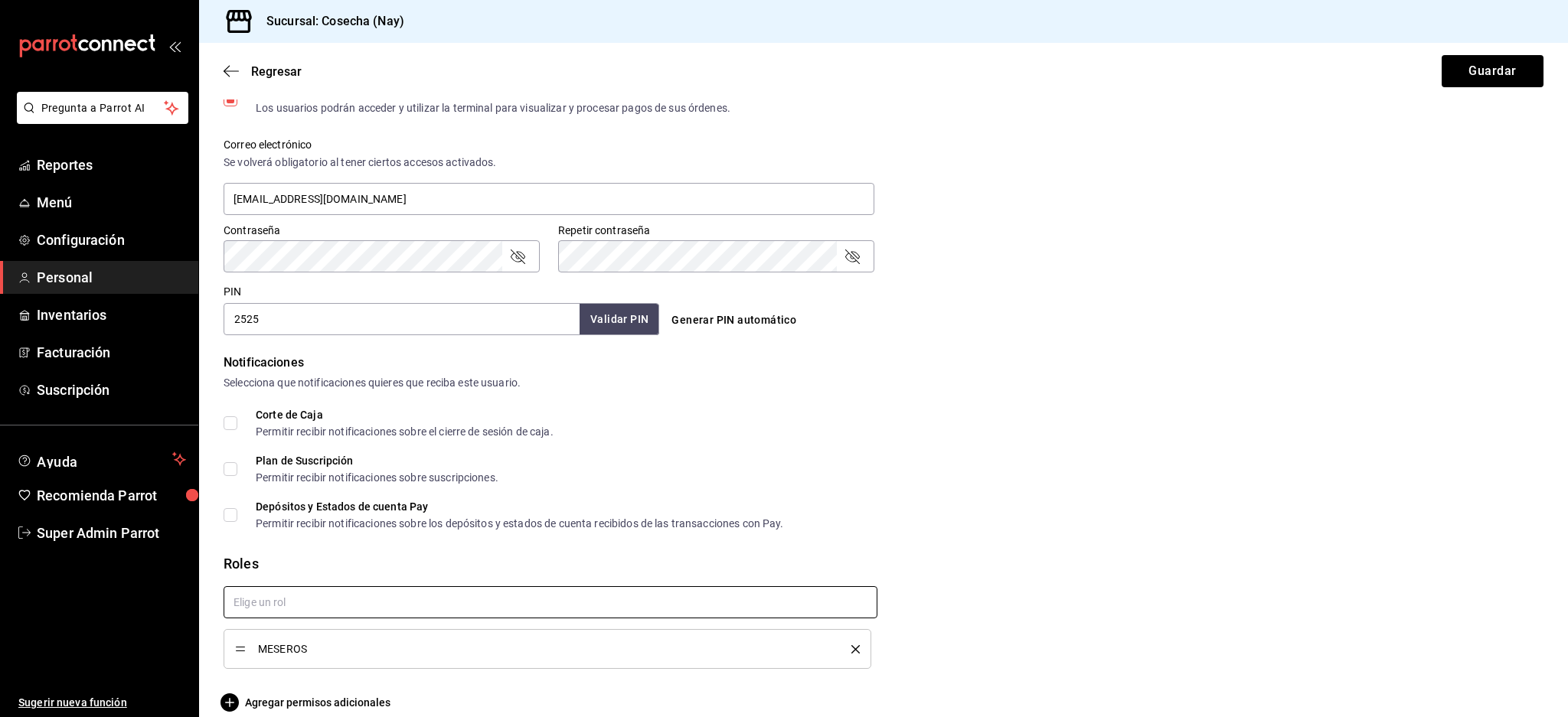
scroll to position [555, 0]
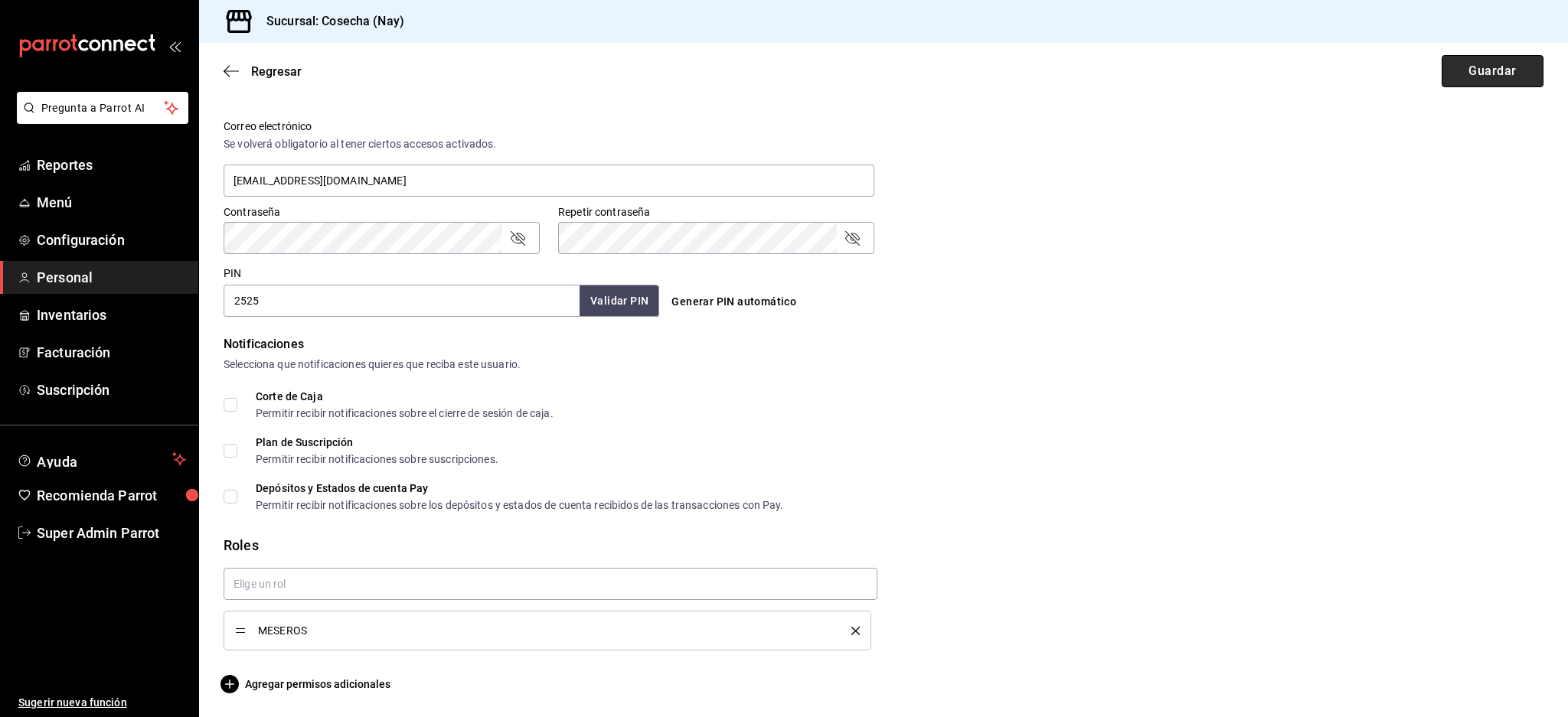
click at [1497, 73] on button "Guardar" at bounding box center [1492, 71] width 101 height 32
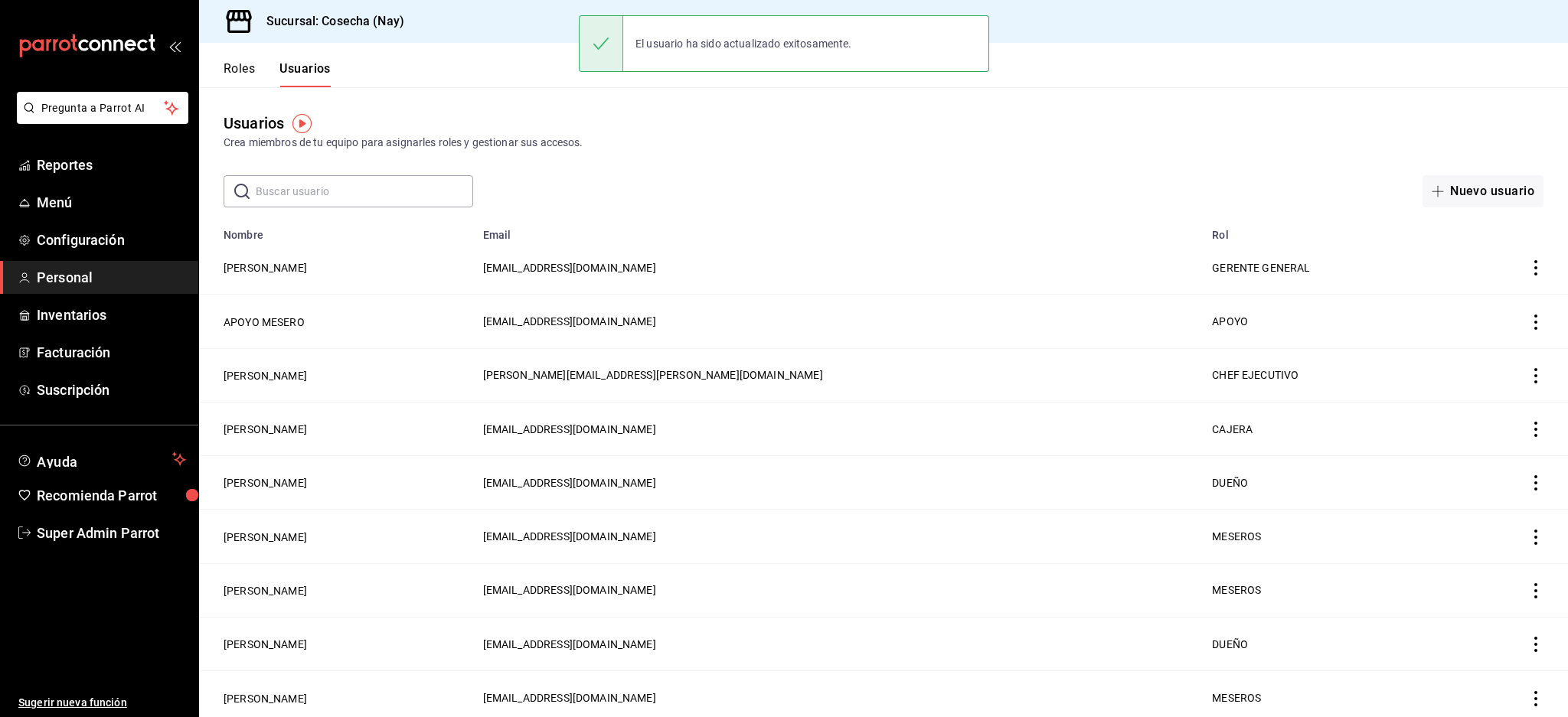
click at [378, 186] on input "text" at bounding box center [364, 191] width 217 height 31
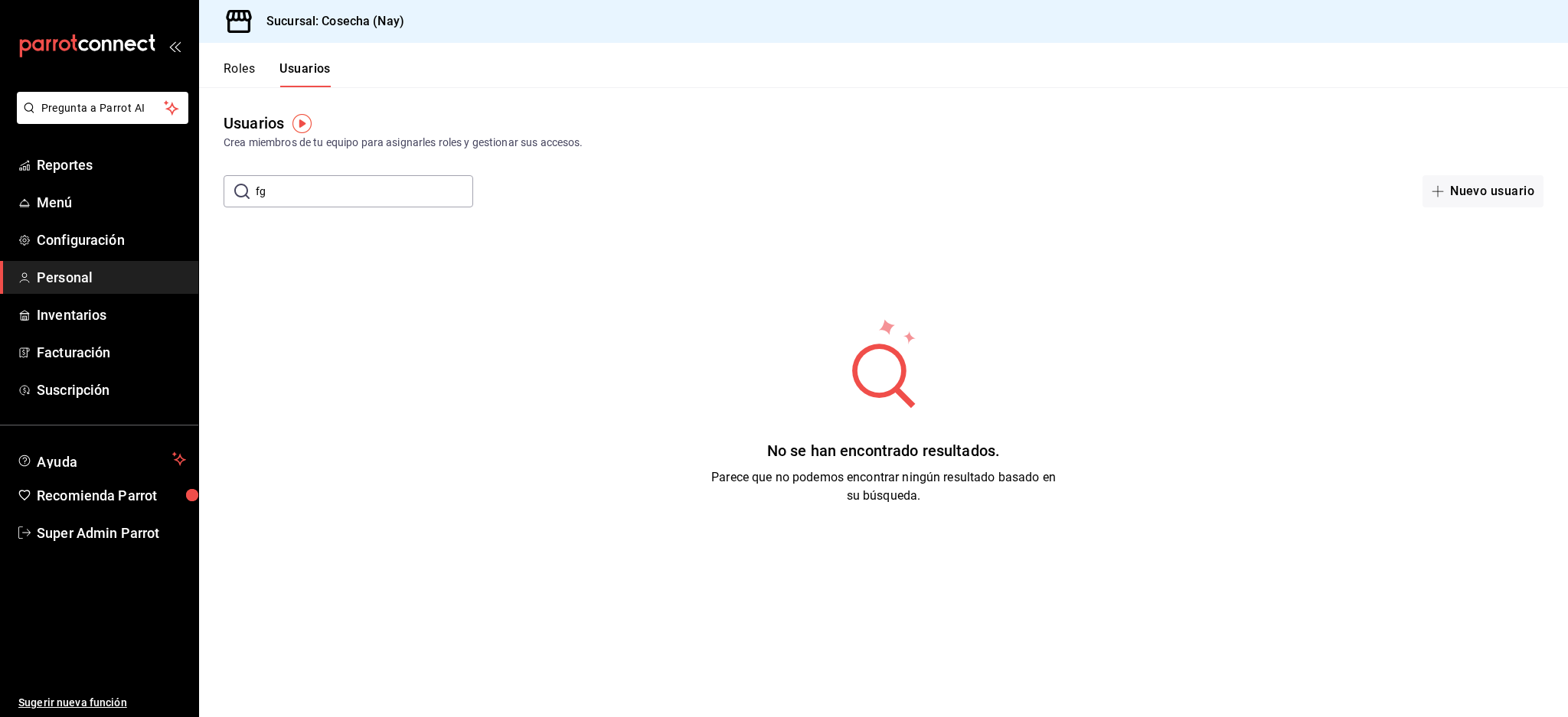
type input "f"
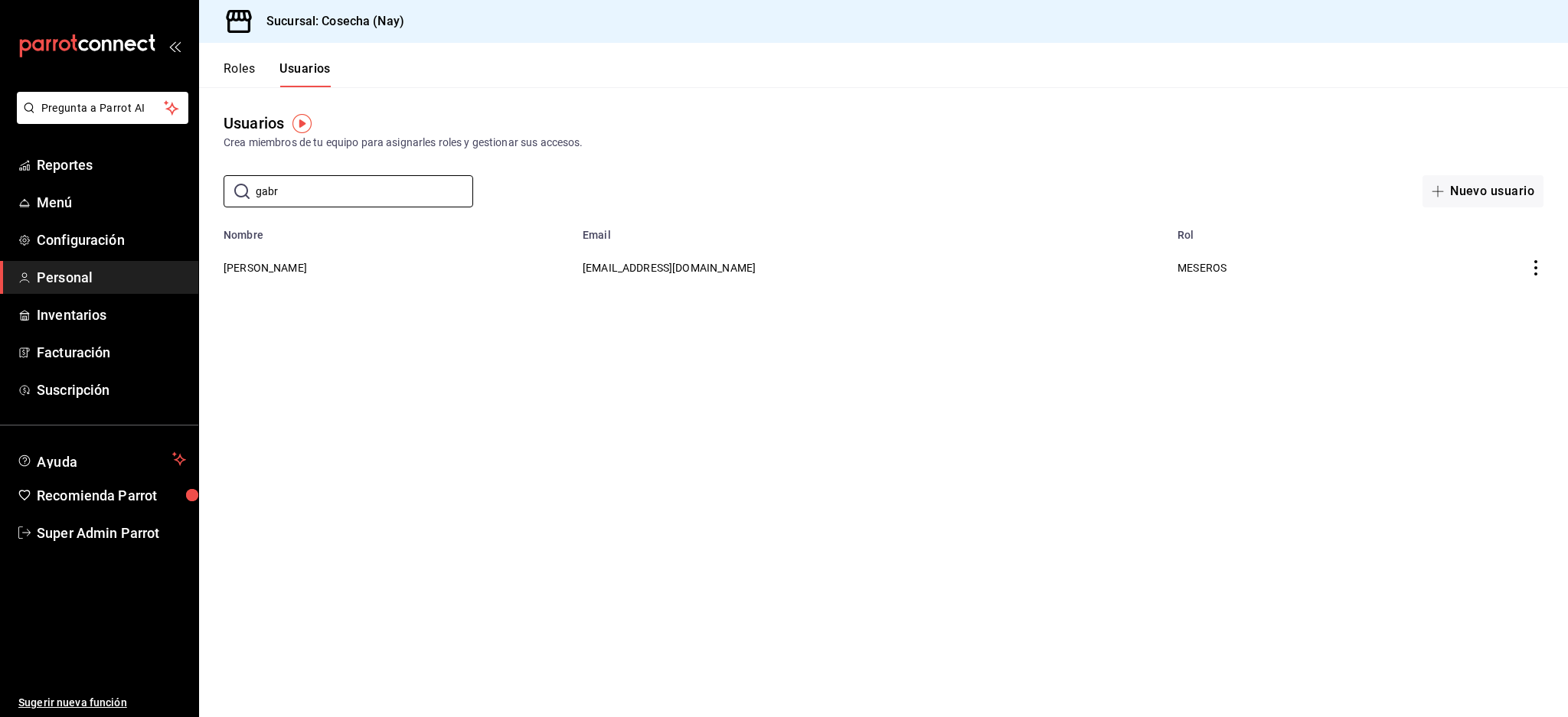
type input "gabr"
click at [293, 343] on main "Usuarios Crea miembros de tu equipo para asignarles roles y gestionar sus acces…" at bounding box center [883, 401] width 1369 height 629
click at [268, 264] on button "[PERSON_NAME]" at bounding box center [265, 267] width 83 height 15
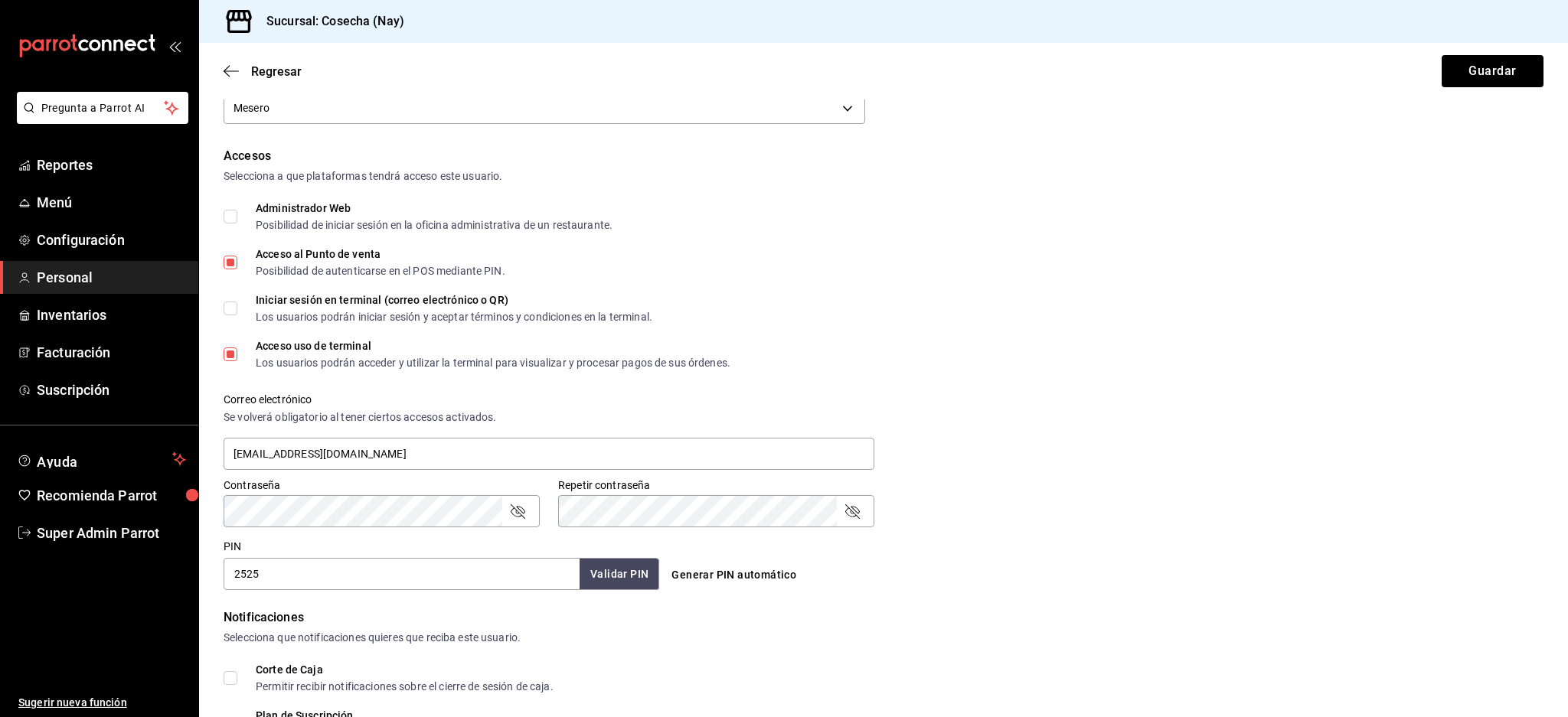
scroll to position [555, 0]
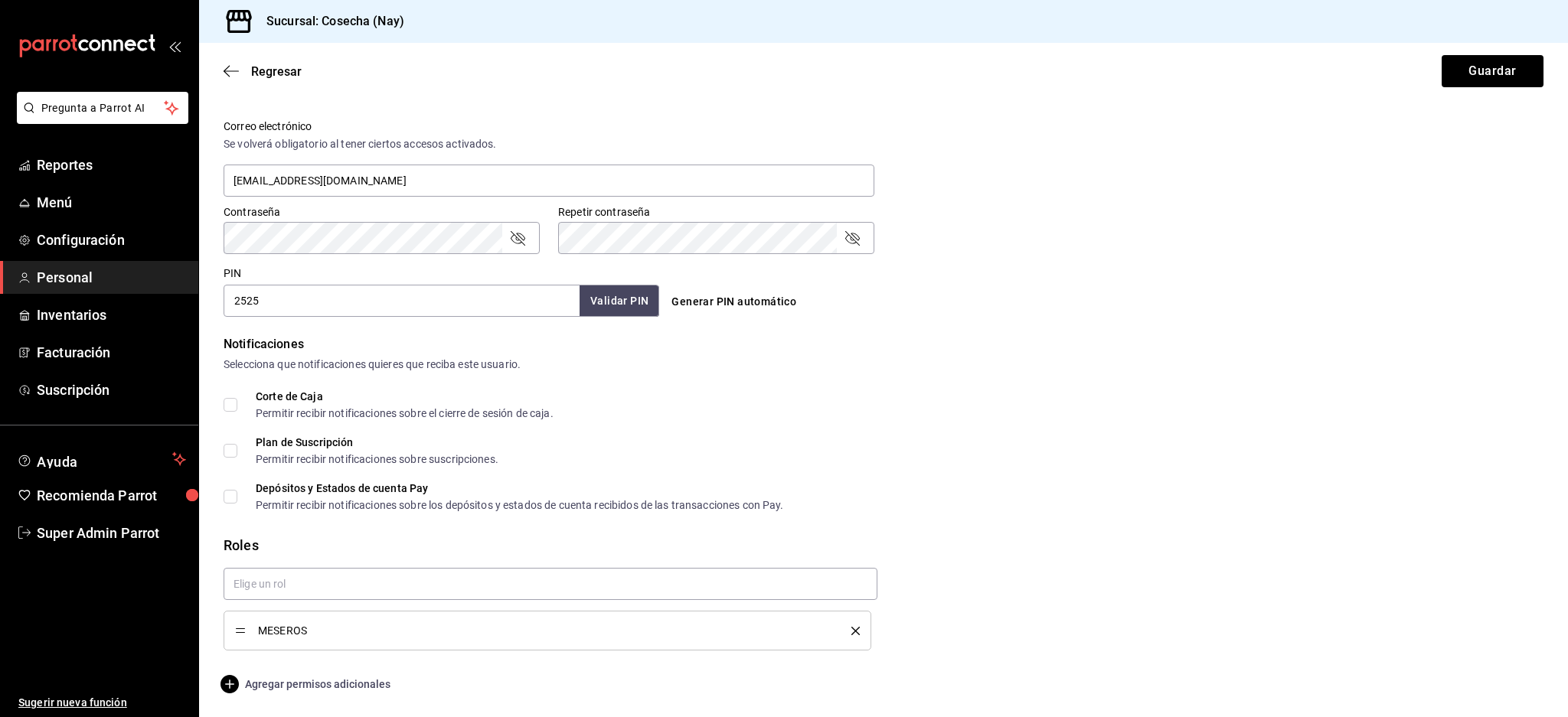
click at [338, 679] on span "Agregar permisos adicionales" at bounding box center [307, 684] width 167 height 18
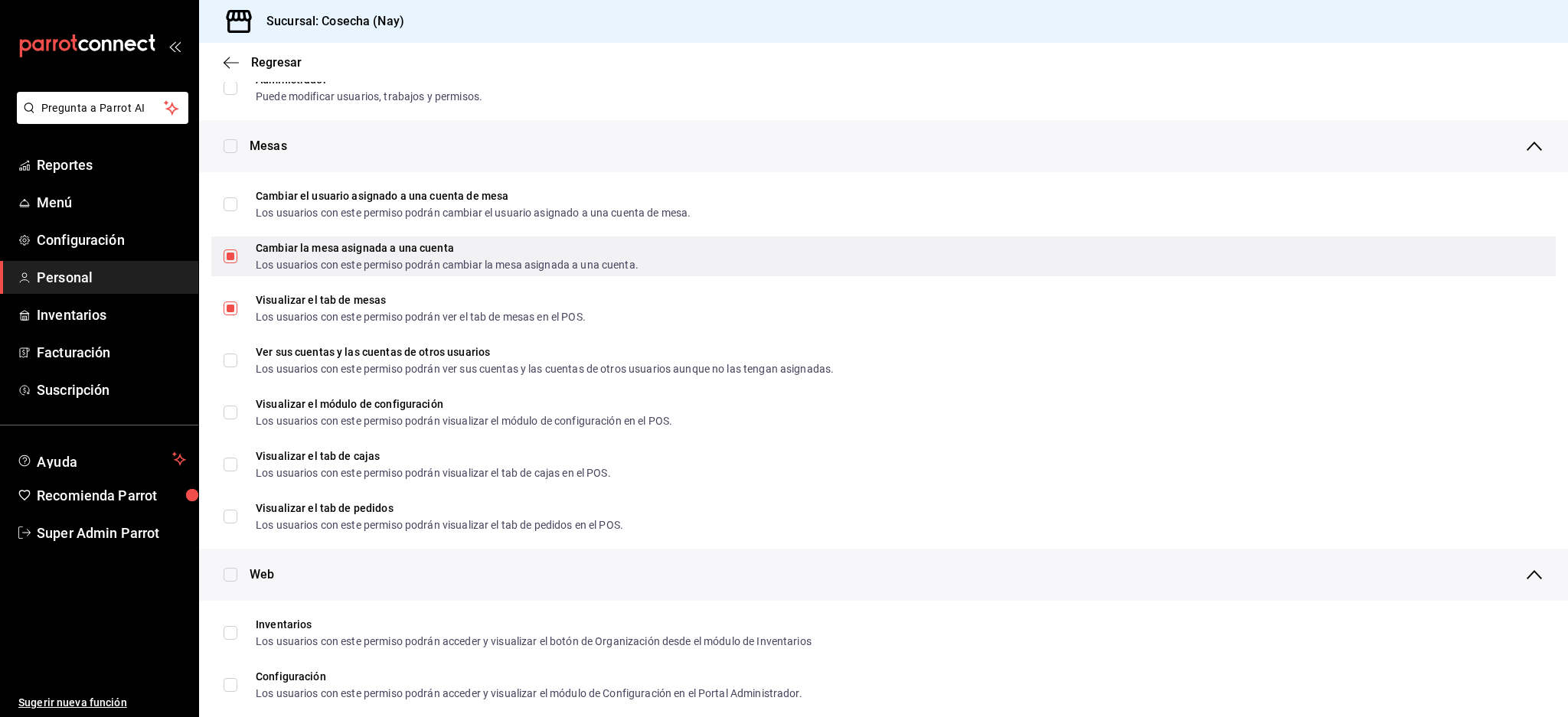
scroll to position [204, 0]
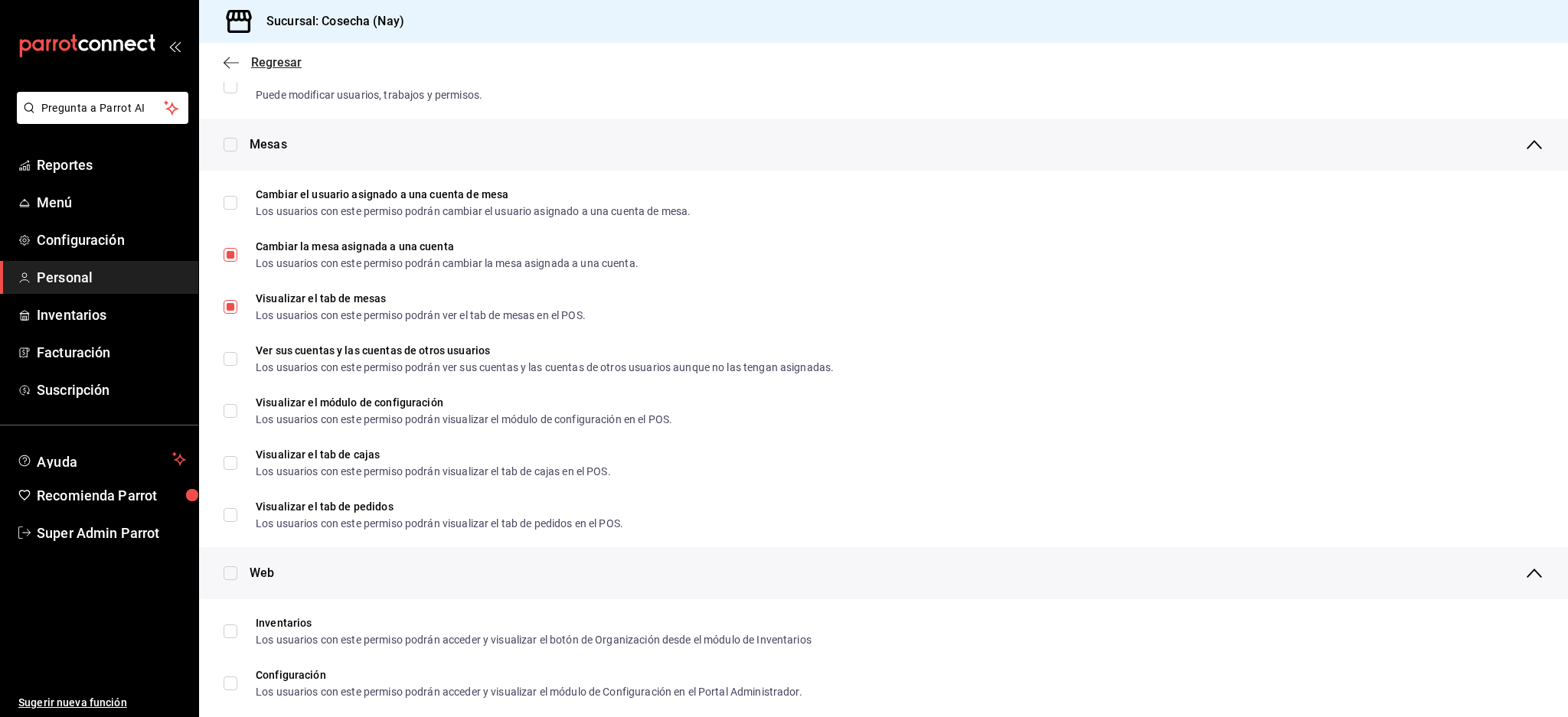
click at [236, 56] on icon "button" at bounding box center [231, 62] width 15 height 14
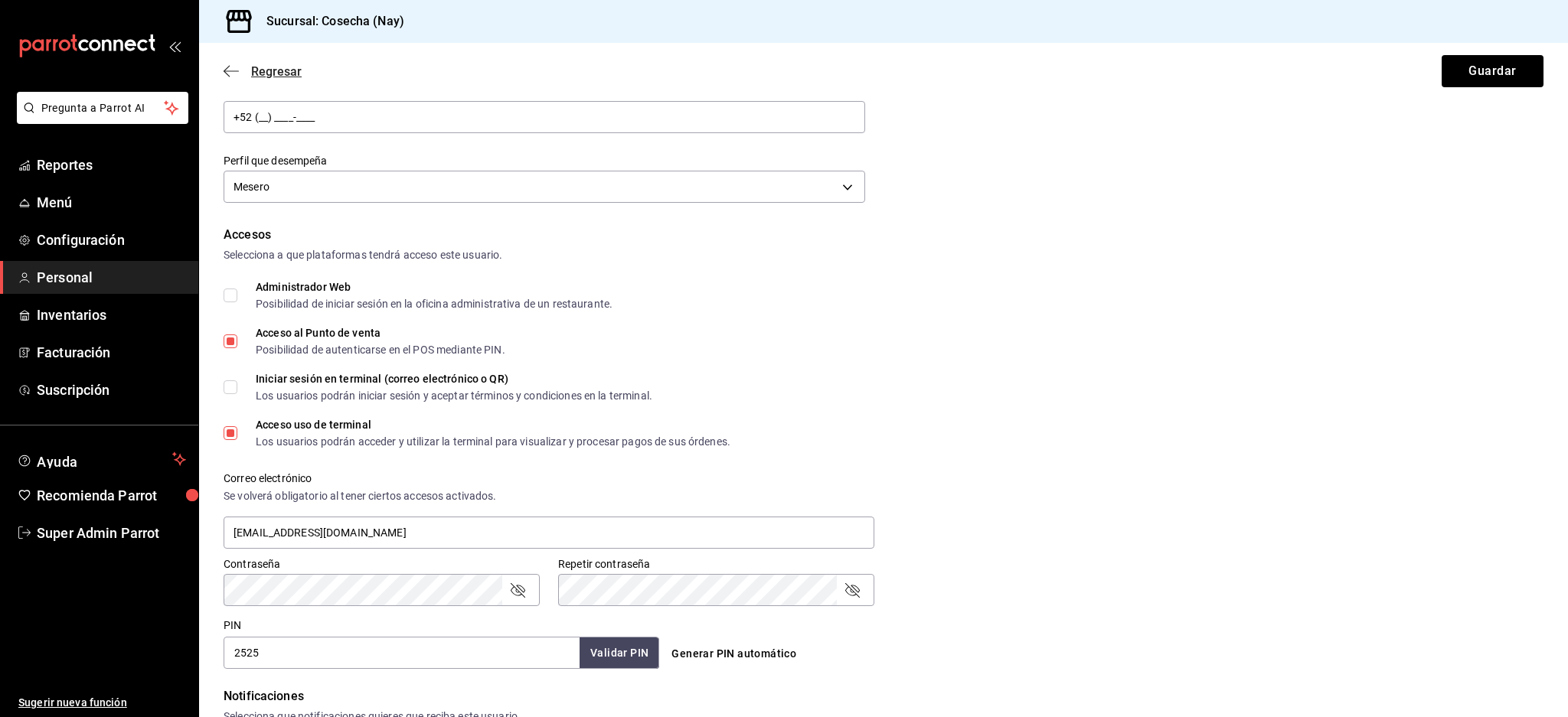
click at [239, 67] on span "Regresar" at bounding box center [263, 72] width 78 height 14
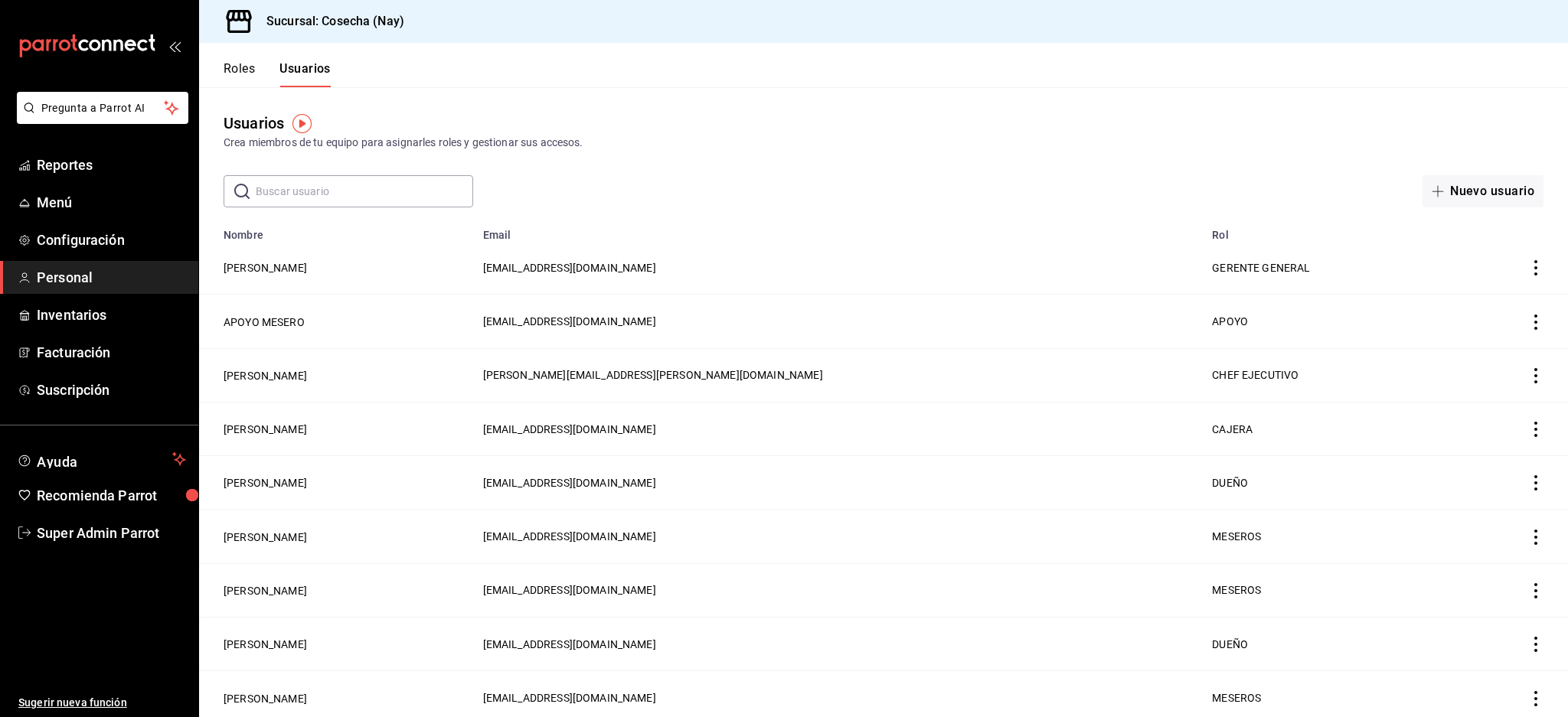
click at [316, 192] on input "text" at bounding box center [364, 191] width 217 height 31
click at [30, 175] on link "Reportes" at bounding box center [99, 165] width 198 height 33
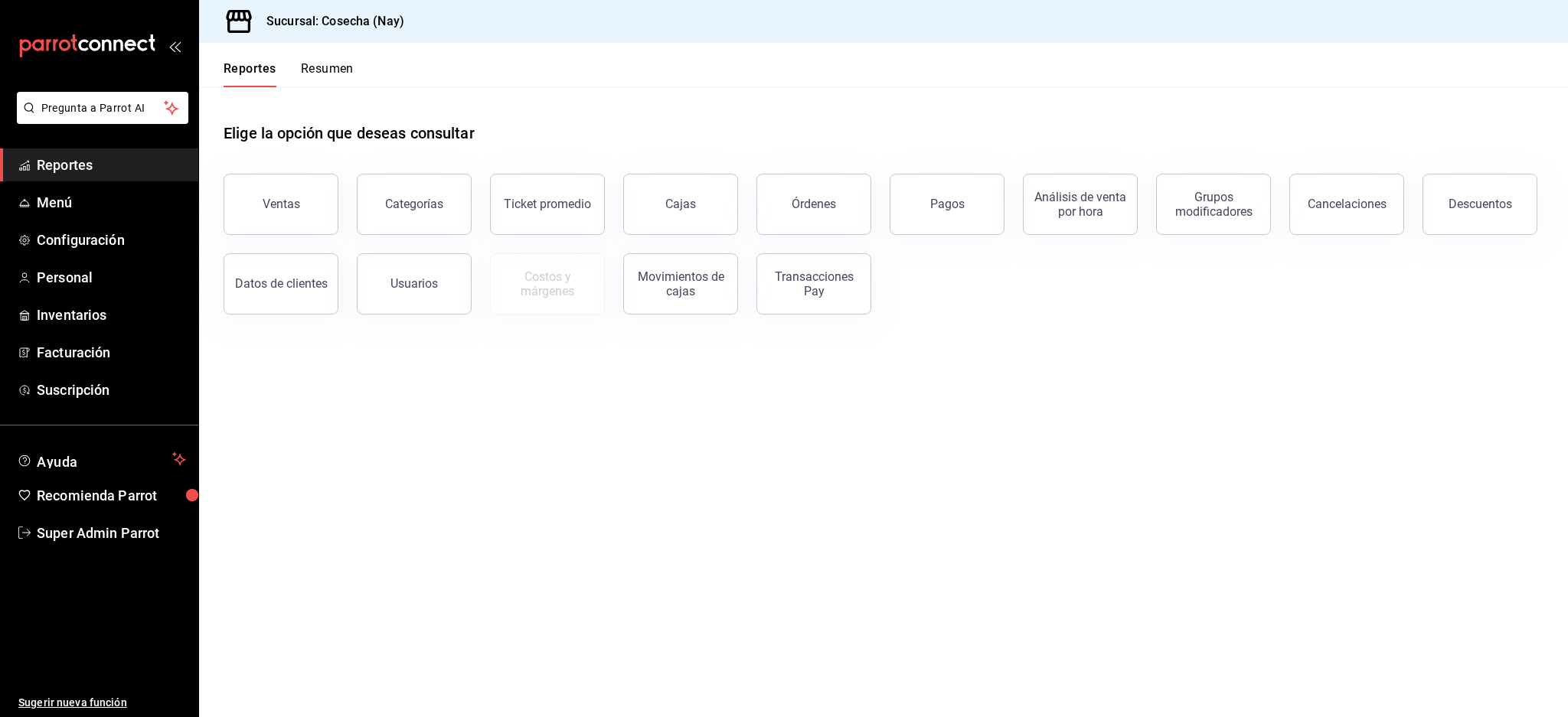
click at [615, 205] on div "Cajas" at bounding box center [671, 196] width 133 height 80
click at [672, 213] on link "Cajas" at bounding box center [680, 205] width 115 height 62
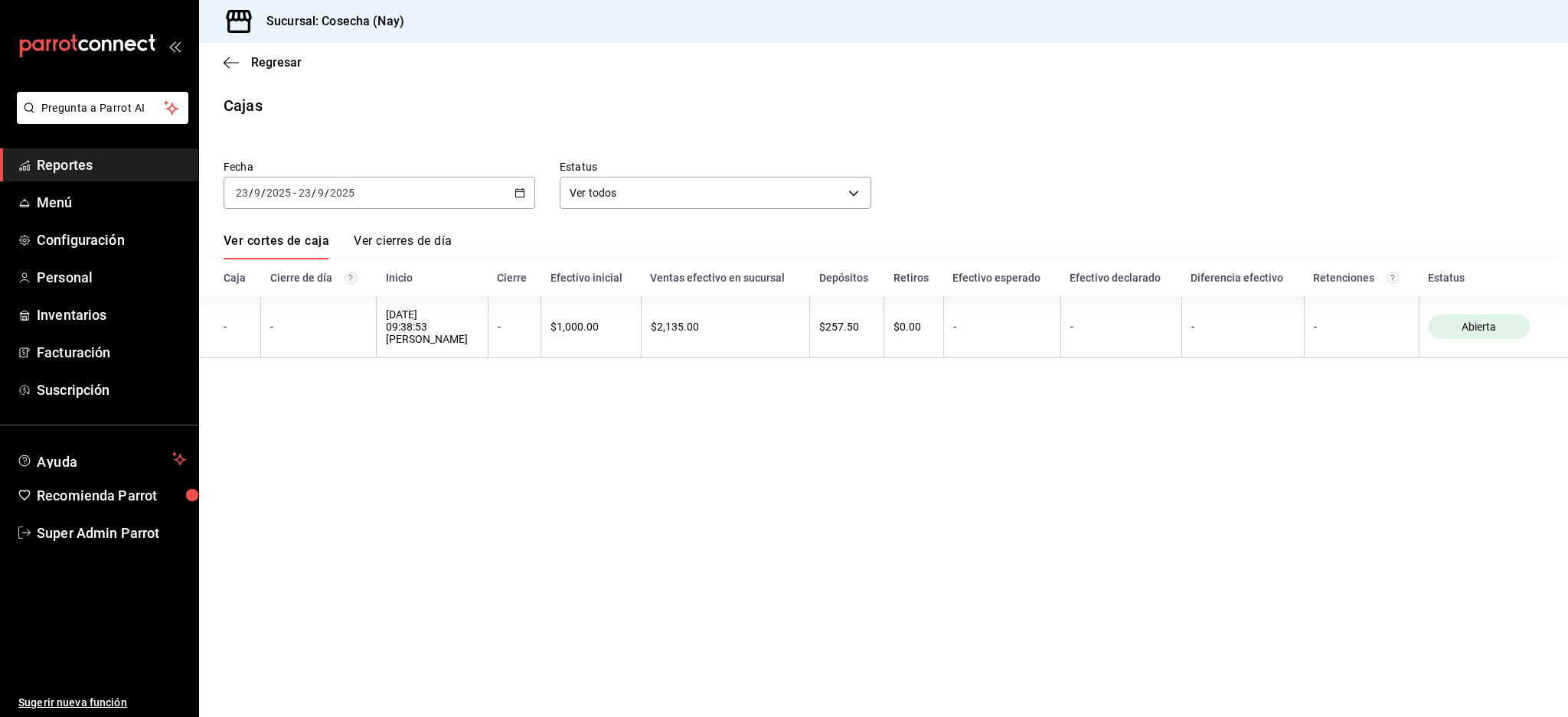
click at [488, 188] on div "[DATE] [DATE] - [DATE] [DATE]" at bounding box center [380, 192] width 312 height 32
click at [319, 273] on span "Ayer" at bounding box center [295, 273] width 119 height 16
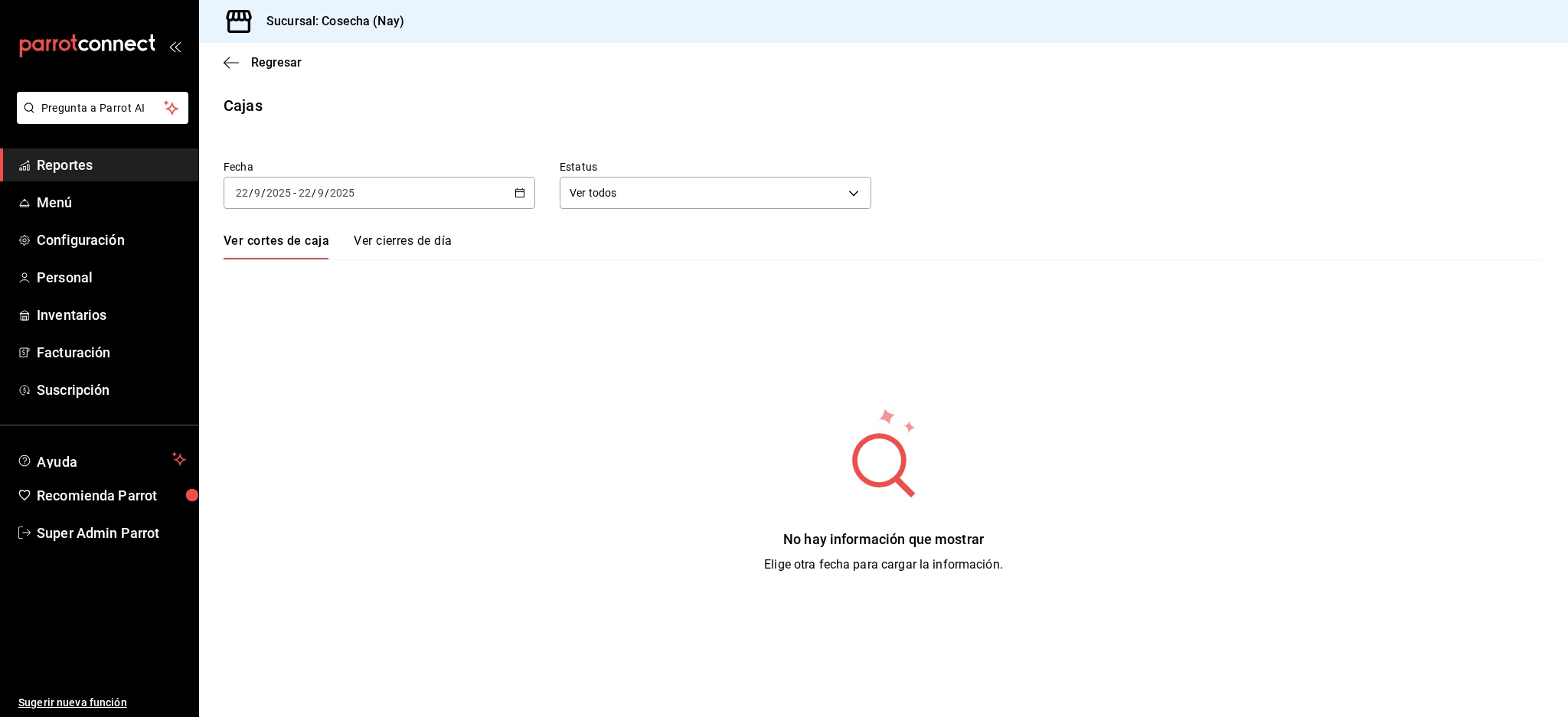
click at [404, 191] on div "[DATE] [DATE] - [DATE] [DATE]" at bounding box center [380, 192] width 312 height 32
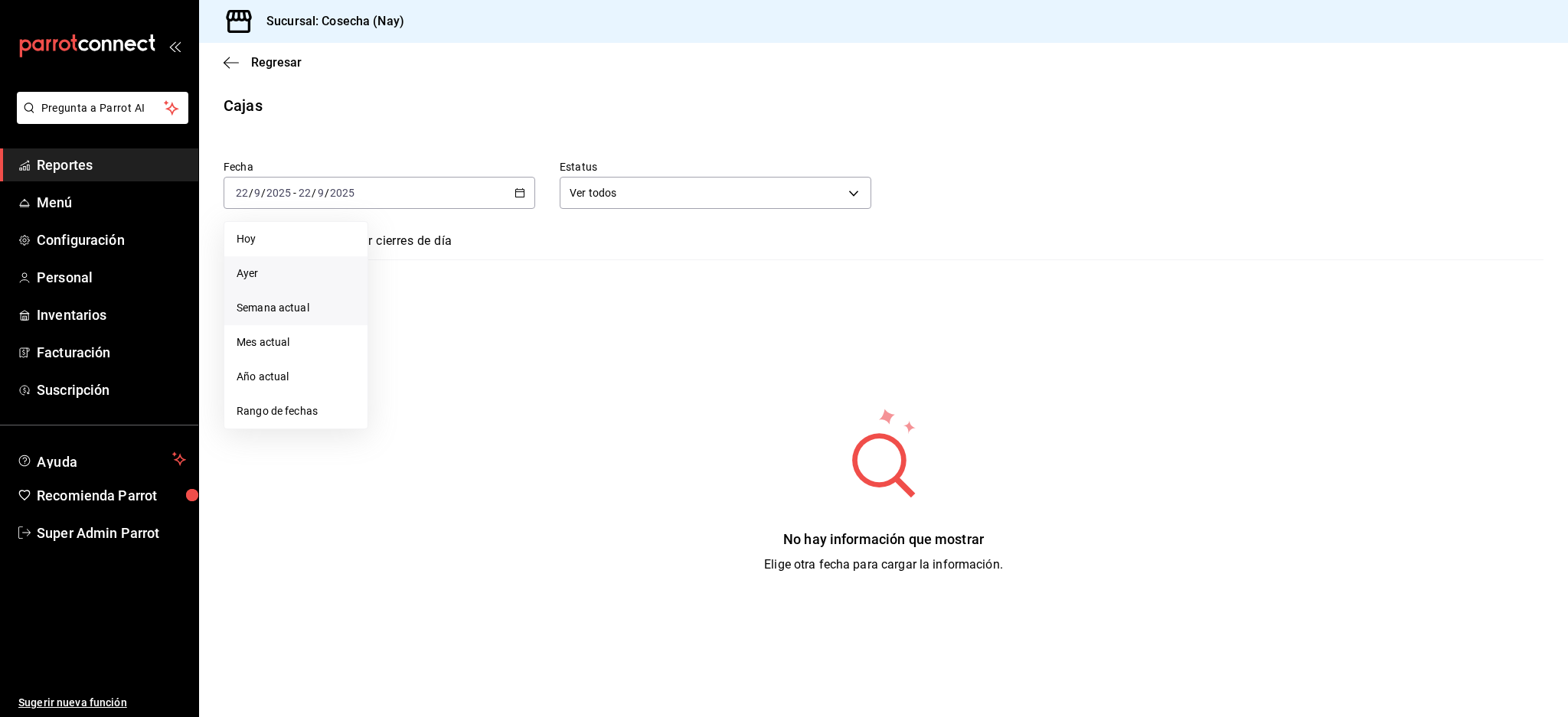
click at [302, 303] on span "Semana actual" at bounding box center [295, 308] width 119 height 16
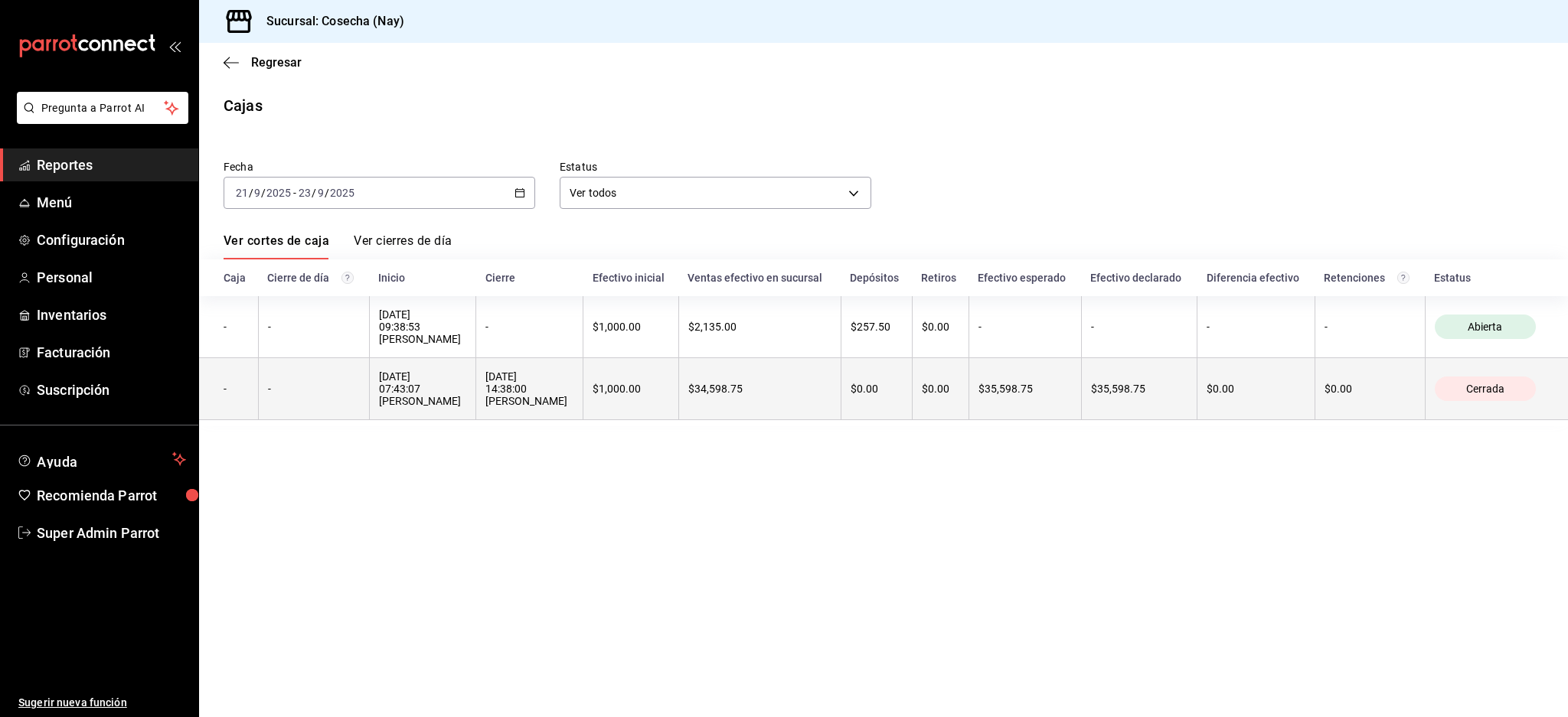
click at [506, 397] on div "[DATE] 14:38:00 [PERSON_NAME]" at bounding box center [529, 388] width 88 height 37
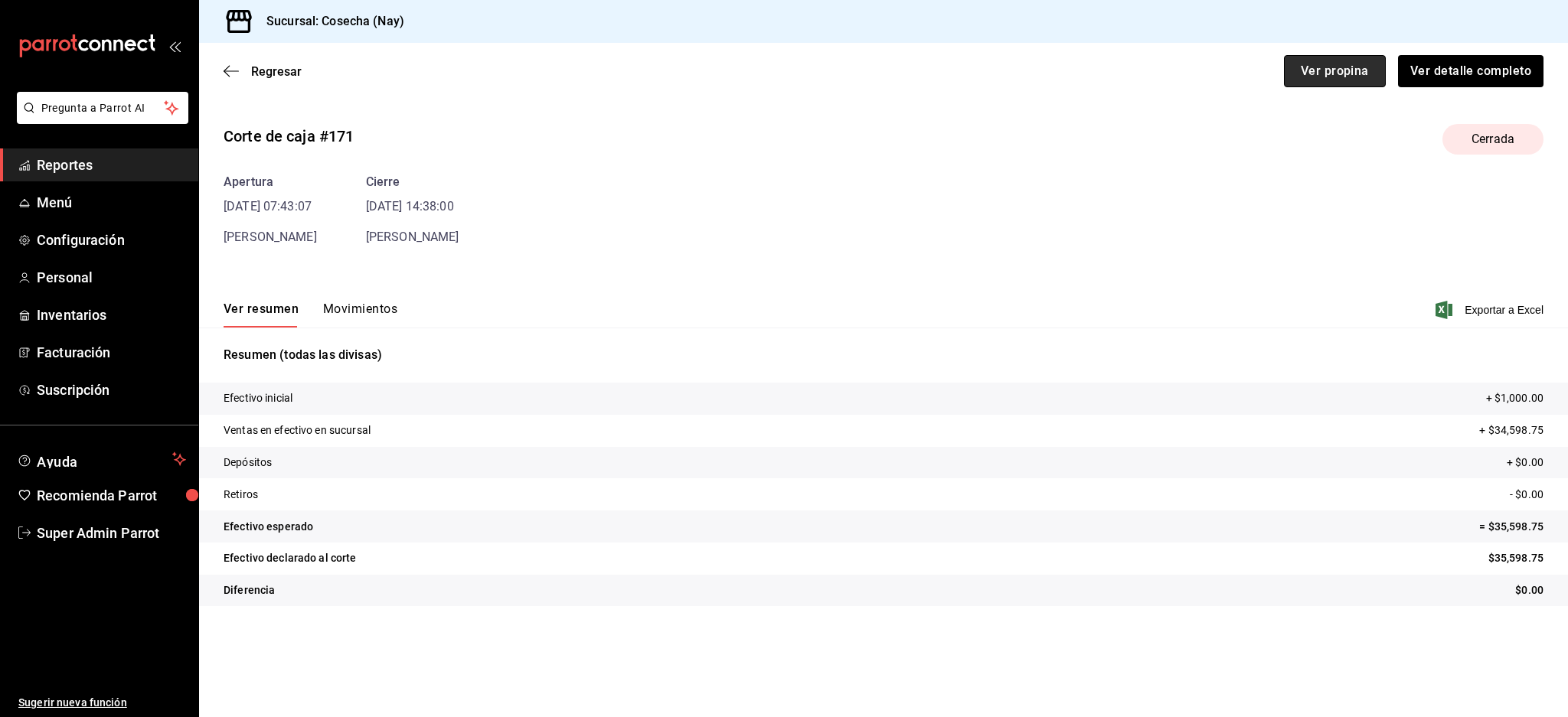
click at [1325, 74] on button "Ver propina" at bounding box center [1334, 71] width 101 height 32
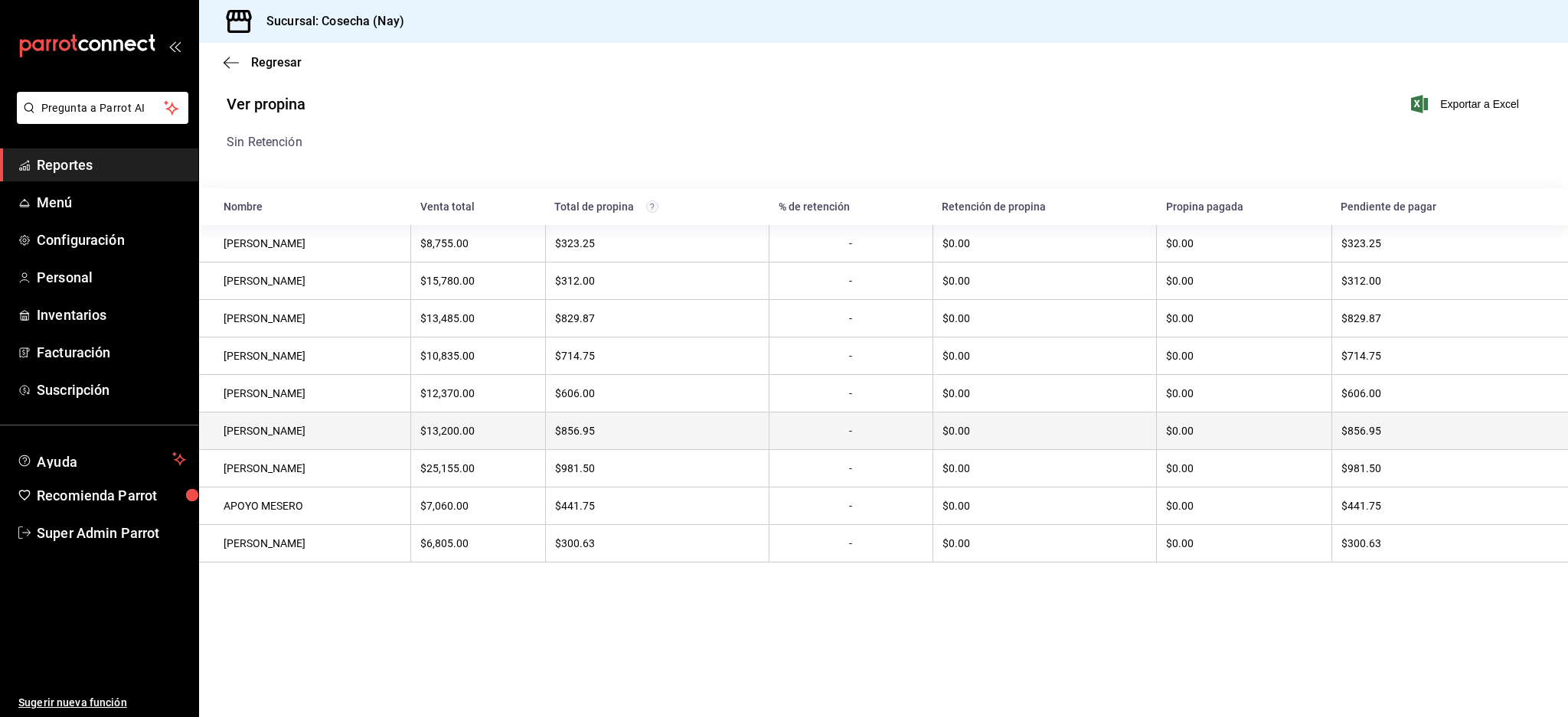
click at [290, 427] on div "[PERSON_NAME]" at bounding box center [313, 431] width 178 height 13
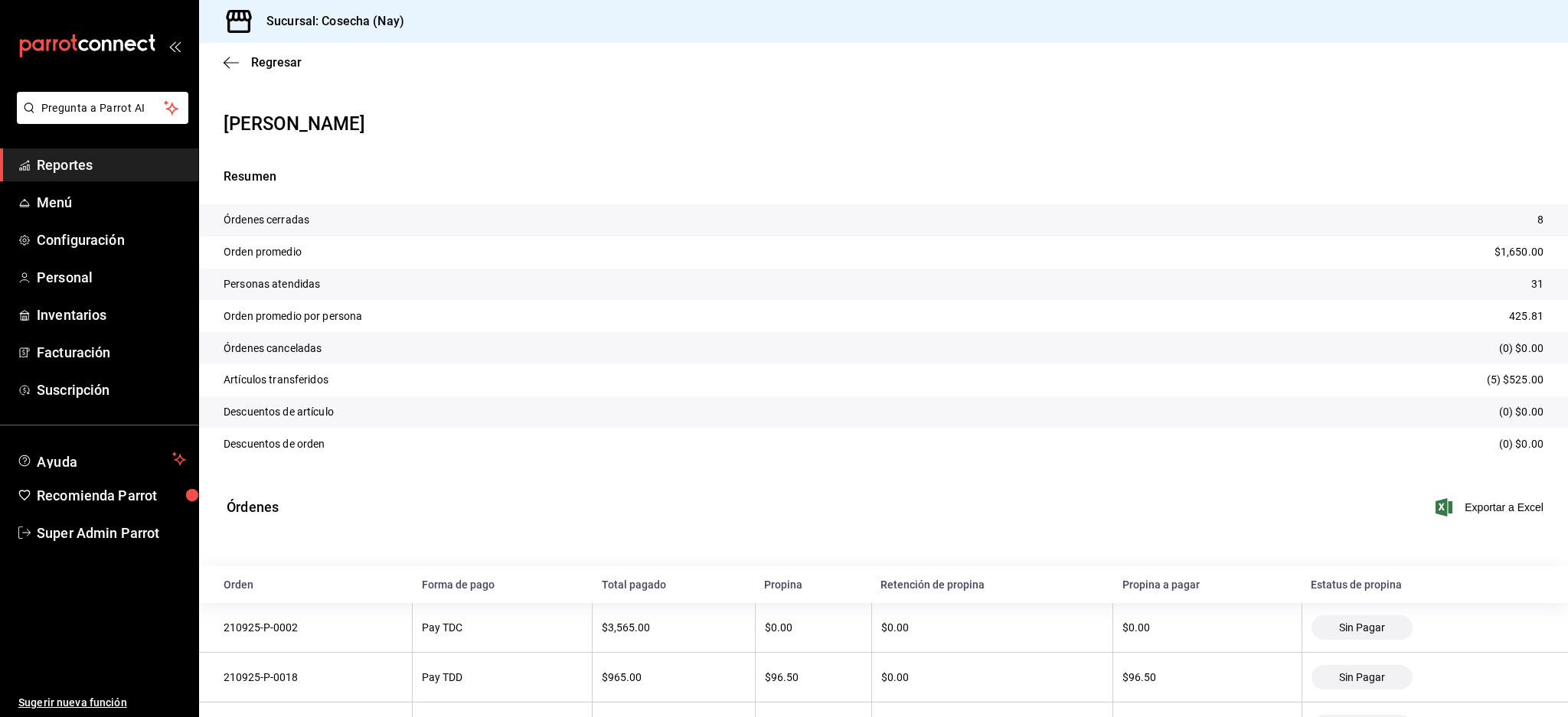
scroll to position [304, 0]
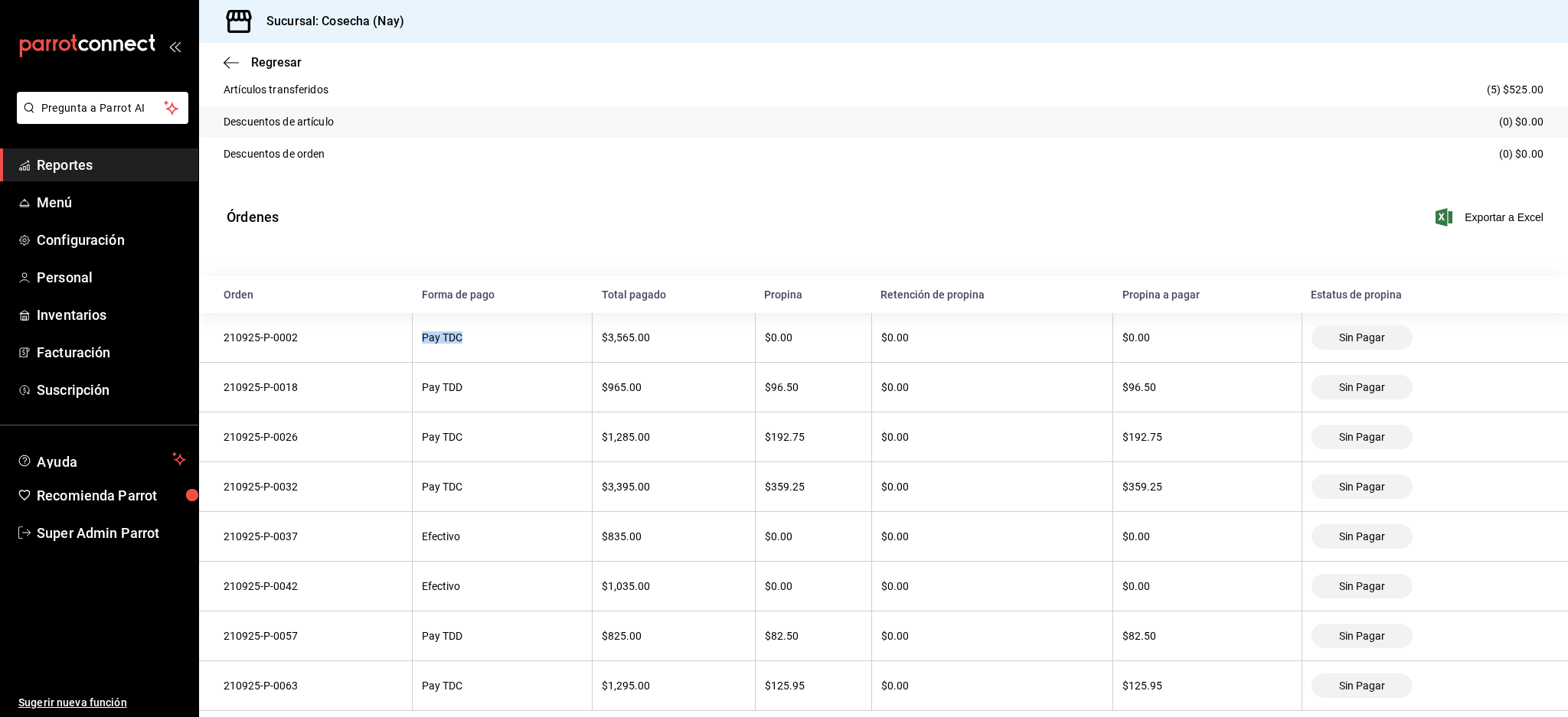
drag, startPoint x: 418, startPoint y: 319, endPoint x: 486, endPoint y: 324, distance: 68.2
click at [486, 324] on th "Pay TDC" at bounding box center [502, 338] width 180 height 50
drag, startPoint x: 418, startPoint y: 523, endPoint x: 529, endPoint y: 523, distance: 111.0
click at [529, 523] on th "Efectivo" at bounding box center [502, 536] width 180 height 50
drag, startPoint x: 418, startPoint y: 570, endPoint x: 551, endPoint y: 570, distance: 133.0
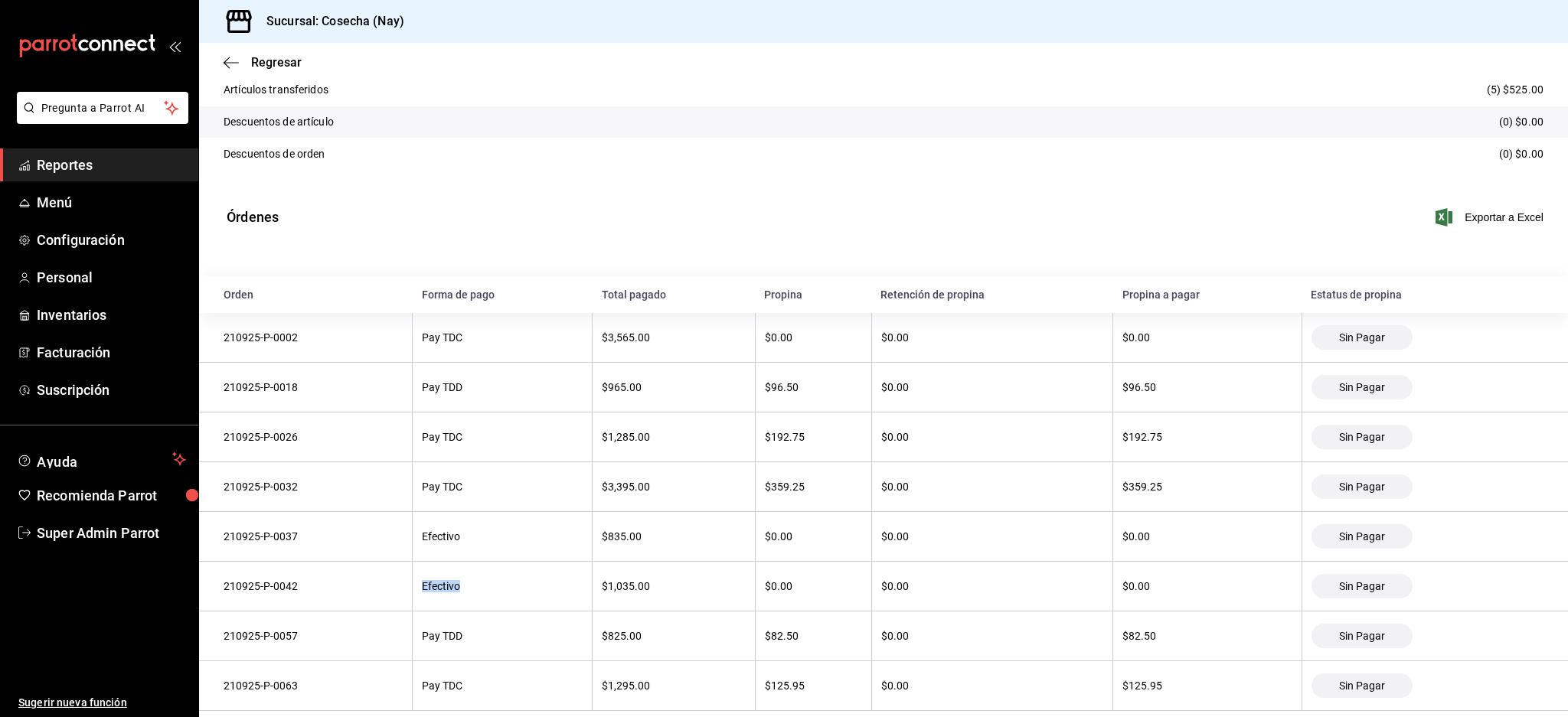
click at [551, 570] on th "Efectivo" at bounding box center [502, 586] width 180 height 50
drag, startPoint x: 781, startPoint y: 562, endPoint x: 952, endPoint y: 560, distance: 171.0
click at [941, 562] on tr "210925-P-0042 Efectivo $1,035.00 $0.00 $0.00 $0.00 Sin Pagar" at bounding box center [883, 586] width 1369 height 50
click at [1164, 579] on div "$0.00" at bounding box center [1207, 586] width 169 height 13
click at [229, 62] on icon "button" at bounding box center [231, 62] width 15 height 1
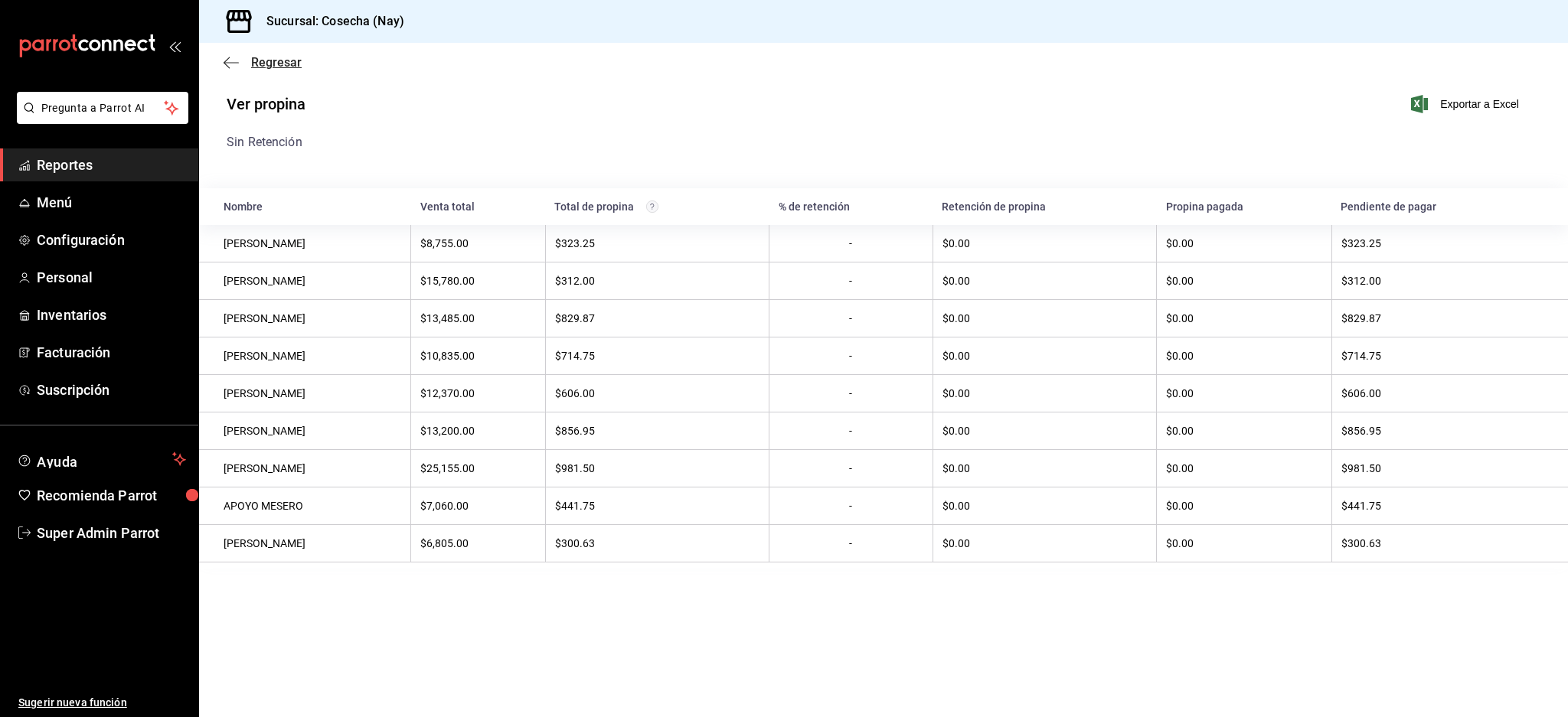
click at [239, 61] on span "Regresar" at bounding box center [263, 62] width 78 height 14
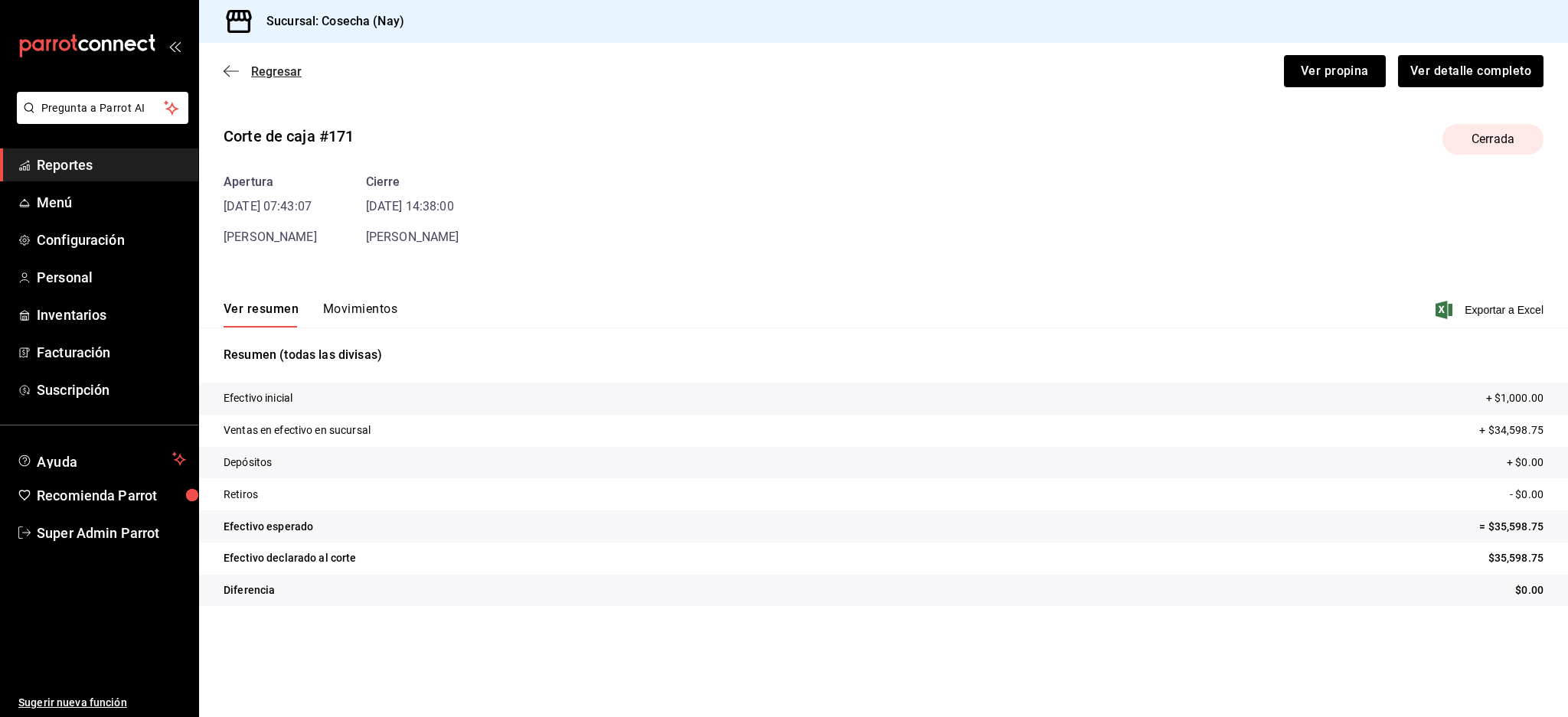
click at [234, 66] on icon "button" at bounding box center [231, 71] width 15 height 14
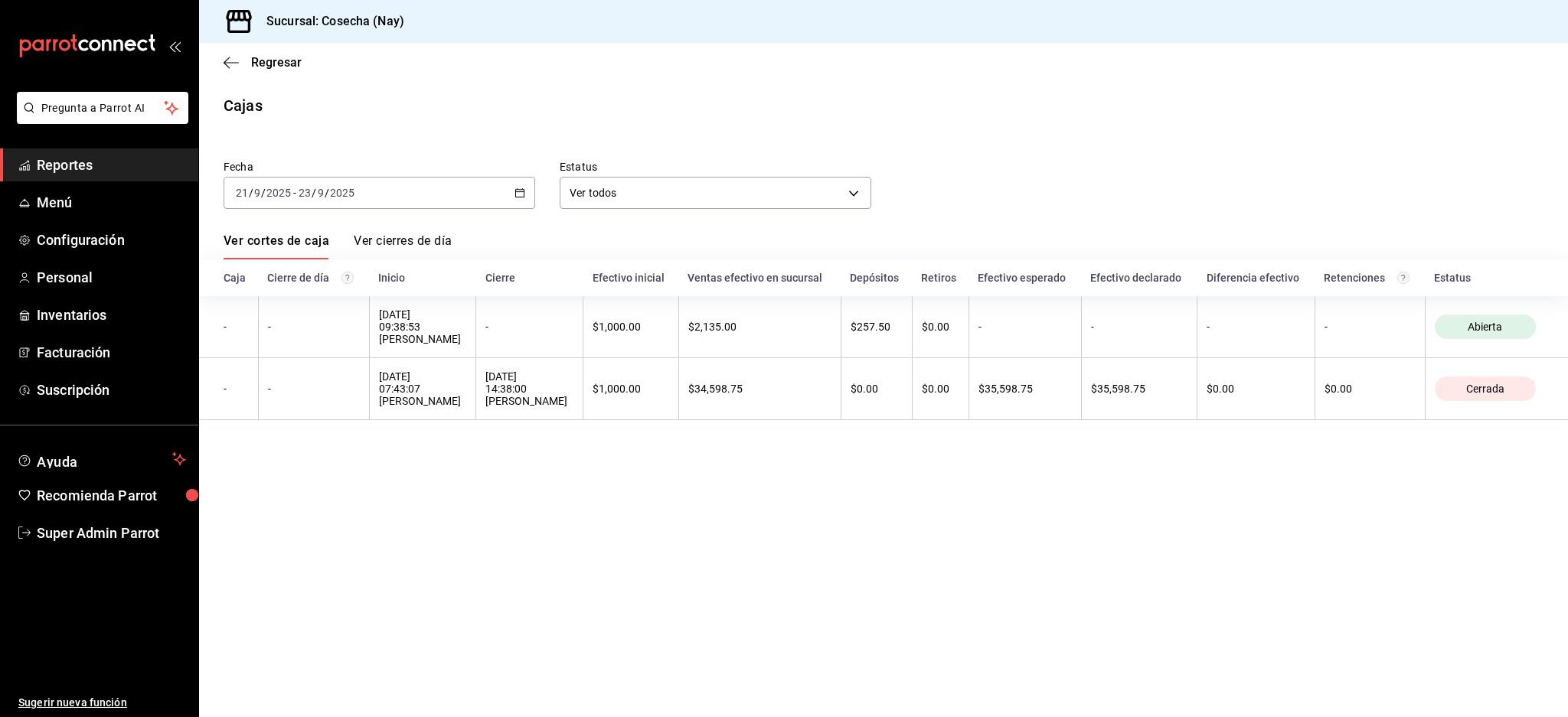
click at [70, 167] on span "Reportes" at bounding box center [111, 165] width 149 height 21
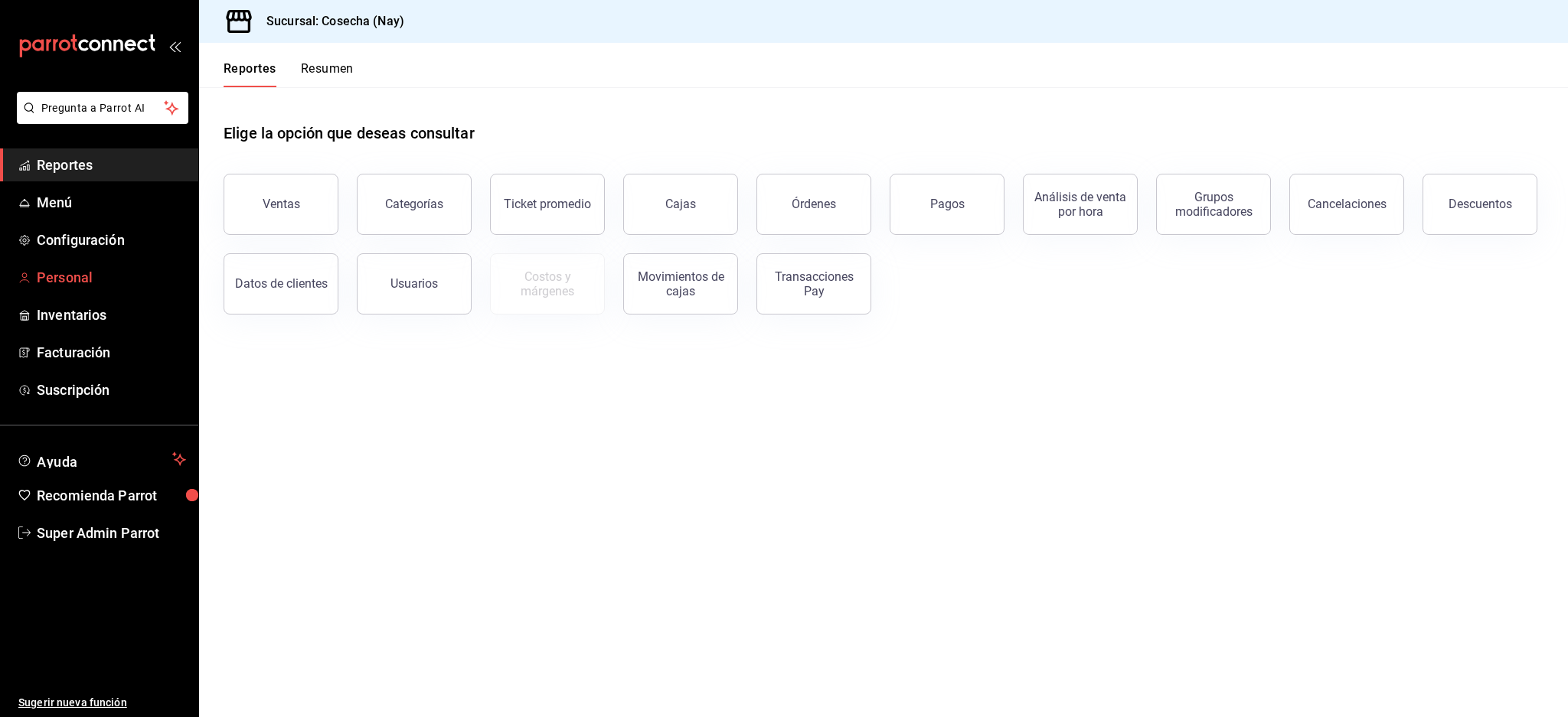
click at [67, 277] on span "Personal" at bounding box center [111, 277] width 149 height 21
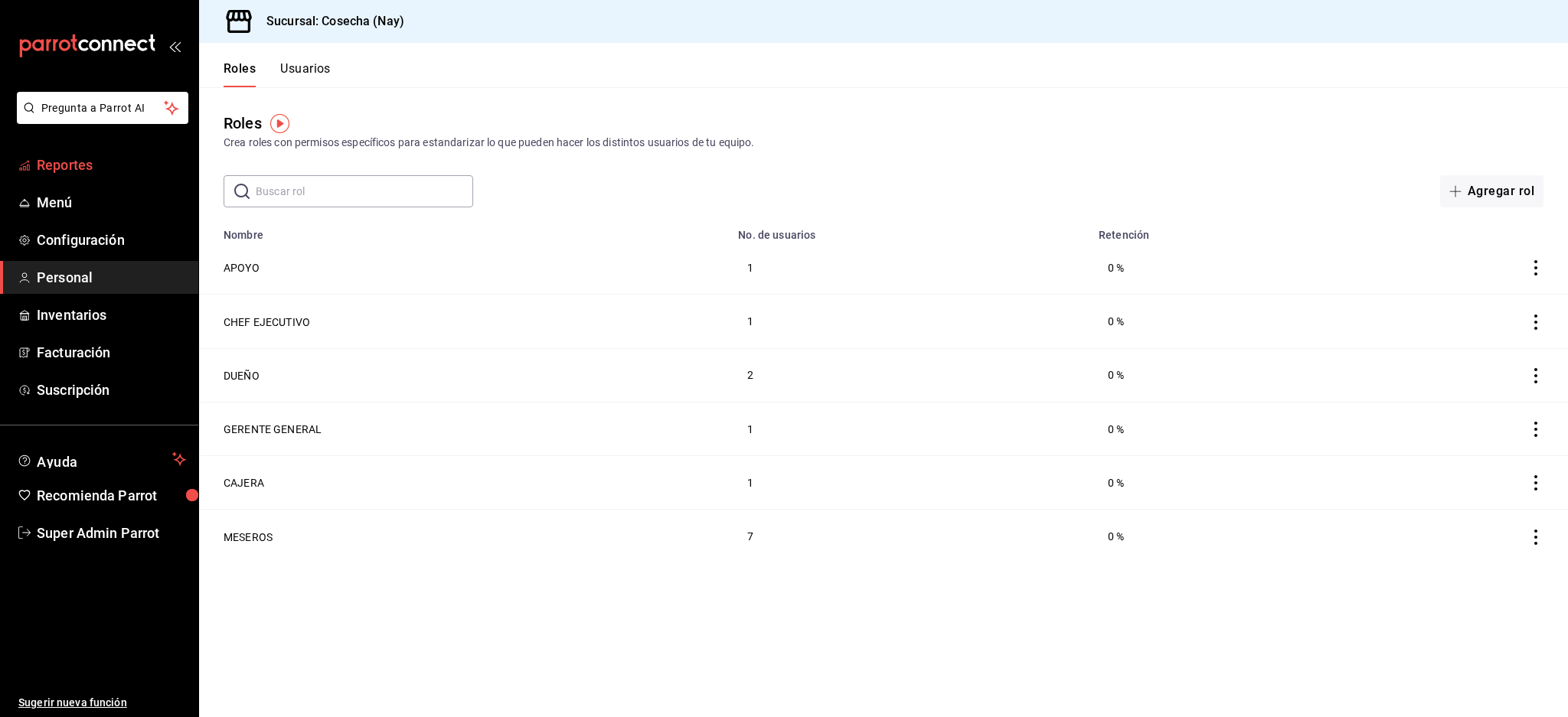
click at [83, 156] on span "Reportes" at bounding box center [111, 165] width 149 height 21
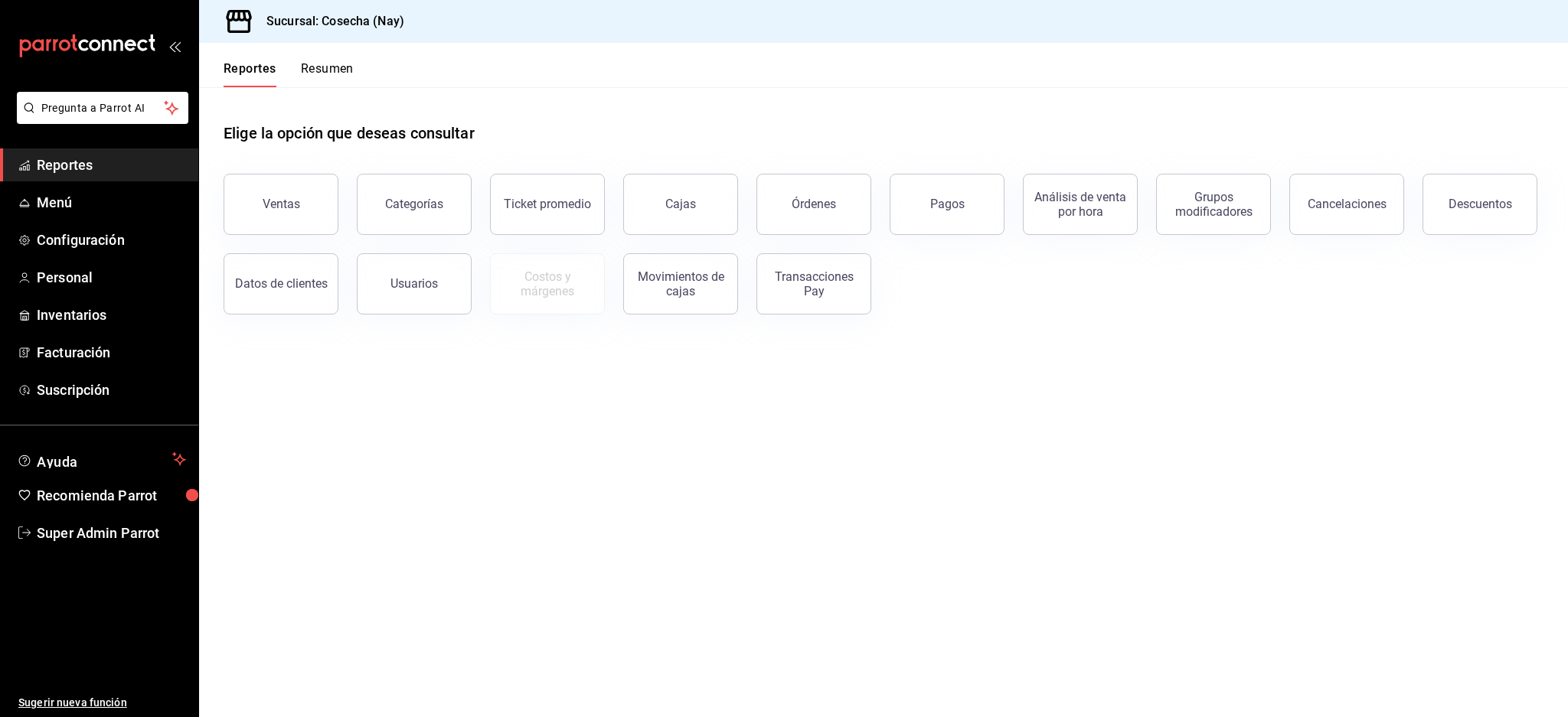
click at [72, 157] on span "Reportes" at bounding box center [111, 165] width 149 height 21
click at [73, 157] on span "Reportes" at bounding box center [111, 165] width 149 height 21
click at [700, 212] on link "Cajas" at bounding box center [680, 205] width 115 height 62
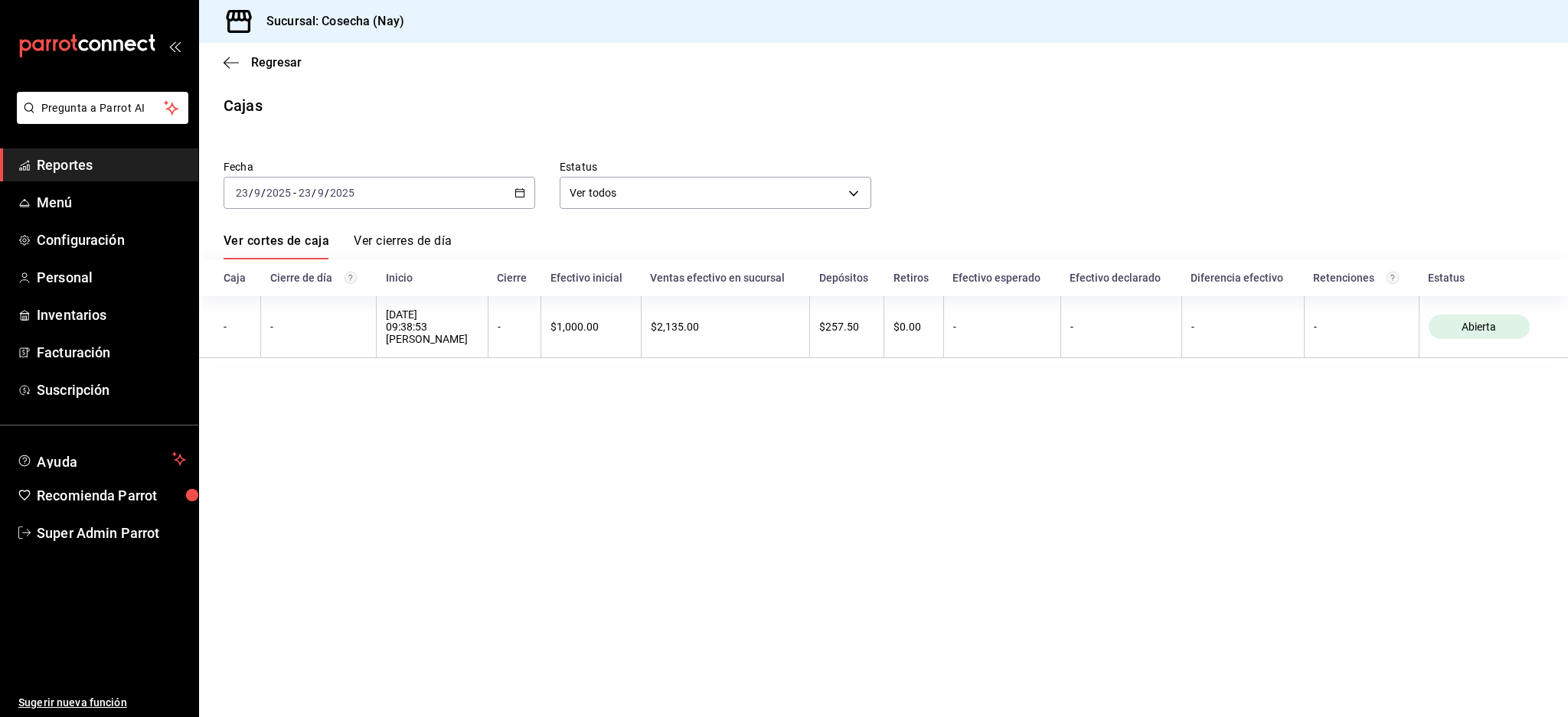
click at [236, 48] on div "Regresar" at bounding box center [883, 62] width 1369 height 39
click at [457, 185] on div "[DATE] [DATE] - [DATE] [DATE]" at bounding box center [380, 192] width 312 height 32
click at [291, 267] on span "Ayer" at bounding box center [295, 273] width 119 height 16
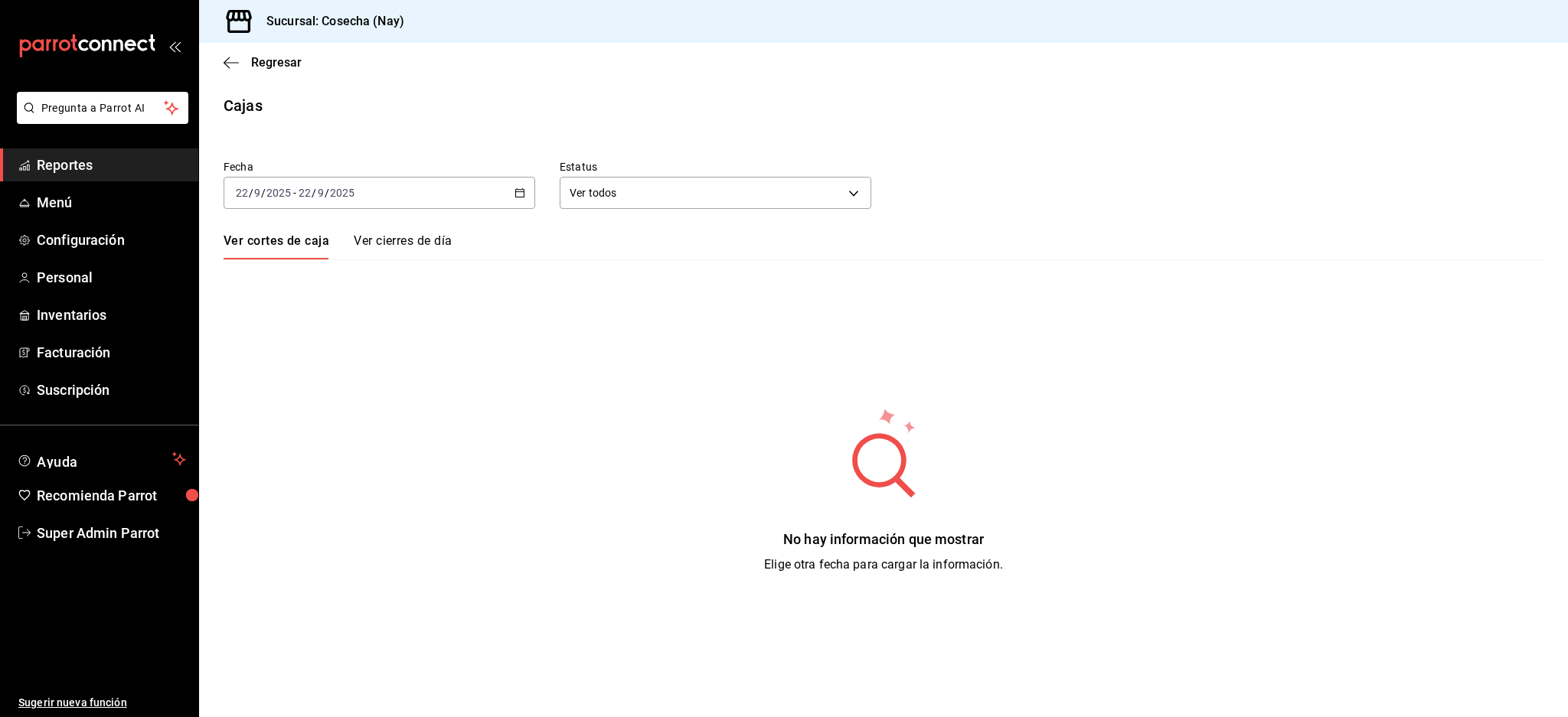
click at [417, 208] on div "[DATE] [DATE] - [DATE] [DATE]" at bounding box center [380, 192] width 312 height 32
click at [265, 239] on span "Hoy" at bounding box center [295, 239] width 119 height 16
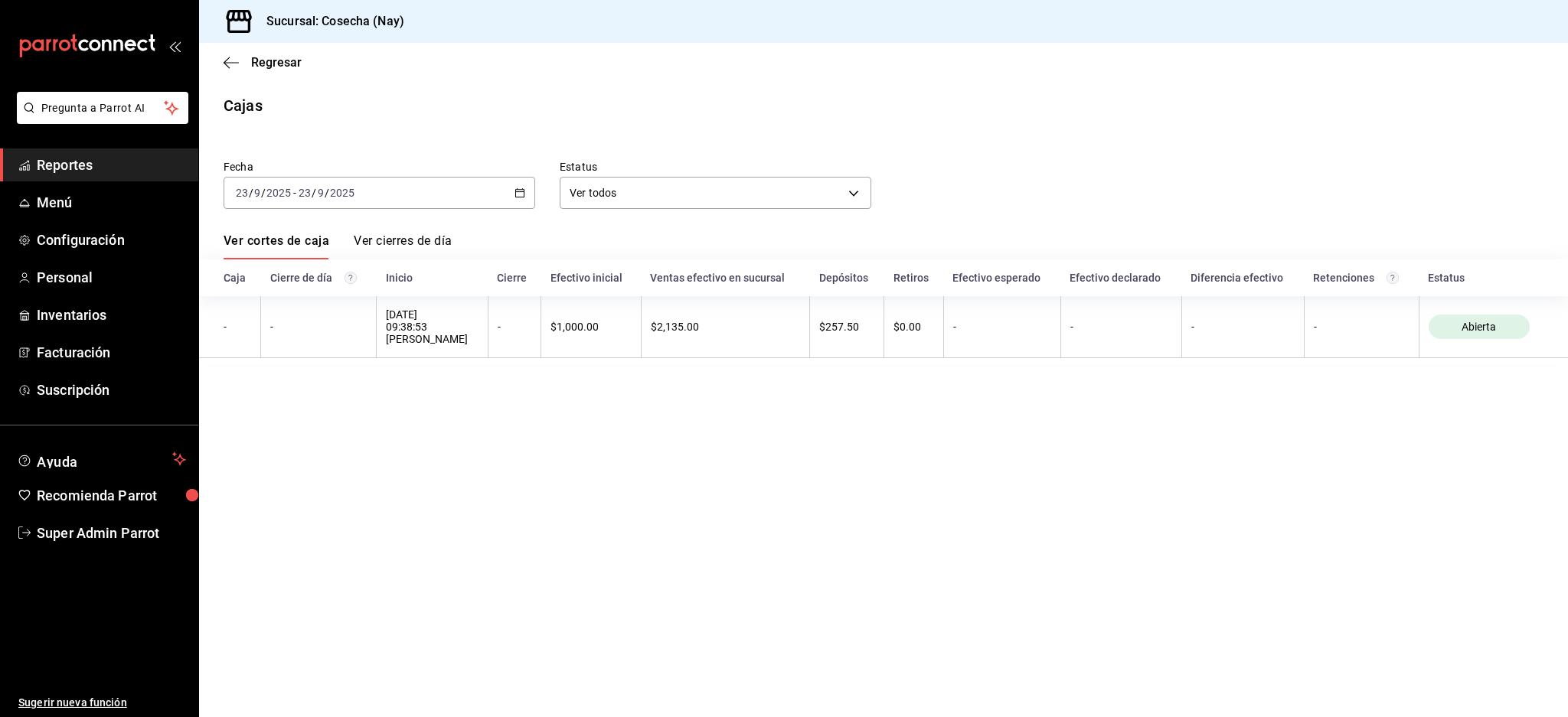
click at [387, 185] on div "[DATE] [DATE] - [DATE] [DATE]" at bounding box center [380, 192] width 312 height 32
click at [303, 306] on span "Semana actual" at bounding box center [295, 308] width 119 height 16
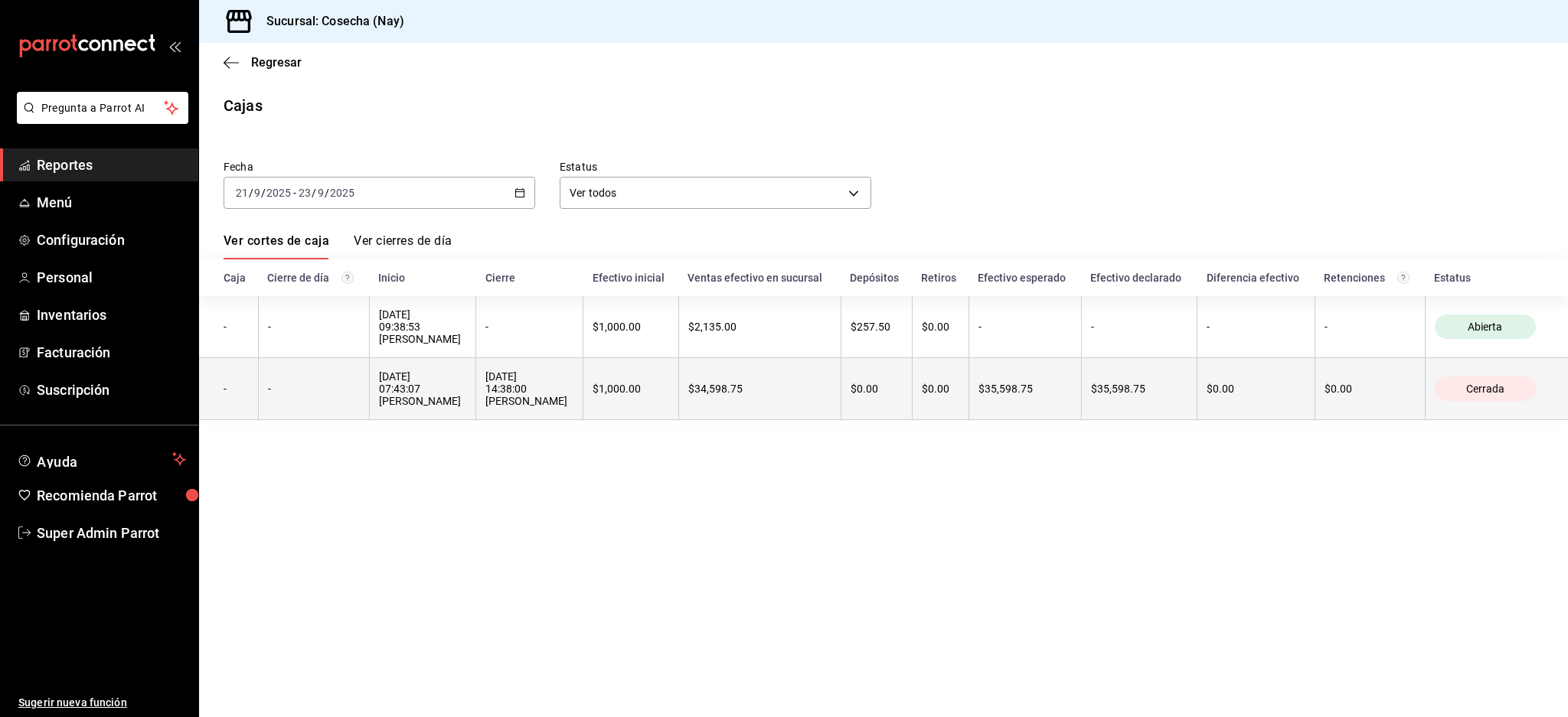
click at [477, 395] on th "[DATE] 14:38:00 [PERSON_NAME]" at bounding box center [530, 388] width 107 height 62
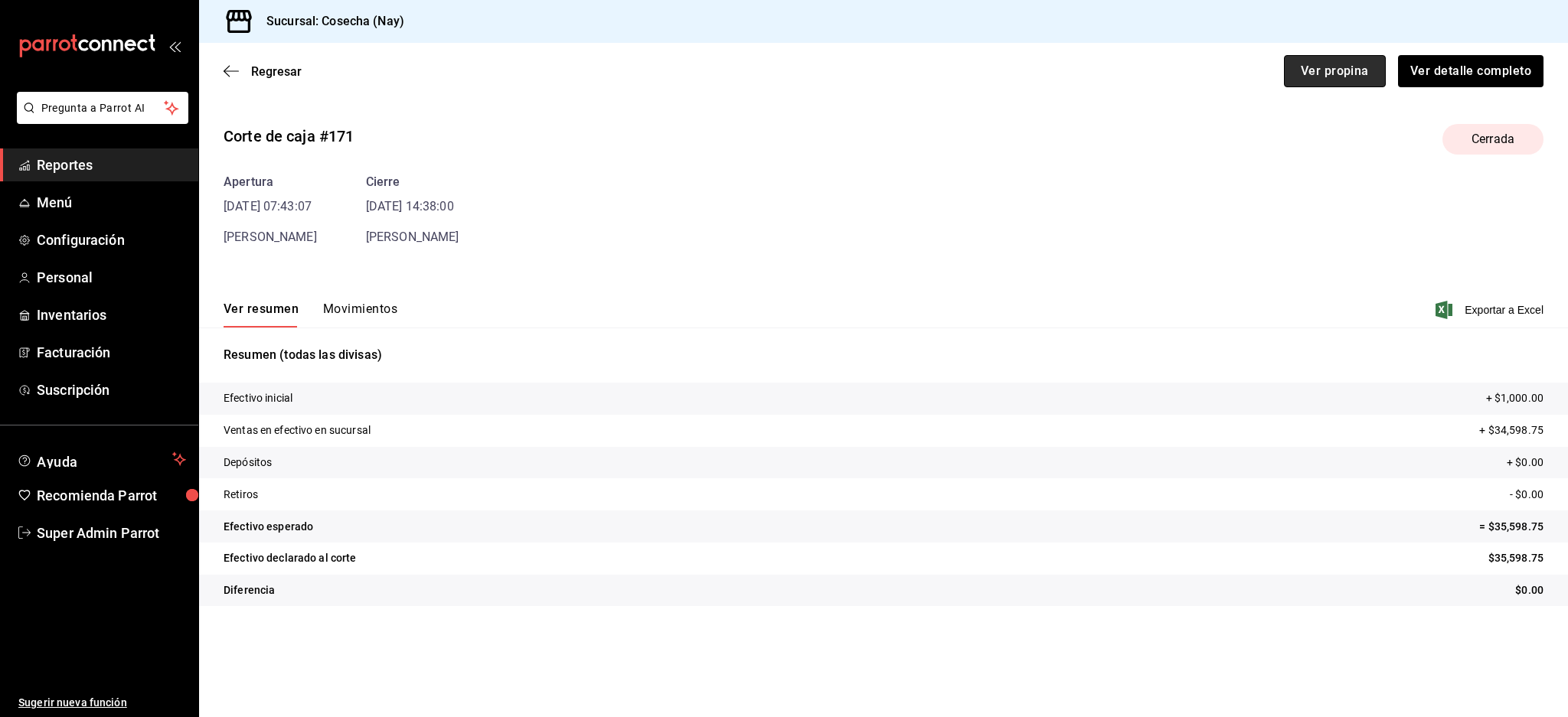
click at [1316, 69] on button "Ver propina" at bounding box center [1334, 71] width 101 height 32
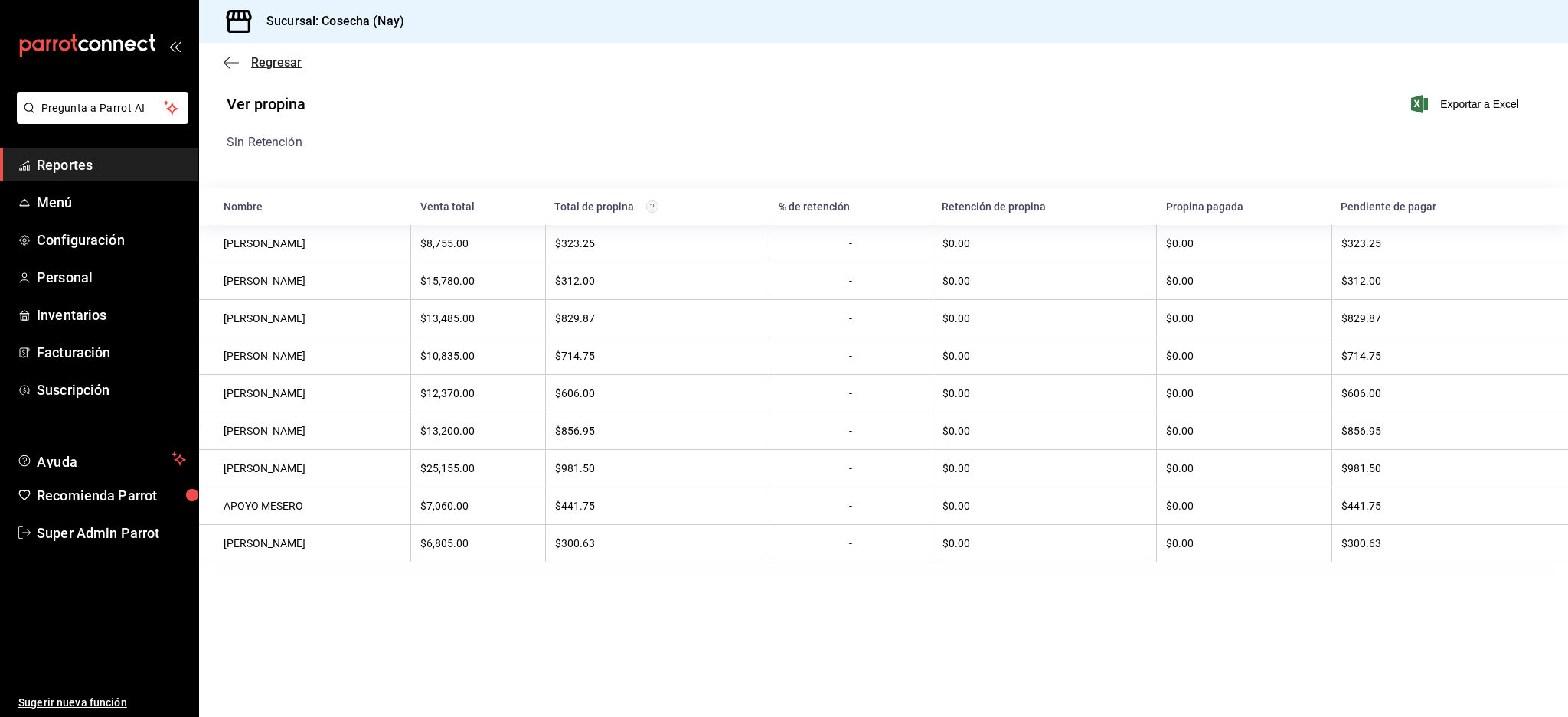
click at [241, 59] on span "Regresar" at bounding box center [263, 62] width 78 height 14
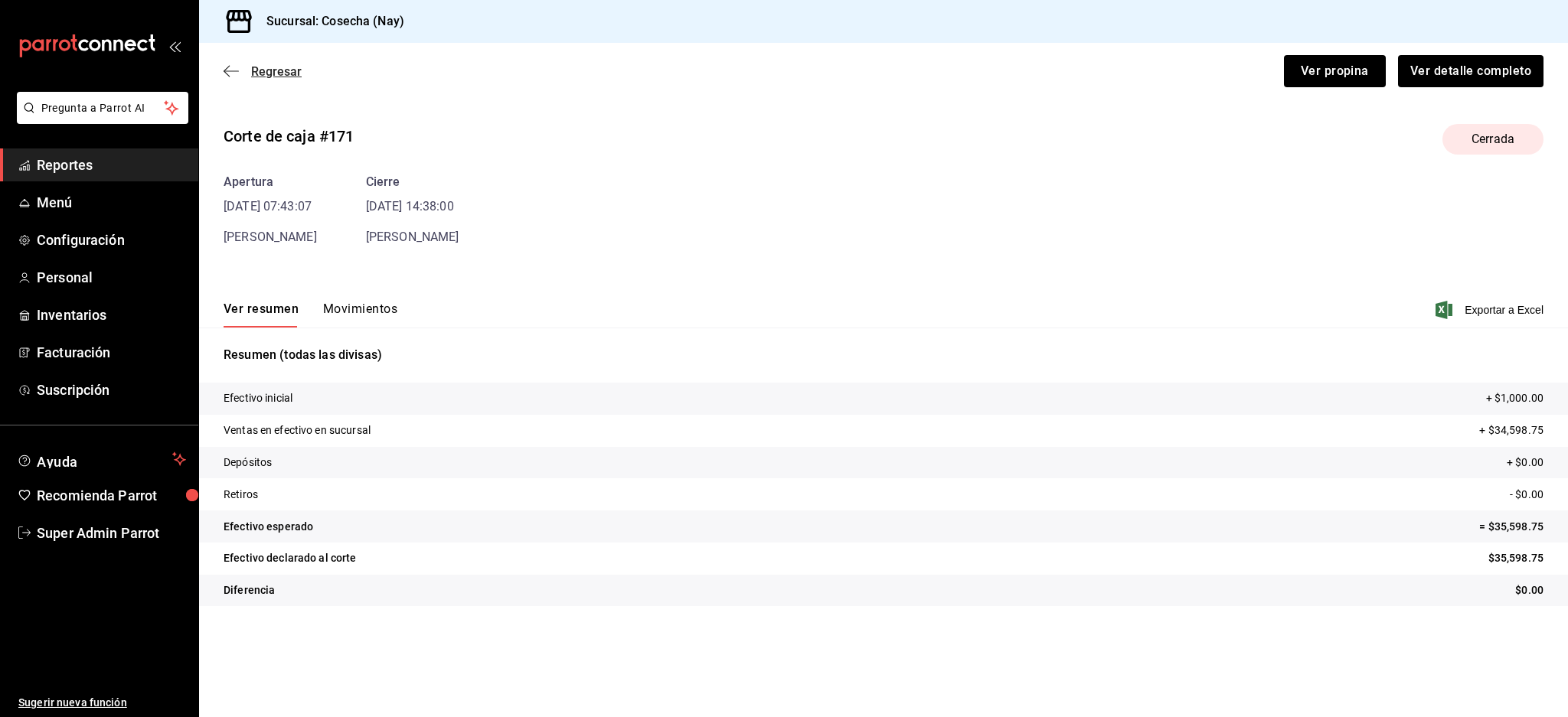
click at [230, 72] on icon "button" at bounding box center [231, 71] width 15 height 14
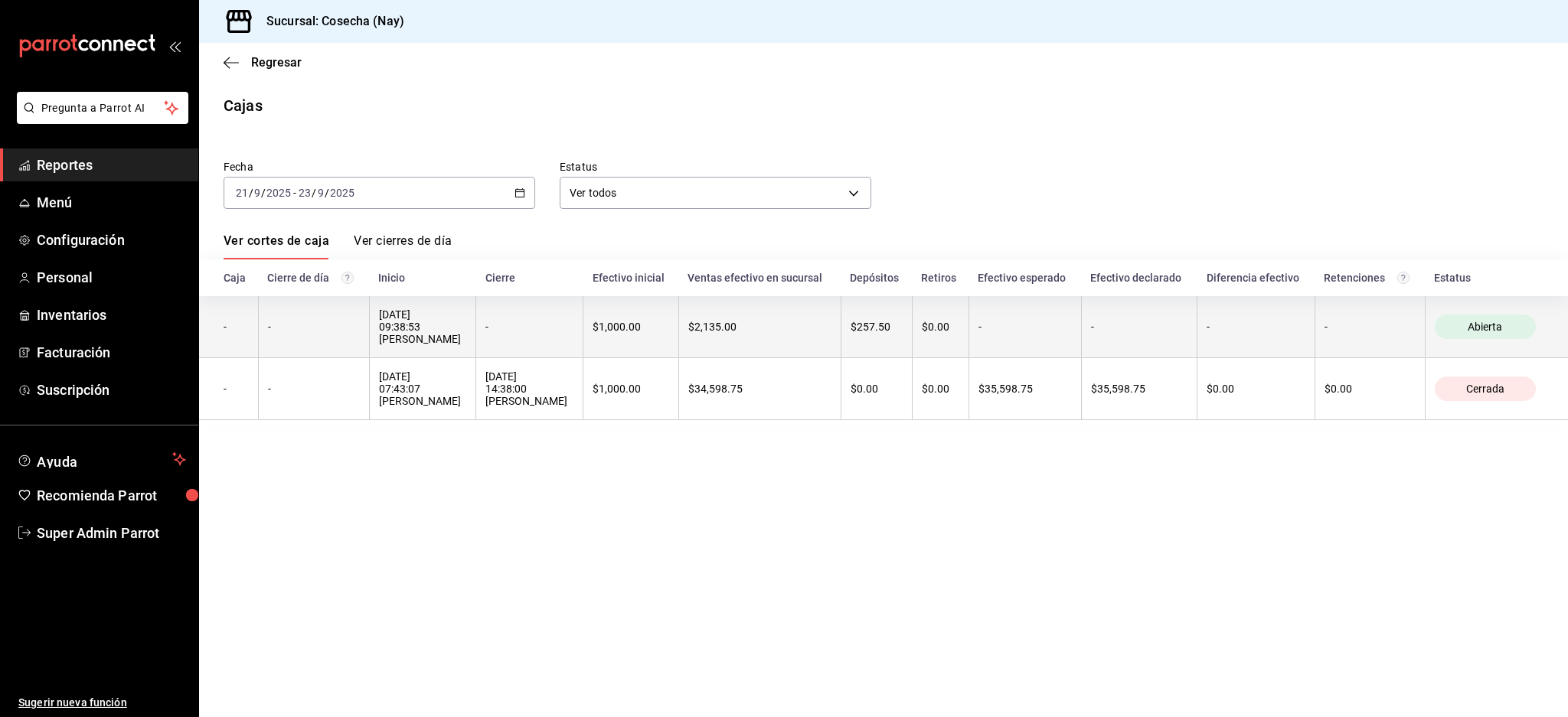
click at [521, 335] on th "-" at bounding box center [530, 327] width 107 height 62
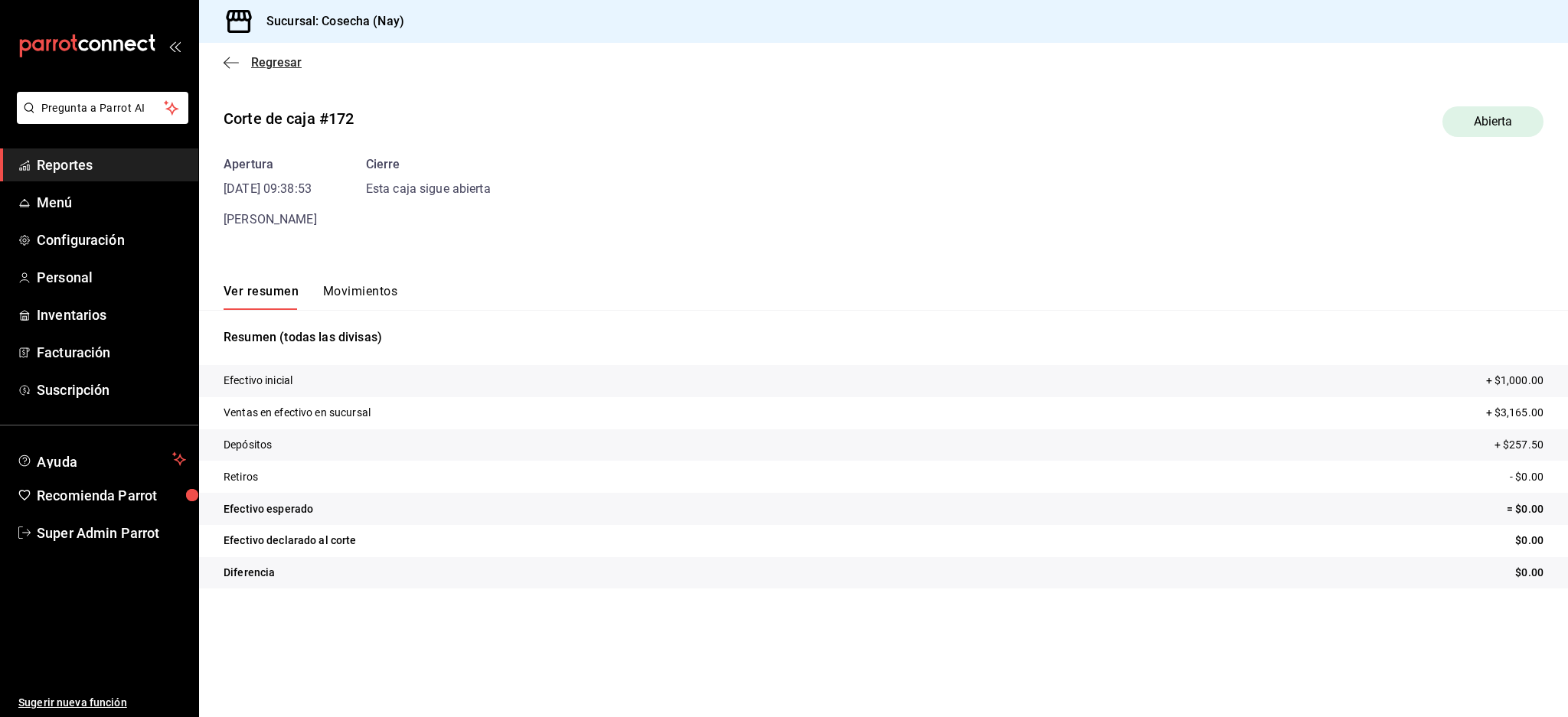
click at [227, 55] on span "Regresar" at bounding box center [263, 62] width 78 height 14
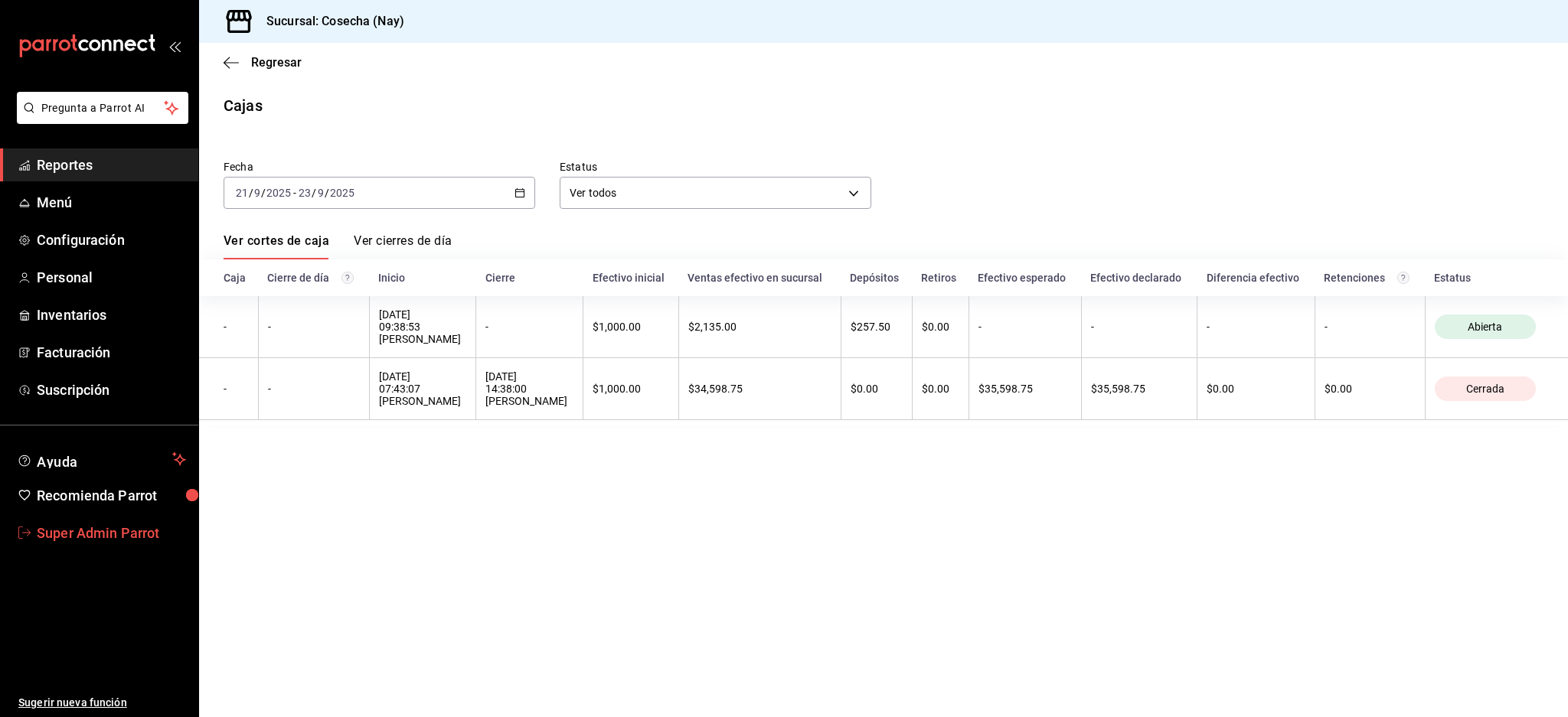
click at [111, 525] on span "Super Admin Parrot" at bounding box center [111, 532] width 149 height 21
